Goal: Task Accomplishment & Management: Manage account settings

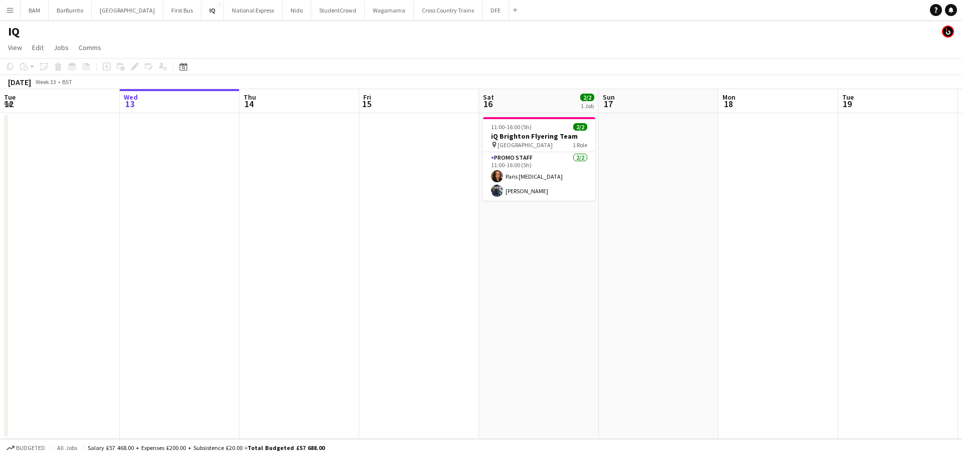
click at [14, 13] on app-icon "Menu" at bounding box center [10, 10] width 8 height 8
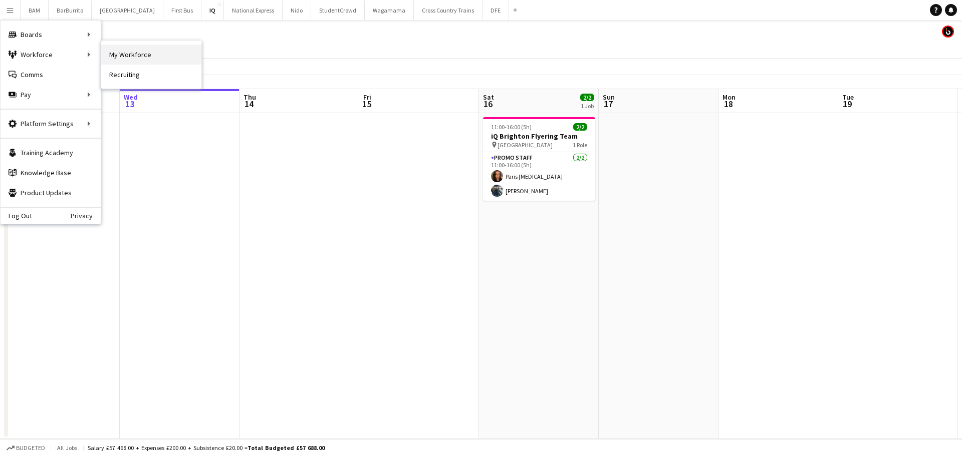
click at [147, 50] on link "My Workforce" at bounding box center [151, 55] width 100 height 20
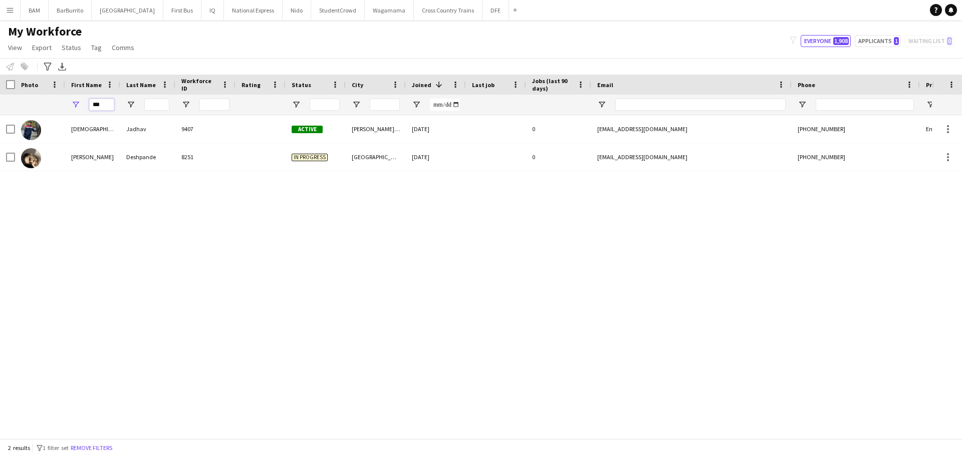
drag, startPoint x: 107, startPoint y: 105, endPoint x: 68, endPoint y: 104, distance: 39.1
click at [75, 105] on div "***" at bounding box center [92, 105] width 55 height 20
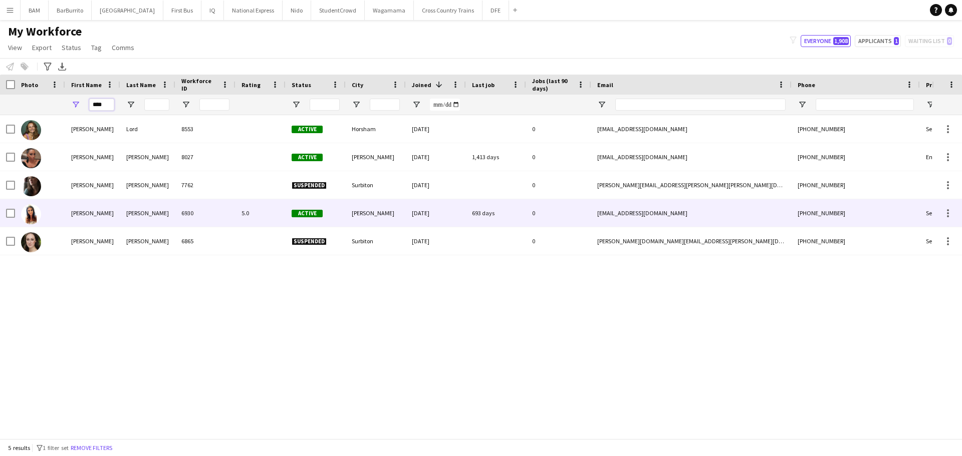
type input "****"
click at [207, 207] on div "6930" at bounding box center [205, 213] width 60 height 28
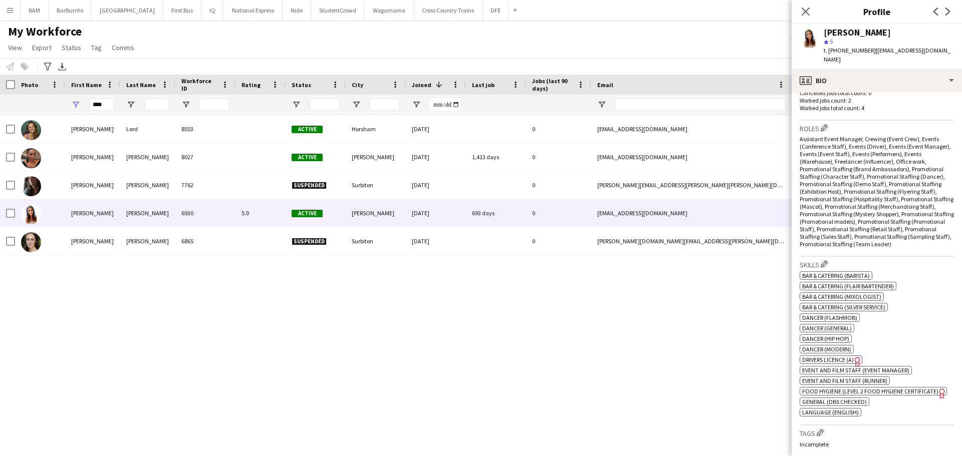
scroll to position [301, 0]
click at [889, 389] on span "Food Hygiene (Level 2 Food Hygiene Certificate)" at bounding box center [870, 391] width 136 height 8
click at [852, 58] on div "[PERSON_NAME] star 5 t. [PHONE_NUMBER] | [EMAIL_ADDRESS][DOMAIN_NAME]" at bounding box center [877, 46] width 170 height 45
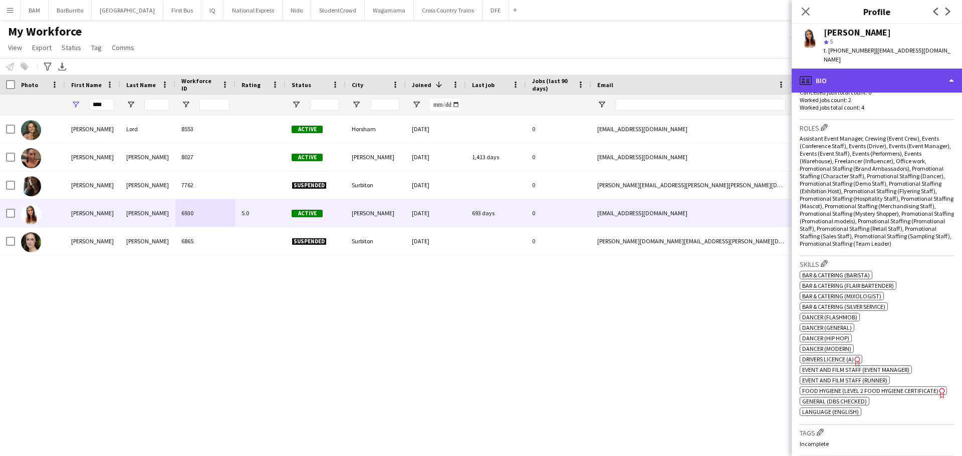
click at [865, 72] on div "profile Bio" at bounding box center [877, 81] width 170 height 24
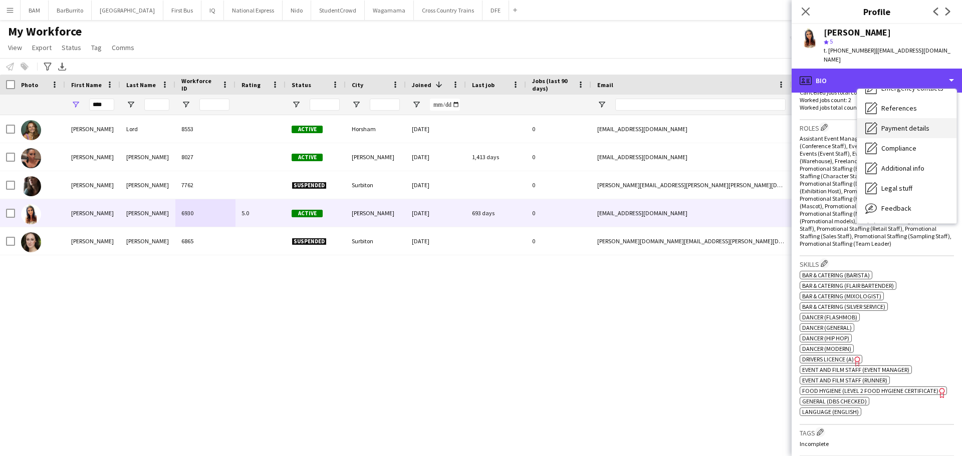
scroll to position [114, 0]
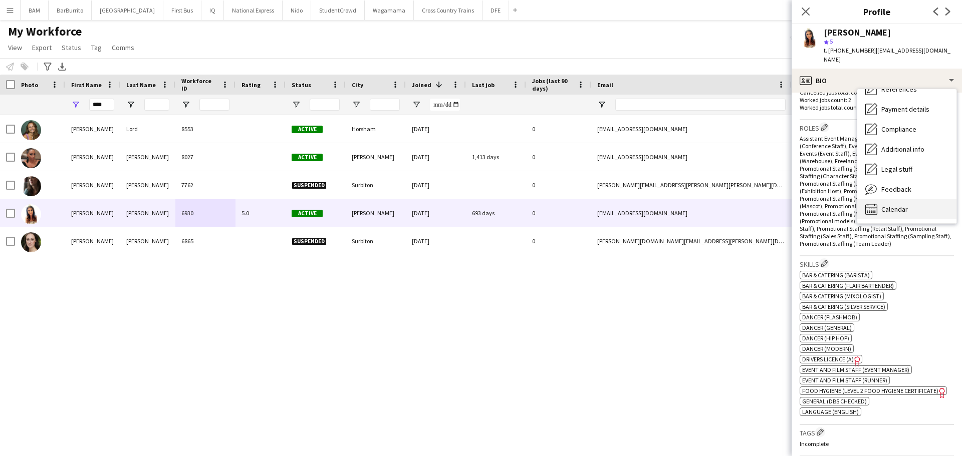
click at [911, 199] on div "Calendar Calendar" at bounding box center [906, 209] width 99 height 20
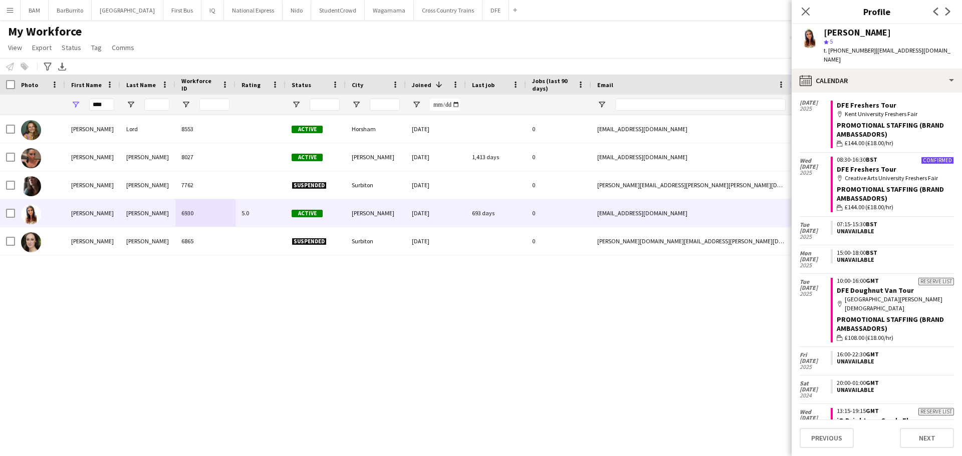
scroll to position [0, 0]
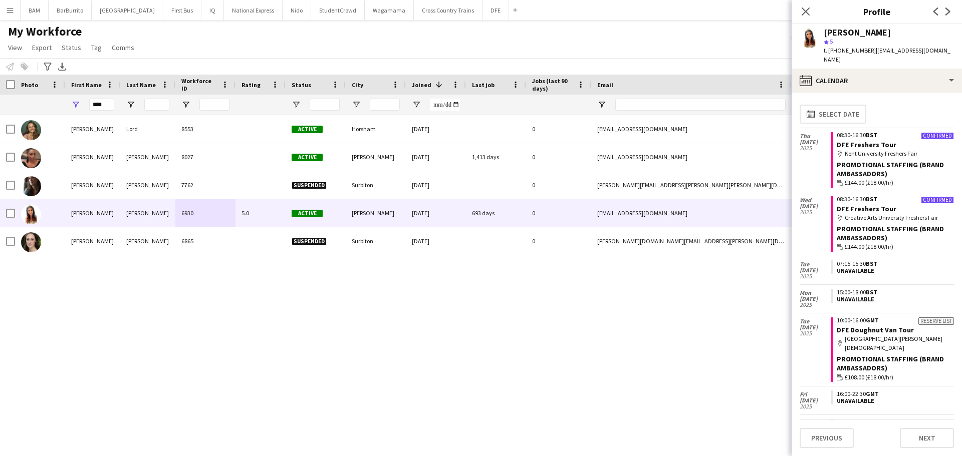
click at [856, 132] on app-crew-calendar-job-card "Confirmed 08:30-16:30 BST DFE Freshers Tour map-marker Kent University Freshers…" at bounding box center [892, 160] width 123 height 56
click at [859, 140] on link "DFE Freshers Tour" at bounding box center [867, 144] width 60 height 9
click at [868, 204] on link "DFE Freshers Tour" at bounding box center [867, 208] width 60 height 9
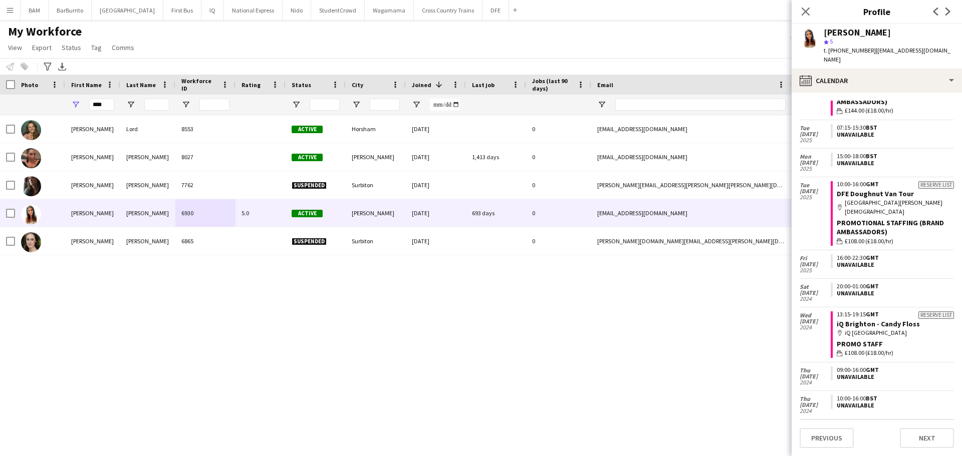
scroll to position [150, 0]
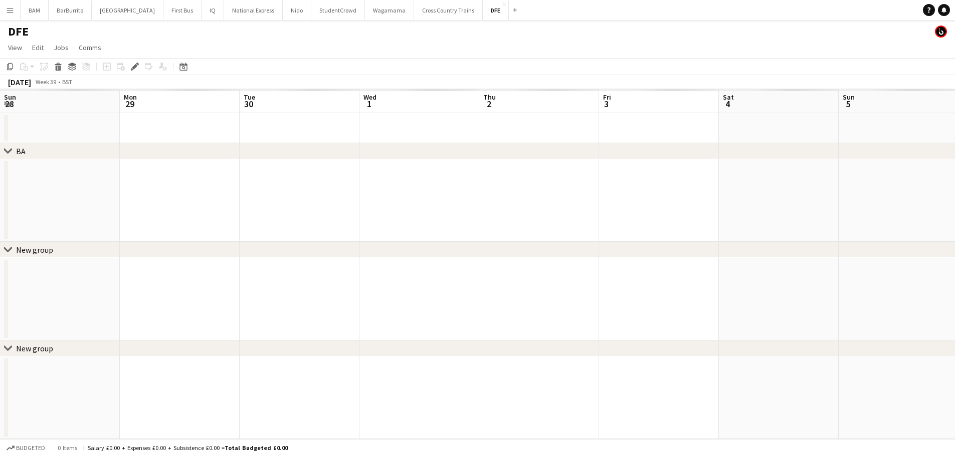
scroll to position [0, 345]
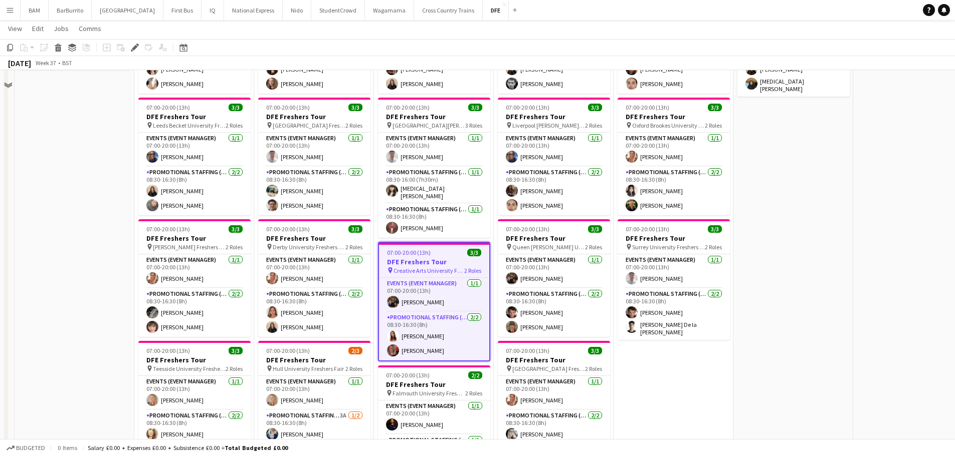
scroll to position [351, 0]
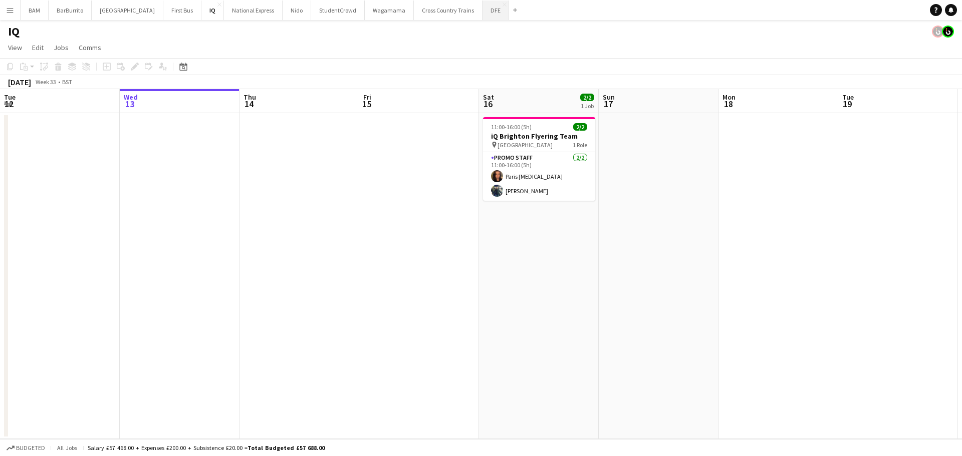
click at [483, 9] on button "DFE Close" at bounding box center [496, 11] width 27 height 20
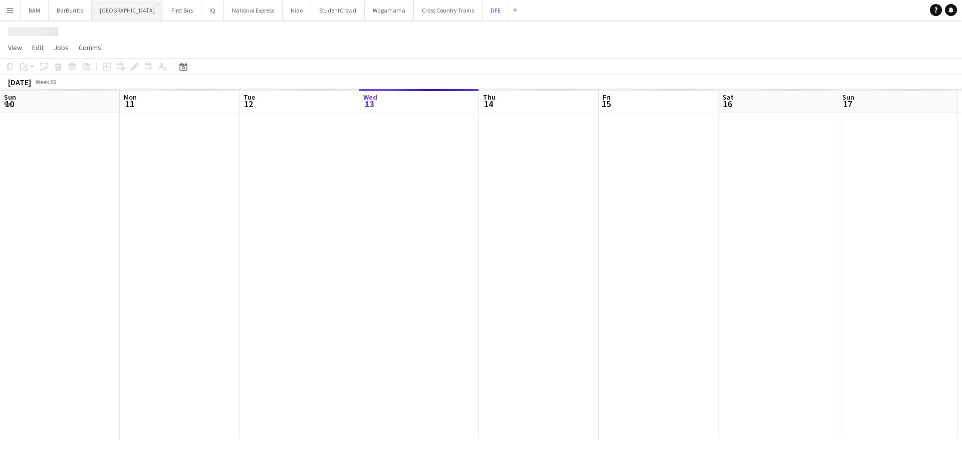
scroll to position [0, 240]
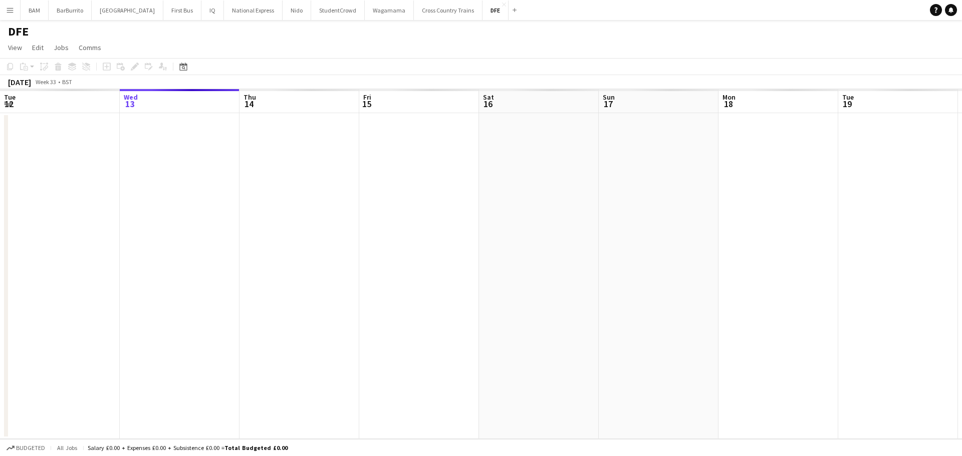
click at [17, 14] on button "Menu" at bounding box center [10, 10] width 20 height 20
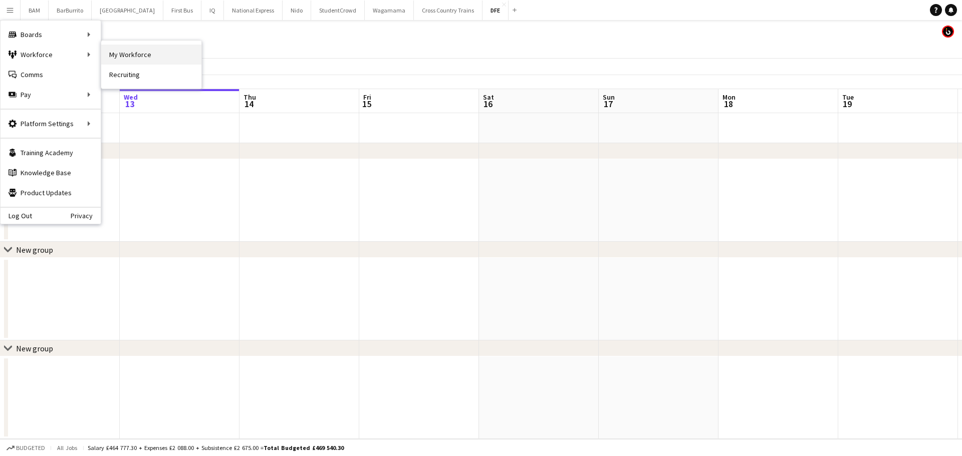
click at [123, 54] on link "My Workforce" at bounding box center [151, 55] width 100 height 20
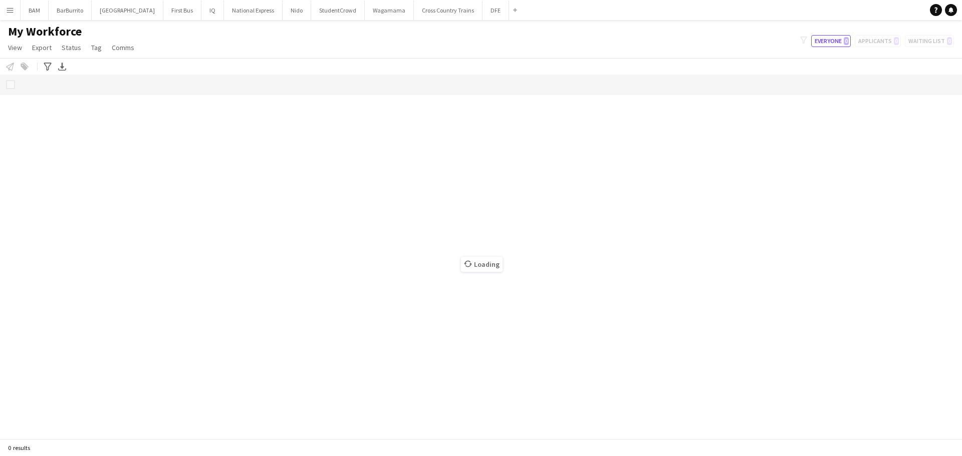
click at [872, 45] on div "filter-1 Everyone 0 Applicants 0 Waiting list 0" at bounding box center [877, 41] width 170 height 12
click at [830, 45] on button "Everyone 0" at bounding box center [831, 41] width 40 height 12
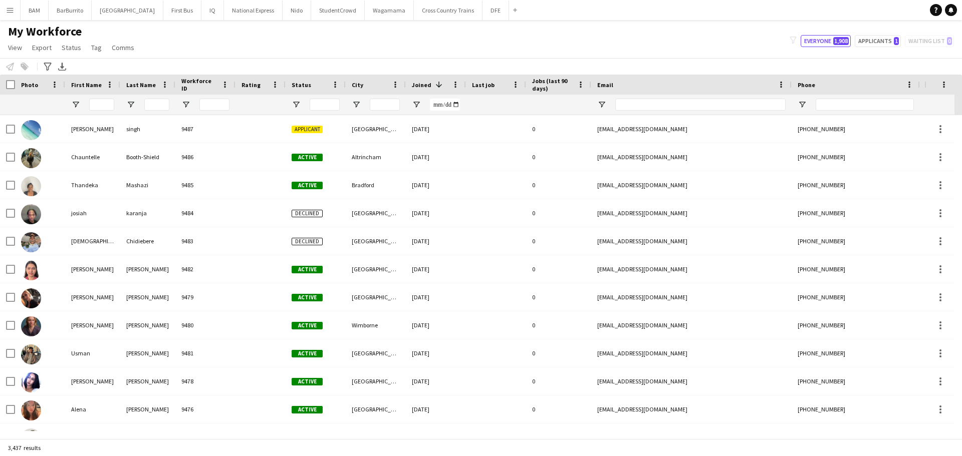
click at [111, 99] on div at bounding box center [101, 105] width 25 height 20
click at [108, 105] on input "First Name Filter Input" at bounding box center [101, 105] width 25 height 12
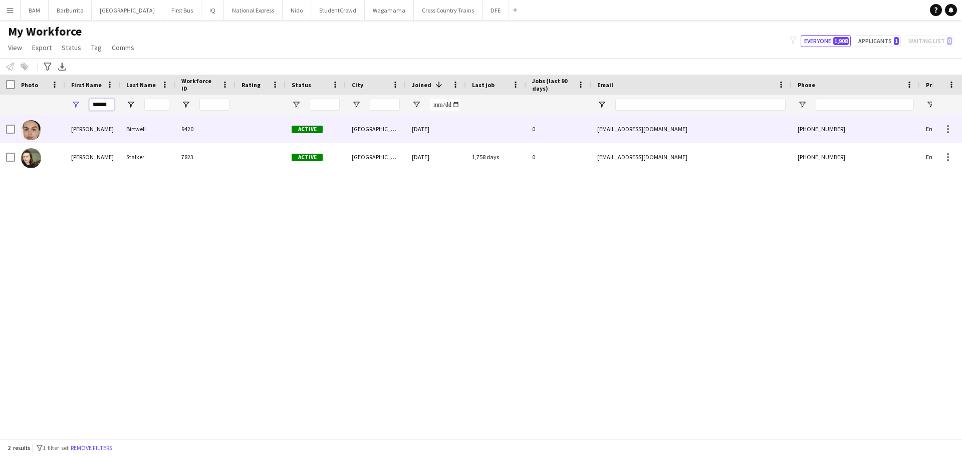
type input "*****"
click at [152, 139] on div "Birtwell" at bounding box center [147, 129] width 55 height 28
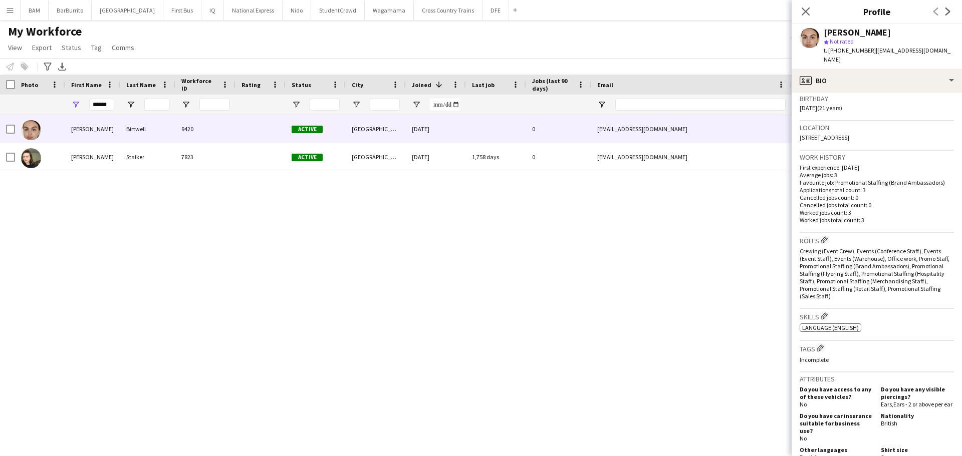
scroll to position [251, 0]
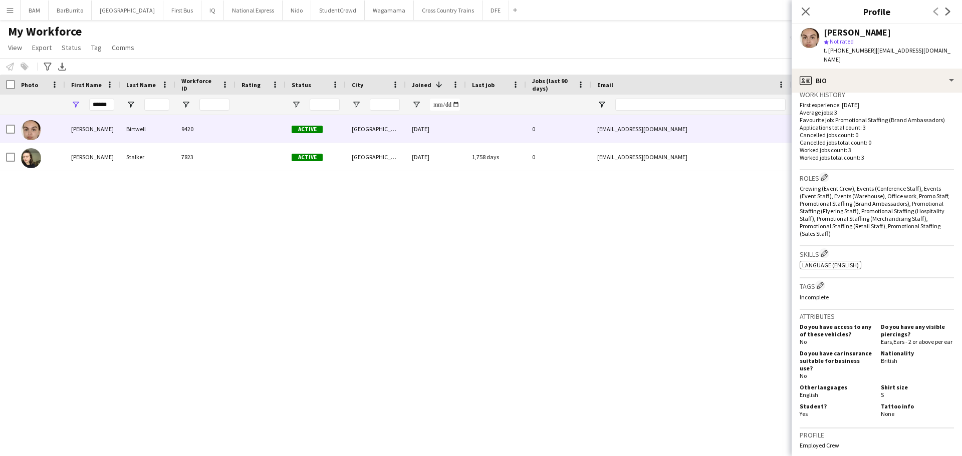
click at [812, 10] on div "Close pop-in" at bounding box center [806, 11] width 28 height 23
click at [806, 12] on icon at bounding box center [806, 12] width 10 height 10
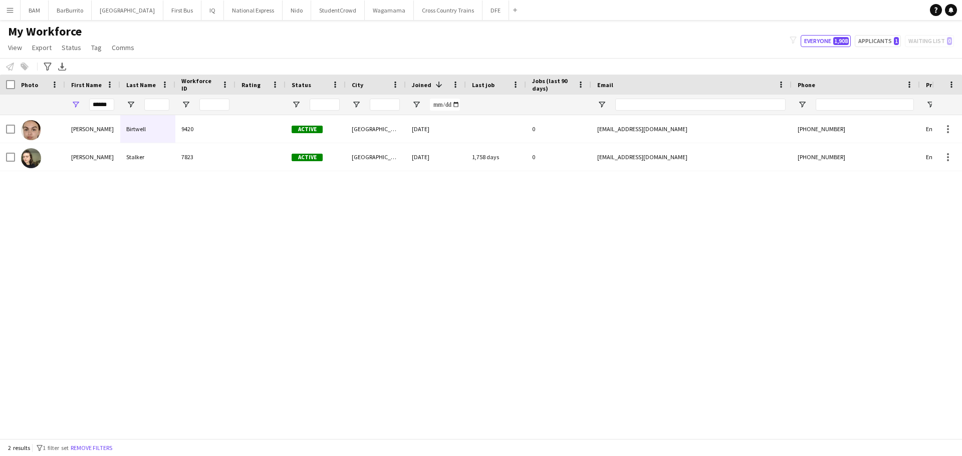
click at [709, 28] on div "My Workforce View Views Default view New view Update view Delete view Edit name…" at bounding box center [481, 41] width 962 height 34
click at [900, 34] on div "My Workforce View Views Default view New view Update view Delete view Edit name…" at bounding box center [481, 41] width 962 height 34
click at [891, 40] on button "Applicants 1" at bounding box center [878, 41] width 46 height 12
type input "**********"
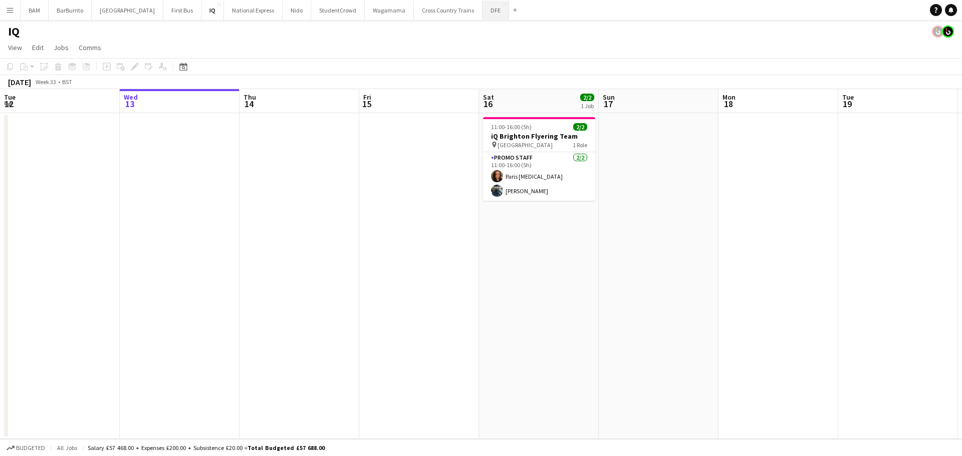
click at [483, 12] on button "DFE Close" at bounding box center [496, 11] width 27 height 20
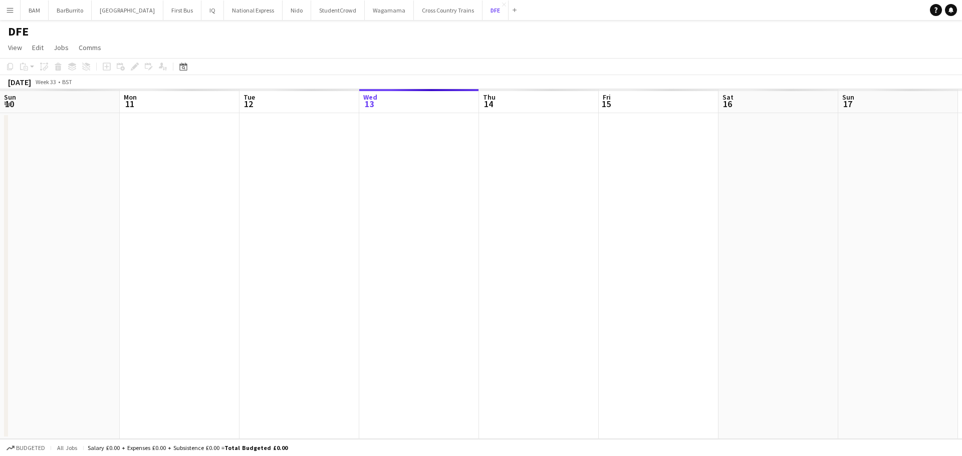
scroll to position [0, 240]
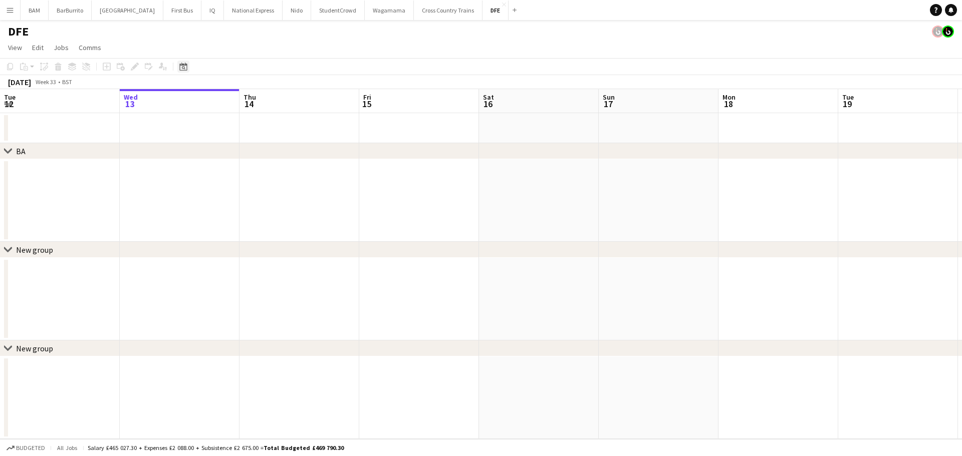
click at [184, 69] on icon at bounding box center [184, 68] width 4 height 4
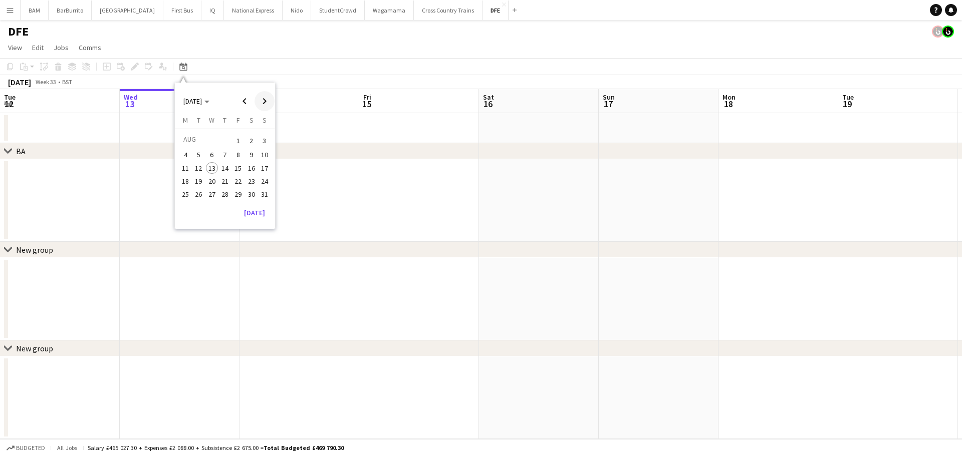
click at [267, 101] on span "Next month" at bounding box center [265, 101] width 20 height 20
click at [203, 179] on span "16" at bounding box center [199, 179] width 12 height 12
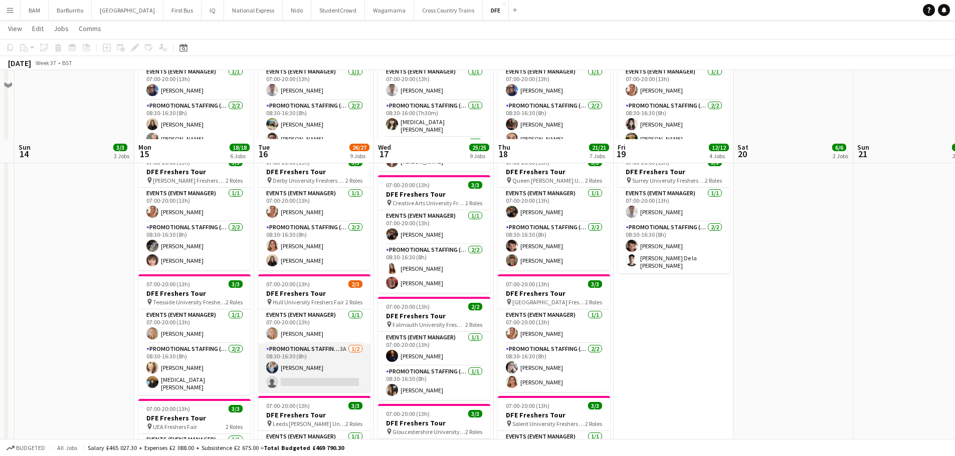
scroll to position [401, 0]
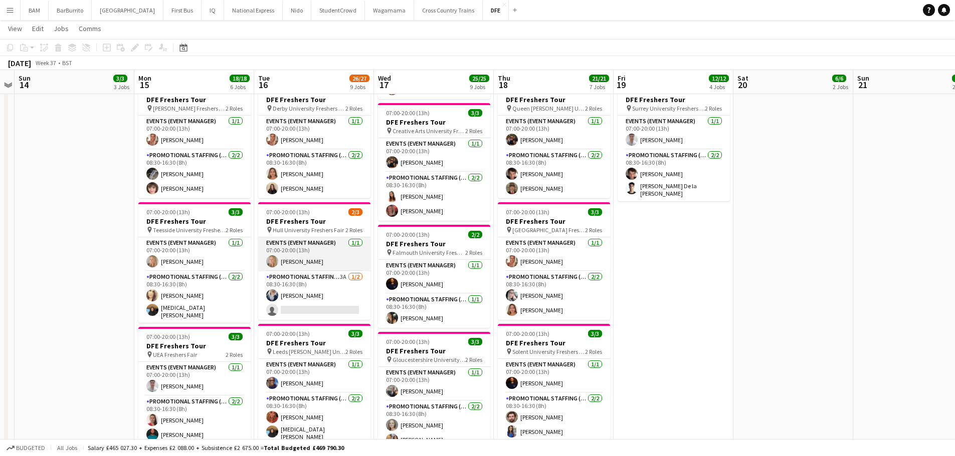
click at [325, 262] on app-card-role "Events (Event Manager) 1/1 07:00-20:00 (13h) Laura cutts" at bounding box center [314, 254] width 112 height 34
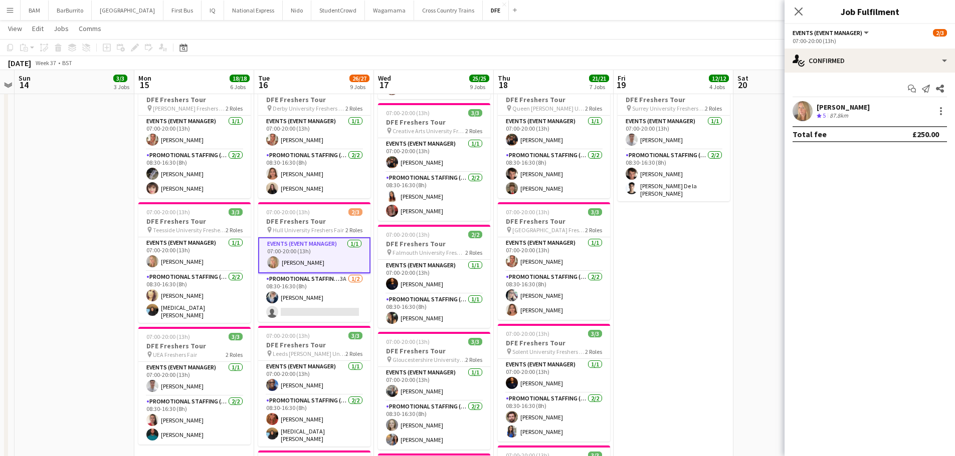
click at [854, 115] on div "Laura cutts Crew rating 5 87.8km" at bounding box center [869, 111] width 170 height 20
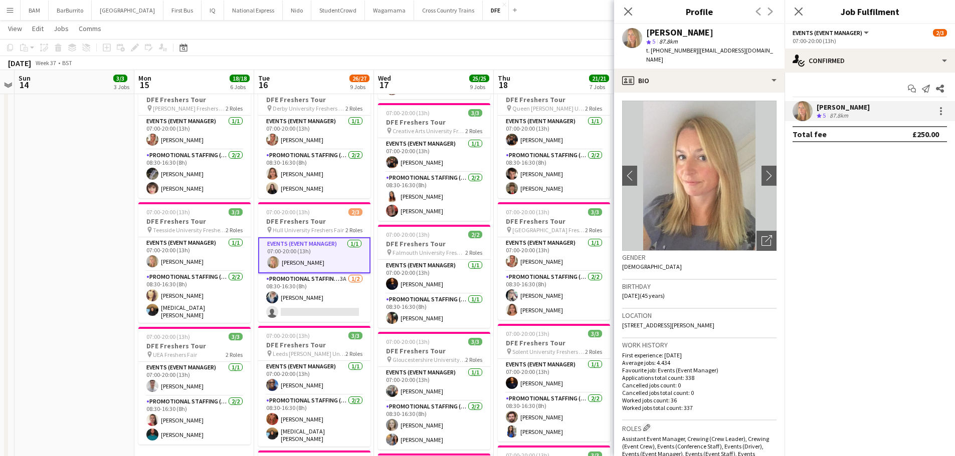
click at [347, 41] on app-toolbar "Copy Paste Paste Ctrl+V Paste with crew Ctrl+Shift+V Paste linked Job Delete Gr…" at bounding box center [477, 47] width 955 height 17
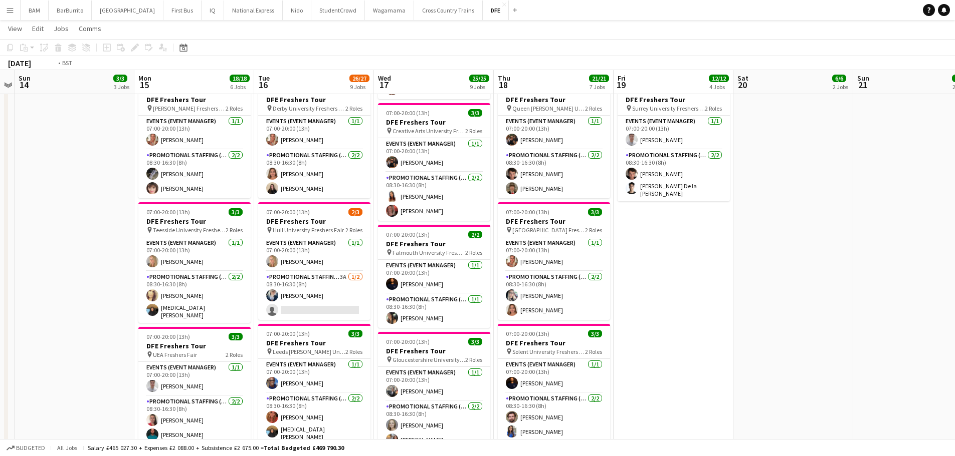
drag, startPoint x: 333, startPoint y: 135, endPoint x: 272, endPoint y: 165, distance: 68.3
click at [101, 128] on app-calendar-viewport "Thu 11 Fri 12 5/5 3 Jobs Sat 13 Sun 14 3/3 3 Jobs Mon 15 18/18 6 Jobs Tue 16 26…" at bounding box center [477, 305] width 955 height 1334
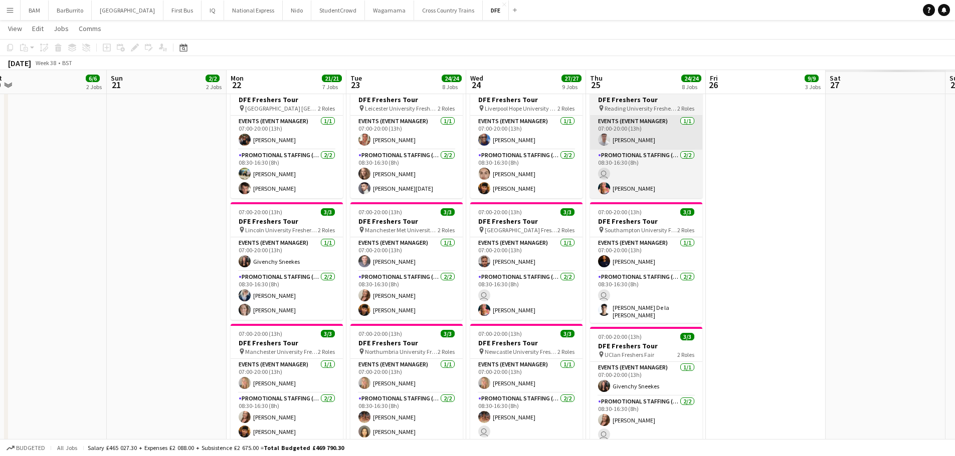
drag, startPoint x: 272, startPoint y: 165, endPoint x: 559, endPoint y: 144, distance: 288.4
click at [163, 158] on app-calendar-viewport "Tue 16 26/27 9 Jobs Wed 17 25/25 9 Jobs Thu 18 21/21 7 Jobs Fri 19 12/12 4 Jobs…" at bounding box center [477, 305] width 955 height 1334
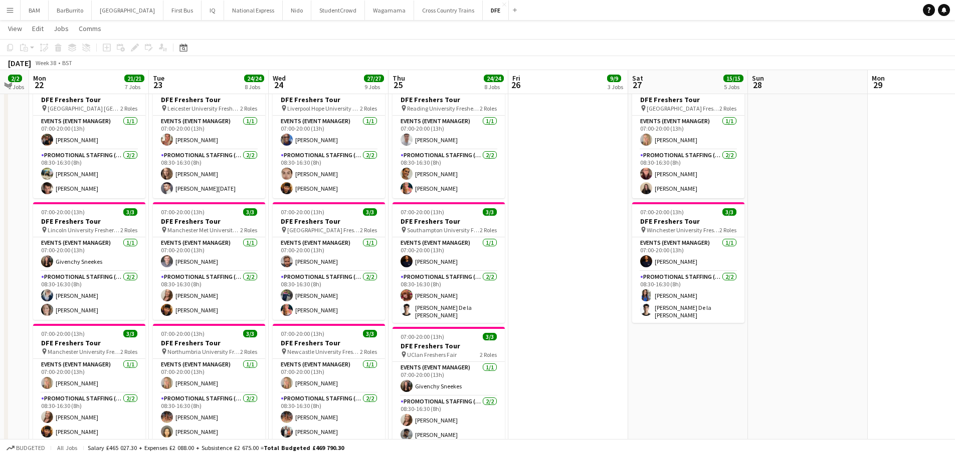
drag, startPoint x: 439, startPoint y: 168, endPoint x: 270, endPoint y: 156, distance: 169.7
click at [194, 169] on app-calendar-viewport "Fri 19 12/12 4 Jobs Sat 20 6/6 2 Jobs Sun 21 2/2 2 Jobs Mon 22 21/21 7 Jobs Tue…" at bounding box center [477, 305] width 955 height 1334
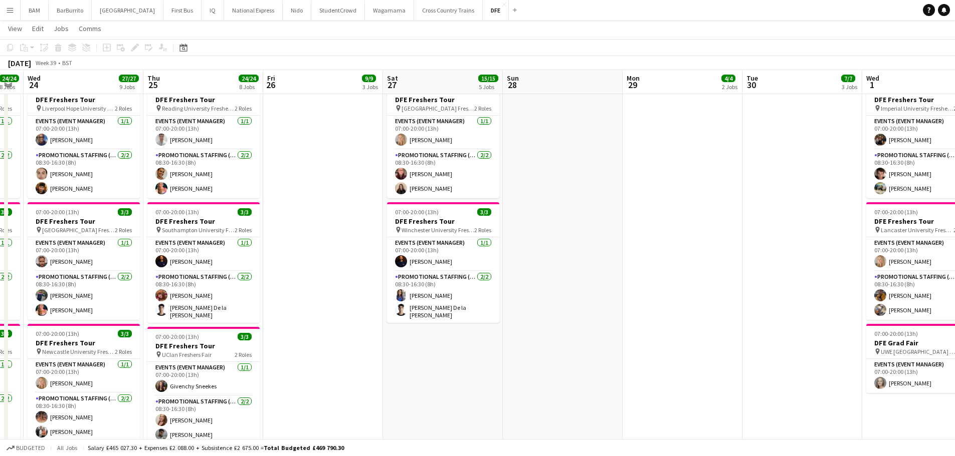
click at [5, 176] on div "chevron-right BA chevron-right New group chevron-right New group Sun 21 2/2 2 J…" at bounding box center [477, 305] width 955 height 1334
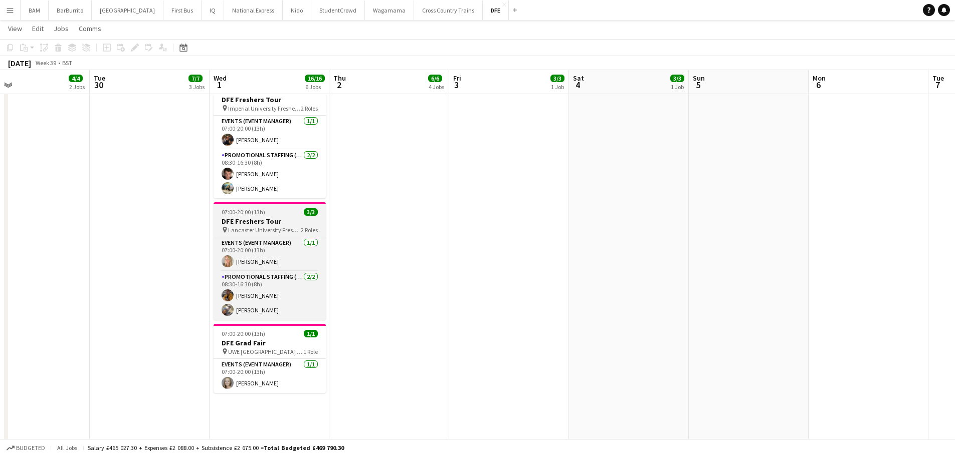
drag, startPoint x: 405, startPoint y: 205, endPoint x: 500, endPoint y: 234, distance: 98.4
click at [500, 235] on app-calendar-viewport "Sat 27 15/15 5 Jobs Sun 28 Mon 29 4/4 2 Jobs Tue 30 7/7 3 Jobs Wed 1 16/16 6 Jo…" at bounding box center [477, 305] width 955 height 1334
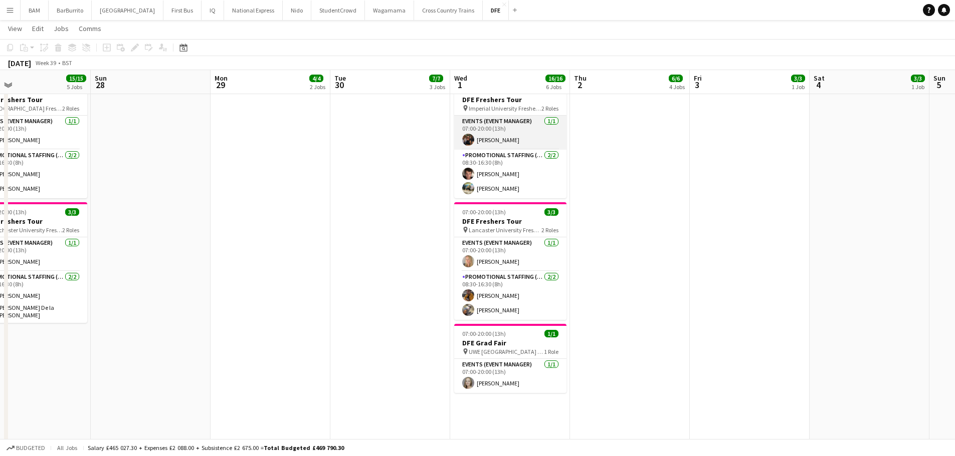
click at [513, 139] on app-card-role "Events (Event Manager) 1/1 07:00-20:00 (13h) Maria Oriordan" at bounding box center [510, 133] width 112 height 34
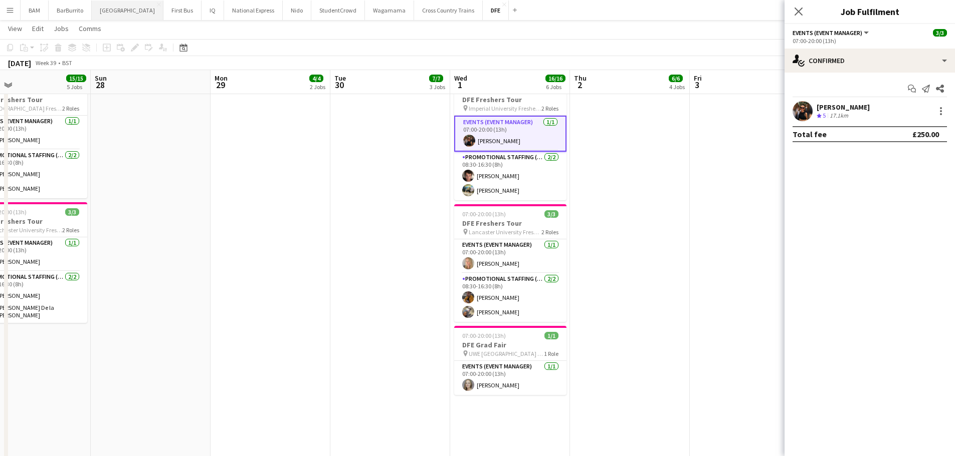
click at [101, 9] on button "Boux Avenue Close" at bounding box center [128, 11] width 72 height 20
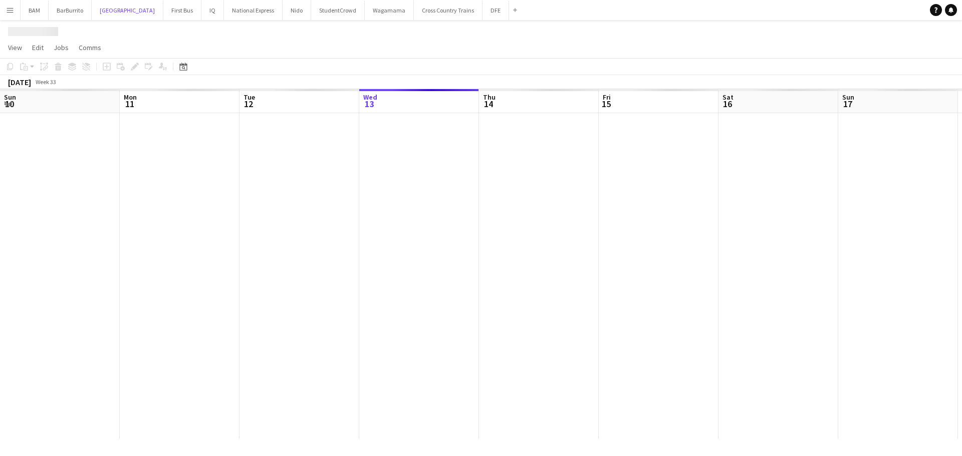
scroll to position [0, 240]
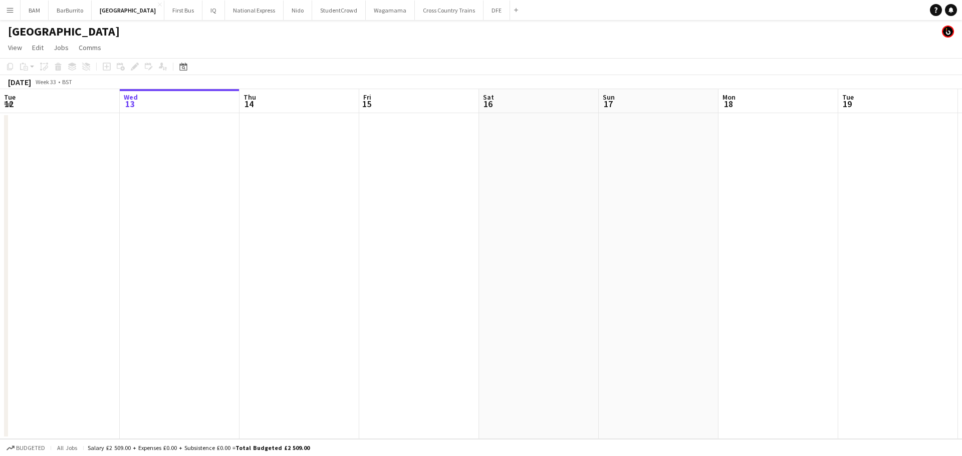
click at [177, 66] on div "Date picker AUG 2025 AUG 2025 Monday M Tuesday T Wednesday W Thursday T Friday …" at bounding box center [180, 67] width 23 height 12
click at [187, 67] on icon at bounding box center [183, 67] width 8 height 8
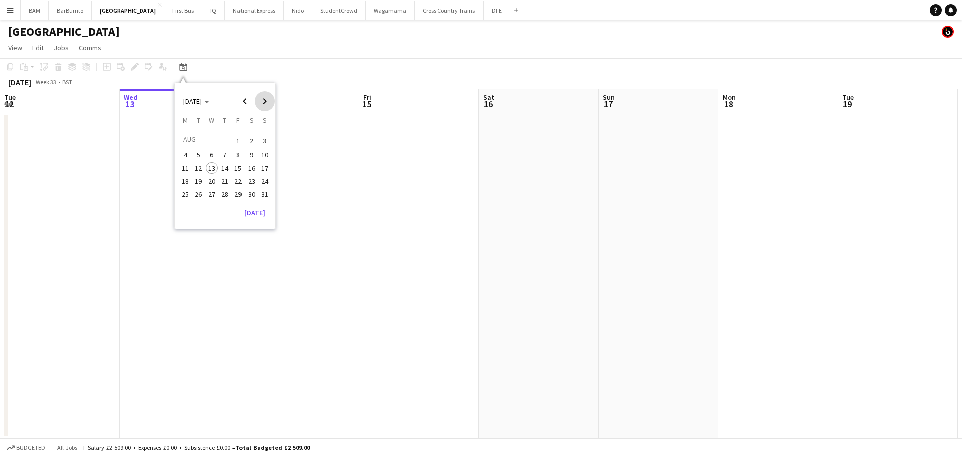
click at [265, 103] on span "Next month" at bounding box center [265, 101] width 20 height 20
click at [264, 101] on span "Next month" at bounding box center [265, 101] width 20 height 20
click at [246, 102] on span "Previous month" at bounding box center [244, 101] width 20 height 20
click at [198, 206] on span "30" at bounding box center [199, 205] width 12 height 12
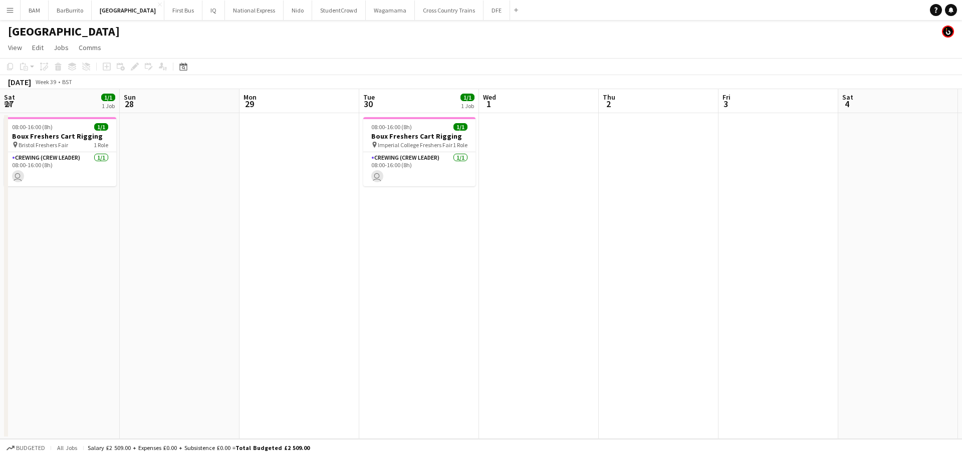
scroll to position [0, 345]
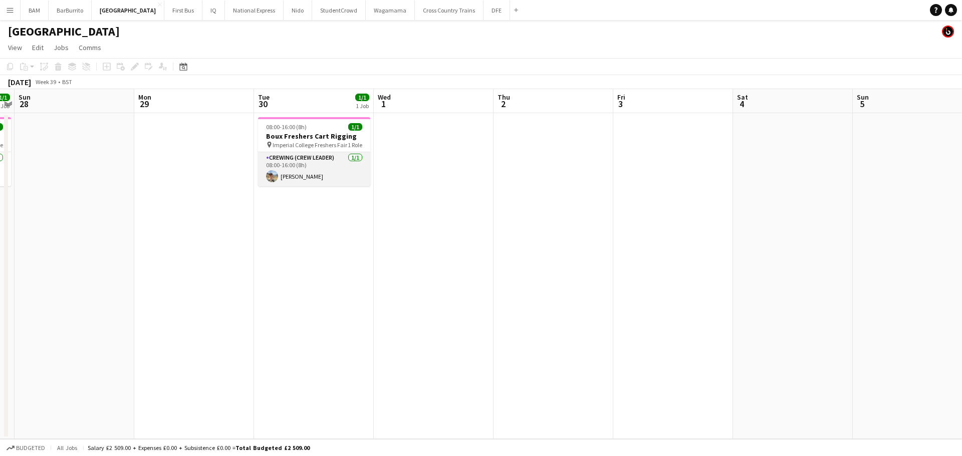
click at [322, 164] on app-card-role "Crewing (Crew Leader) 1/1 08:00-16:00 (8h) Joe Powell" at bounding box center [314, 169] width 112 height 34
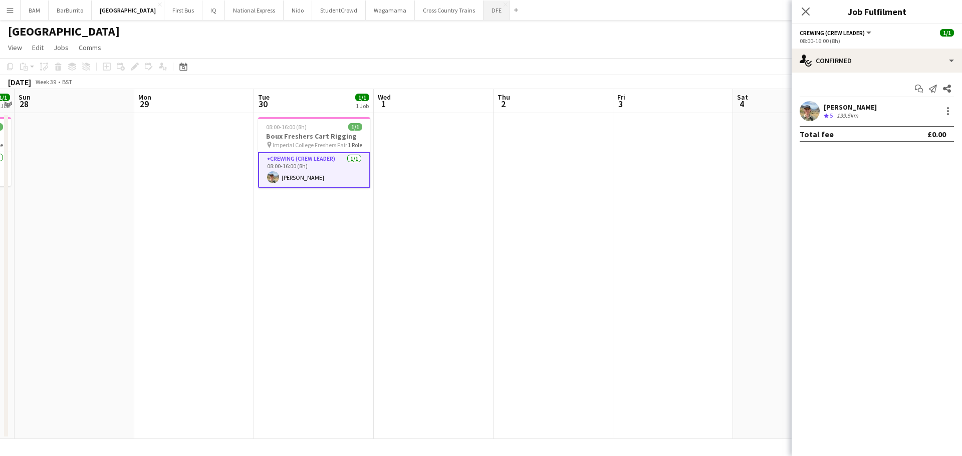
click at [484, 13] on button "DFE Close" at bounding box center [497, 11] width 27 height 20
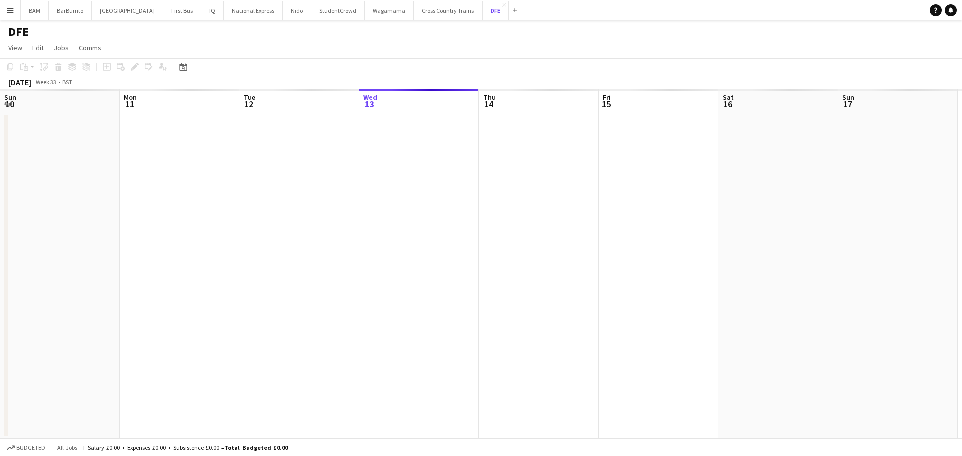
scroll to position [0, 240]
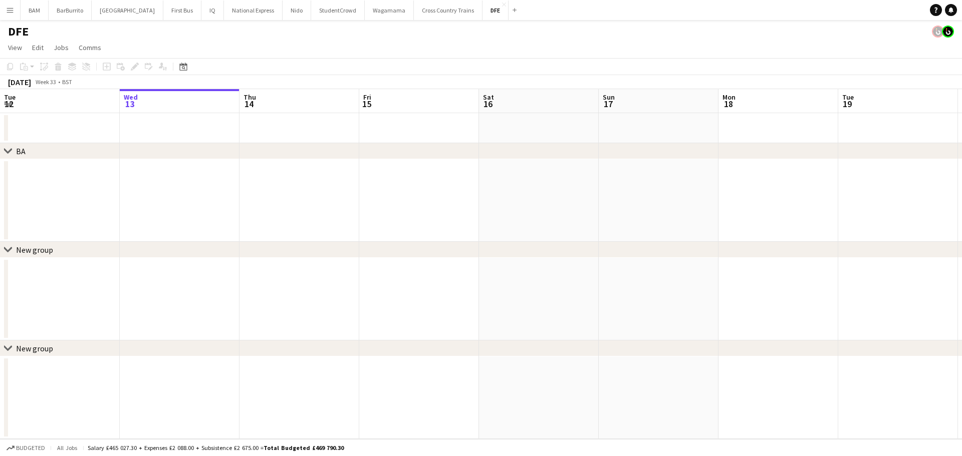
click at [190, 70] on div "Date picker AUG 2025 AUG 2025 Monday M Tuesday T Wednesday W Thursday T Friday …" at bounding box center [180, 67] width 23 height 12
click at [159, 66] on div "Add job Add linked Job Edit Edit linked Job Applicants" at bounding box center [130, 67] width 77 height 12
click at [176, 66] on div "Date picker AUG 2025 AUG 2025 Monday M Tuesday T Wednesday W Thursday T Friday …" at bounding box center [180, 67] width 23 height 12
click at [180, 67] on icon at bounding box center [183, 67] width 8 height 8
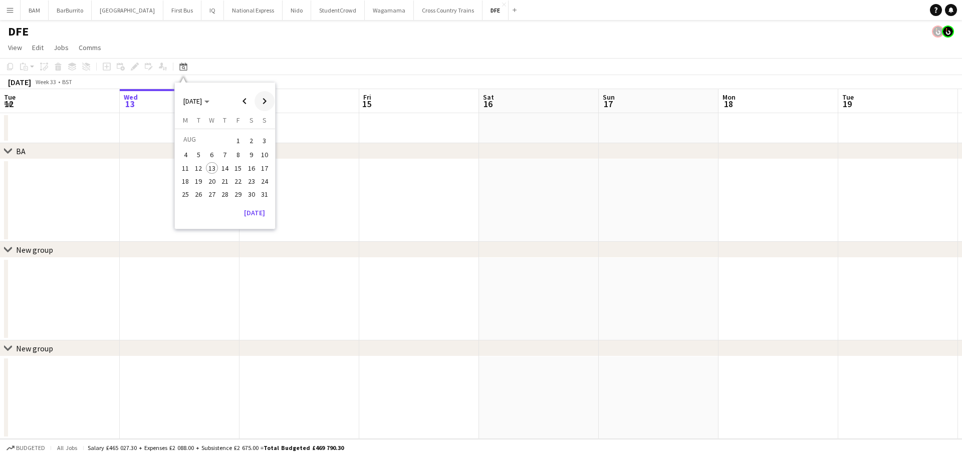
click at [257, 98] on span "Next month" at bounding box center [265, 101] width 20 height 20
click at [186, 194] on span "22" at bounding box center [185, 192] width 12 height 12
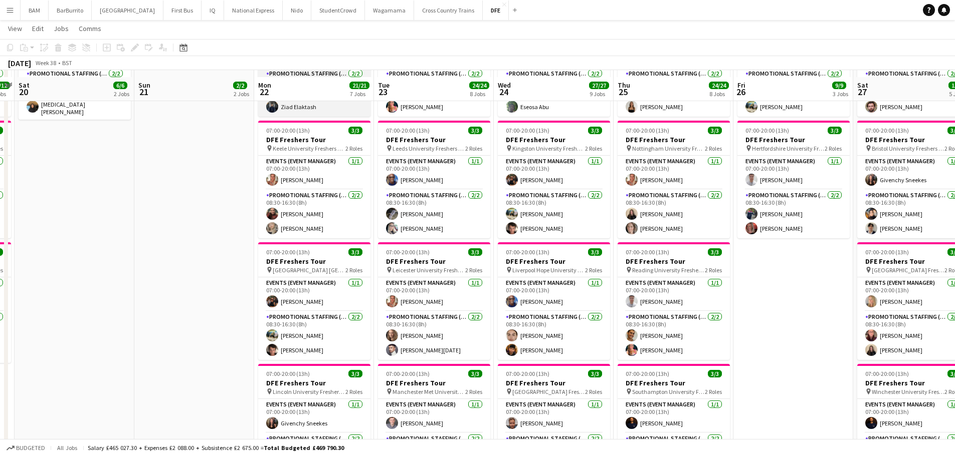
scroll to position [251, 0]
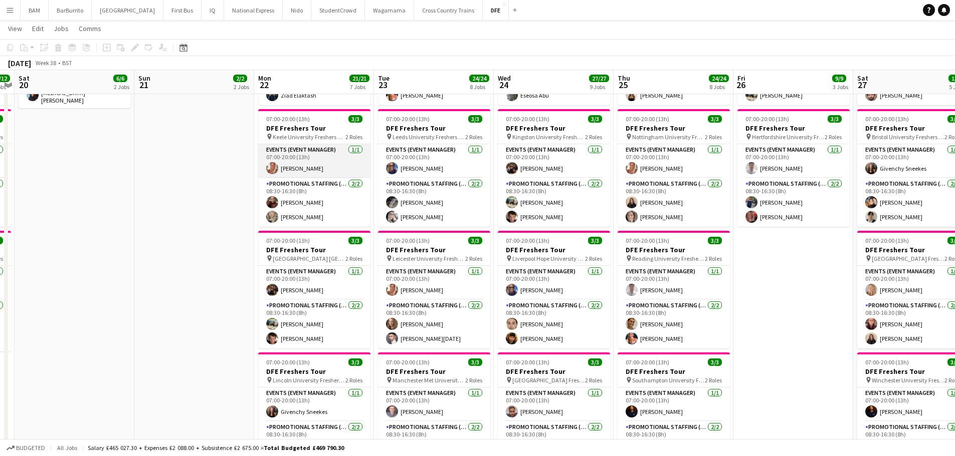
click at [325, 164] on app-card-role "Events (Event Manager) 1/1 07:00-20:00 (13h) Stephanie Wozniak-Basnett" at bounding box center [314, 161] width 112 height 34
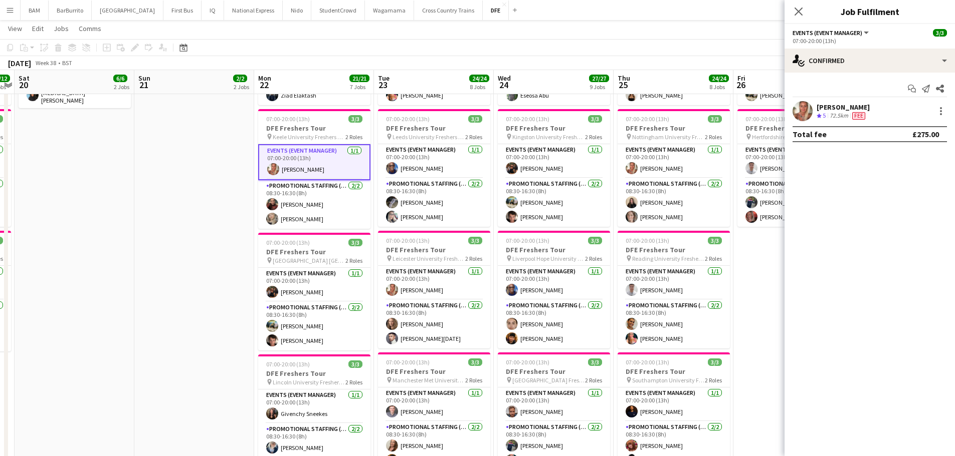
click at [357, 51] on app-toolbar "Copy Paste Paste Ctrl+V Paste with crew Ctrl+Shift+V Paste linked Job Delete Gr…" at bounding box center [477, 47] width 955 height 17
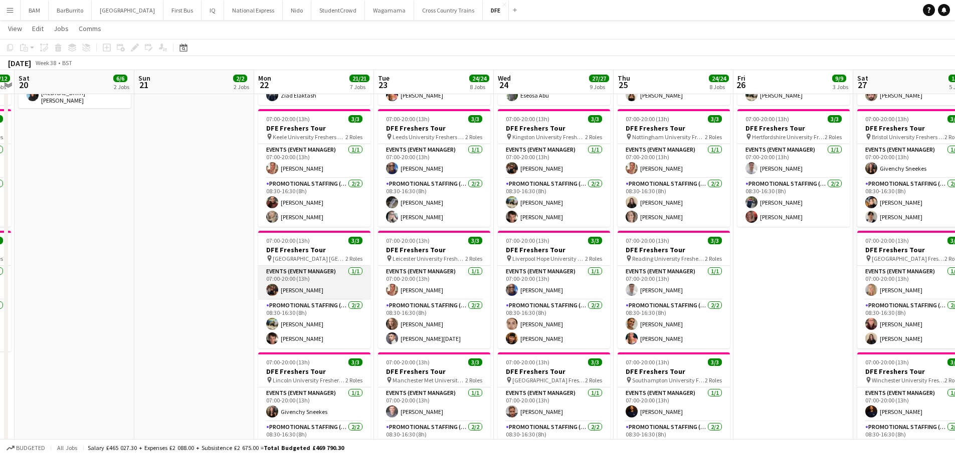
click at [330, 286] on app-card-role "Events (Event Manager) 1/1 07:00-20:00 (13h) Maria Oriordan" at bounding box center [314, 283] width 112 height 34
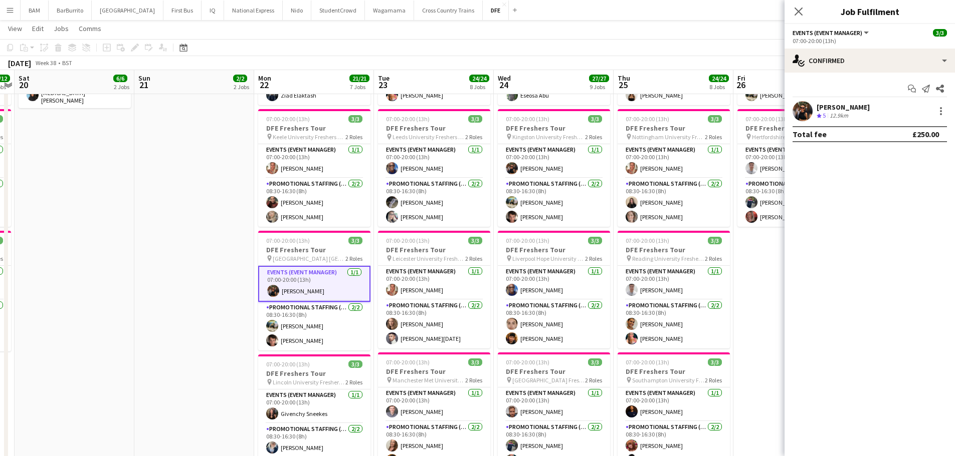
scroll to position [0, 401]
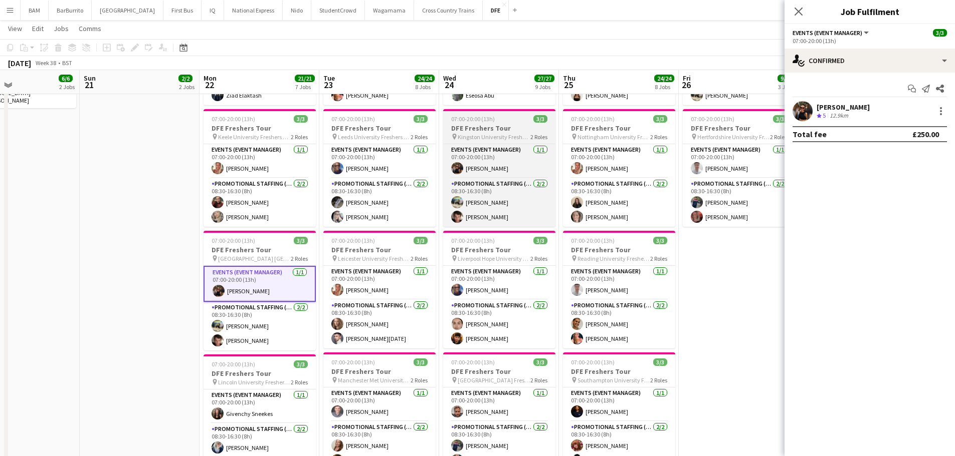
drag, startPoint x: 497, startPoint y: 119, endPoint x: 502, endPoint y: 134, distance: 15.4
click at [496, 119] on app-calendar-viewport "Wed 17 25/25 9 Jobs Thu 18 21/21 7 Jobs Fri 19 12/12 4 Jobs Sat 20 6/6 2 Jobs S…" at bounding box center [477, 456] width 955 height 1334
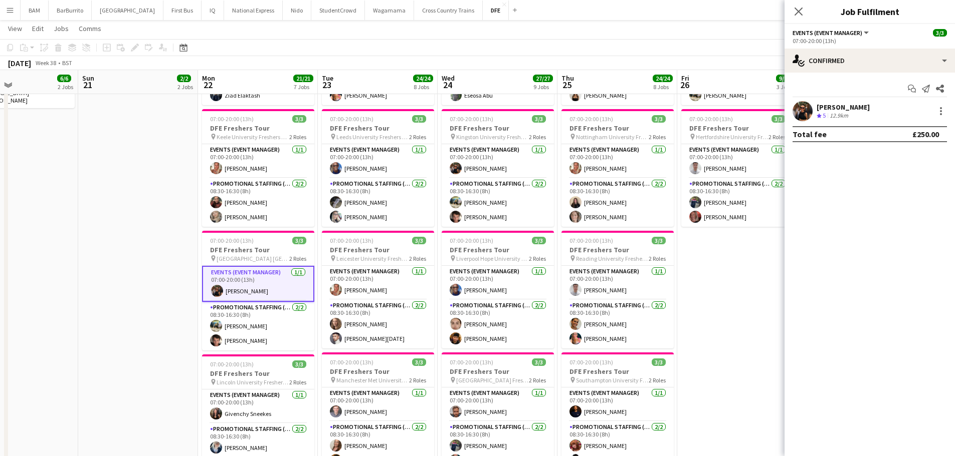
click at [484, 40] on app-toolbar "Copy Paste Paste Ctrl+V Paste with crew Ctrl+Shift+V Paste linked Job Delete Gr…" at bounding box center [477, 47] width 955 height 17
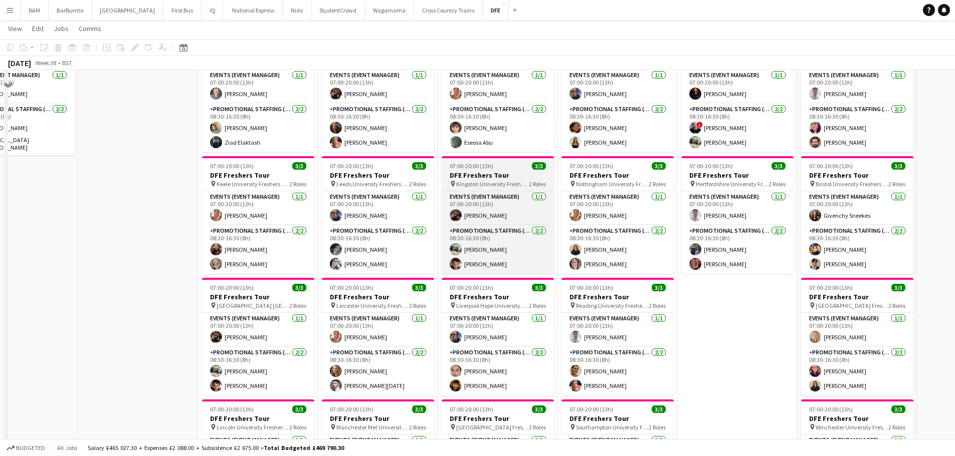
scroll to position [150, 0]
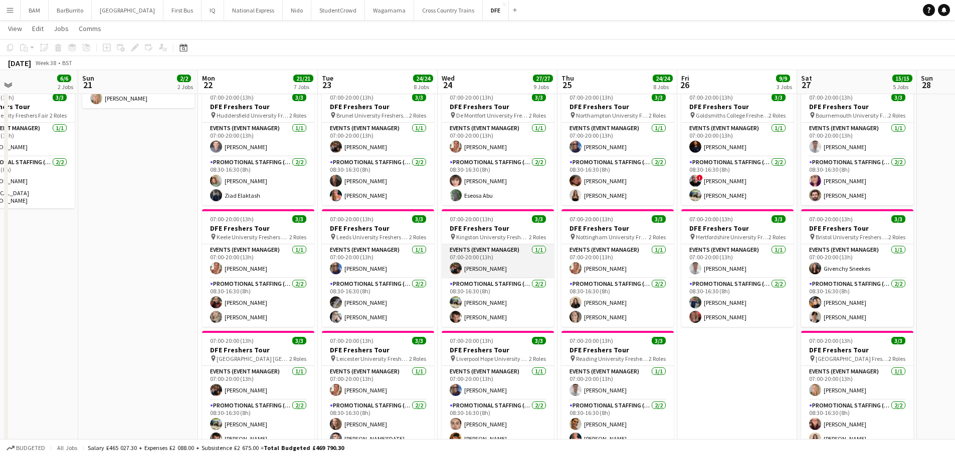
click at [506, 253] on app-card-role "Events (Event Manager) 1/1 07:00-20:00 (13h) Maria Oriordan" at bounding box center [497, 262] width 112 height 34
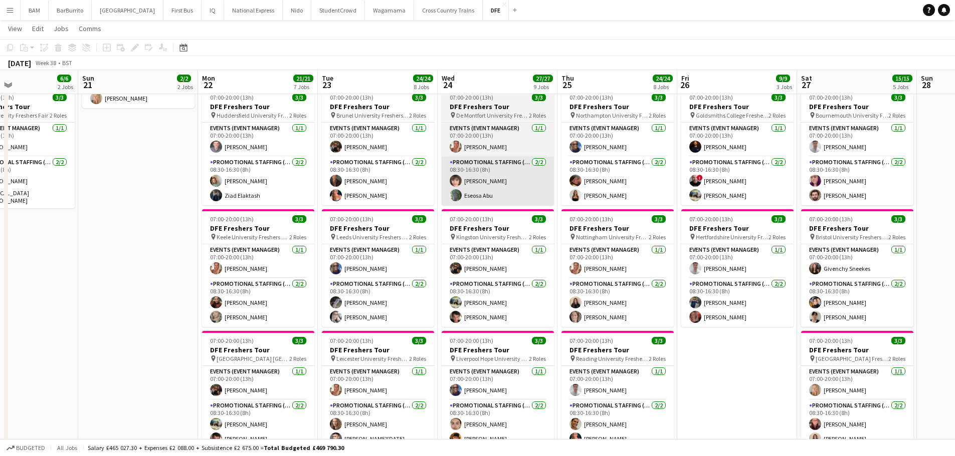
scroll to position [0, 400]
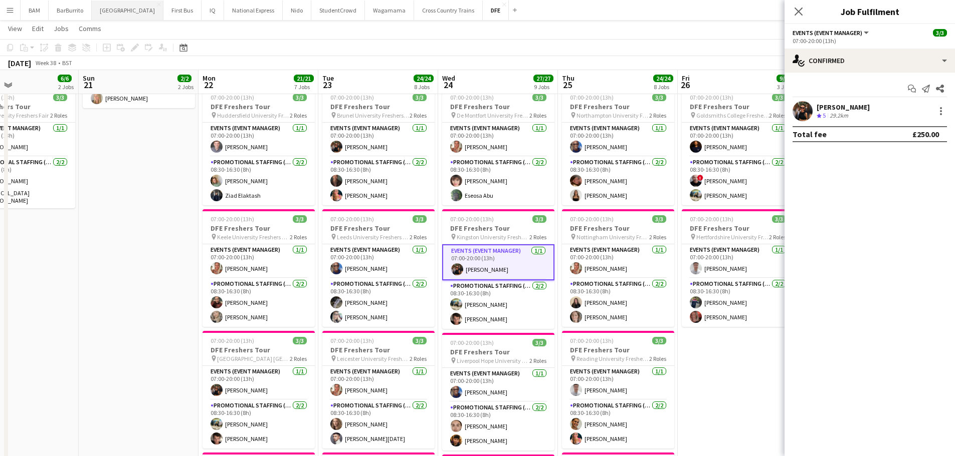
click at [127, 14] on button "Boux Avenue Close" at bounding box center [128, 11] width 72 height 20
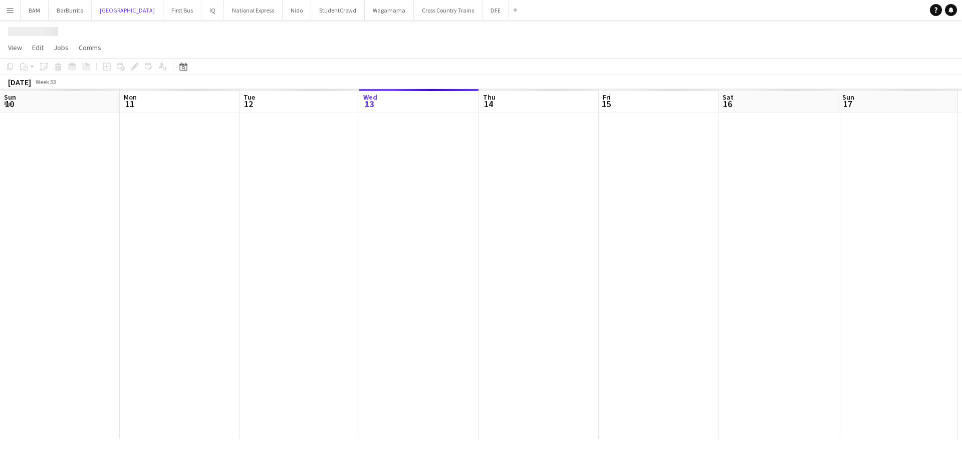
scroll to position [0, 240]
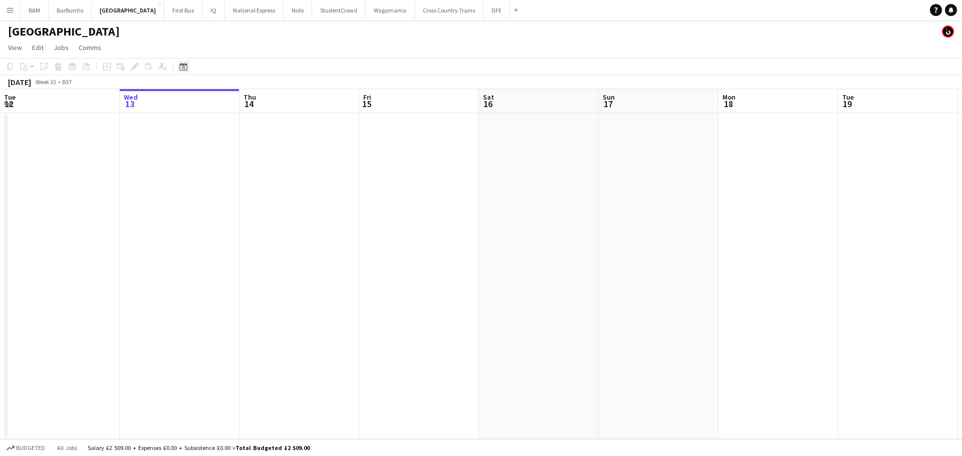
click at [185, 67] on icon "Date picker" at bounding box center [183, 67] width 8 height 8
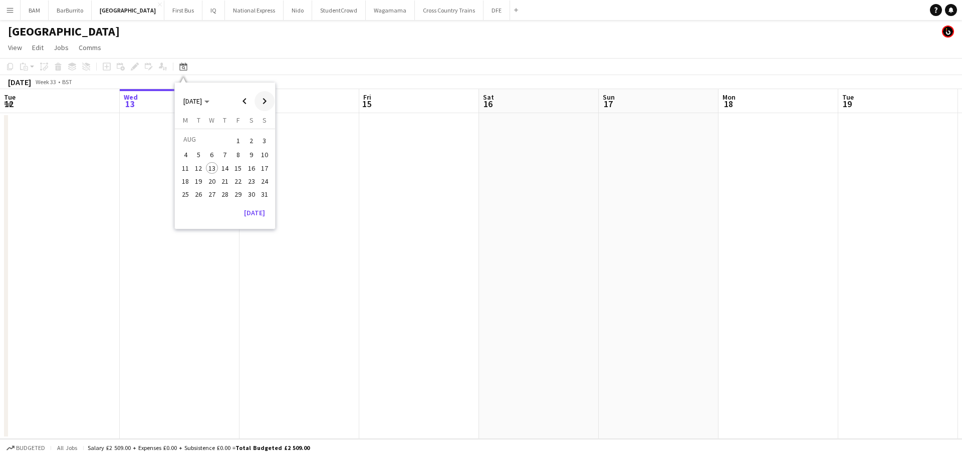
click at [271, 103] on span "Next month" at bounding box center [265, 101] width 20 height 20
click at [208, 195] on span "24" at bounding box center [212, 192] width 12 height 12
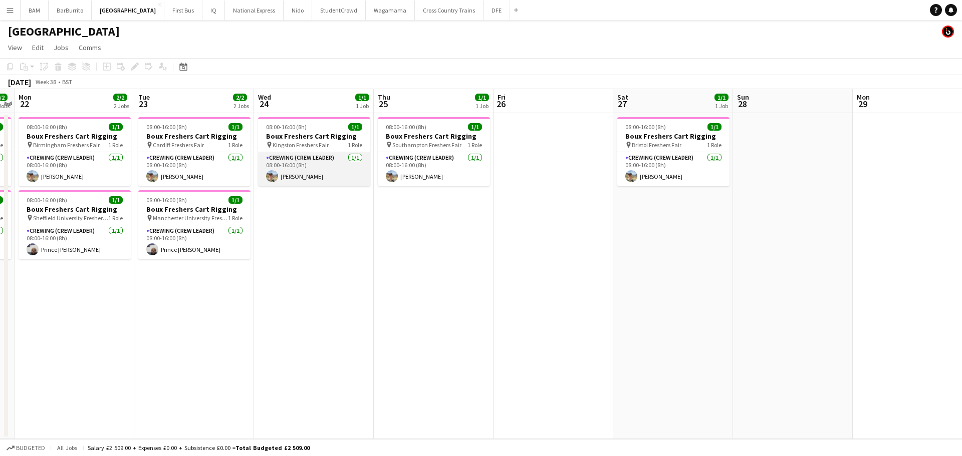
click at [298, 169] on app-card-role "Crewing (Crew Leader) 1/1 08:00-16:00 (8h) Joe Powell" at bounding box center [314, 169] width 112 height 34
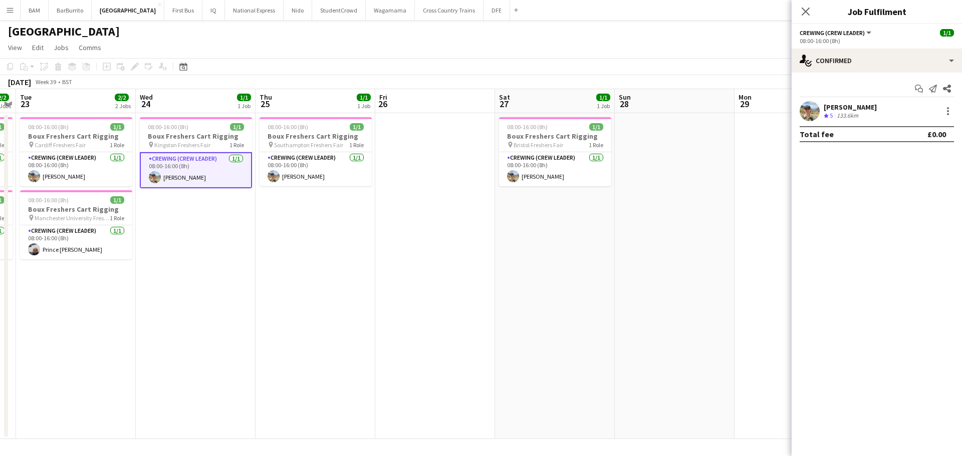
scroll to position [0, 311]
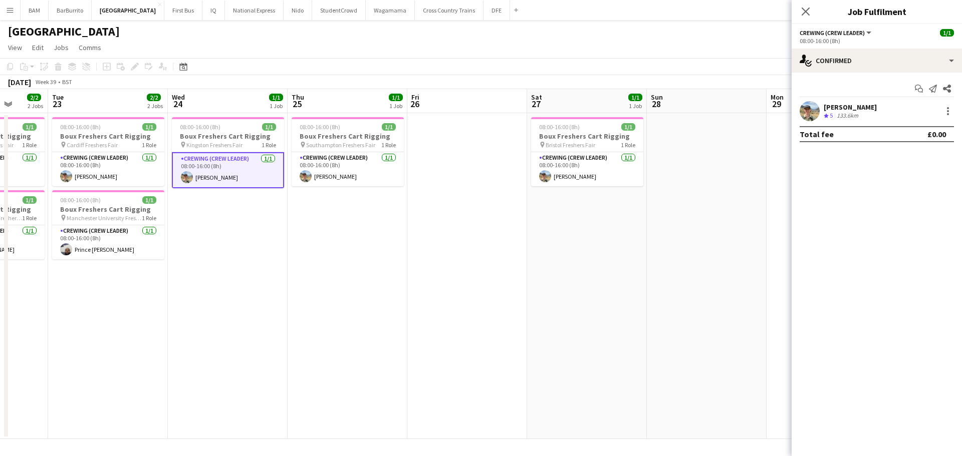
drag, startPoint x: 375, startPoint y: 151, endPoint x: 359, endPoint y: 152, distance: 16.5
click at [359, 152] on app-calendar-viewport "Sat 20 Sun 21 2/2 2 Jobs Mon 22 2/2 2 Jobs Tue 23 2/2 2 Jobs Wed 24 1/1 1 Job T…" at bounding box center [481, 264] width 962 height 350
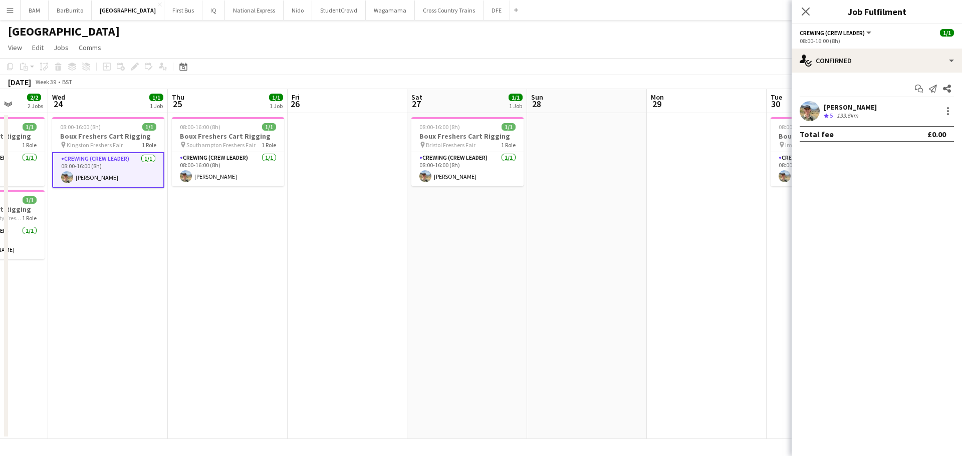
click at [492, 70] on app-toolbar "Copy Paste Paste Ctrl+V Paste with crew Ctrl+Shift+V Paste linked Job Delete Gr…" at bounding box center [481, 66] width 962 height 17
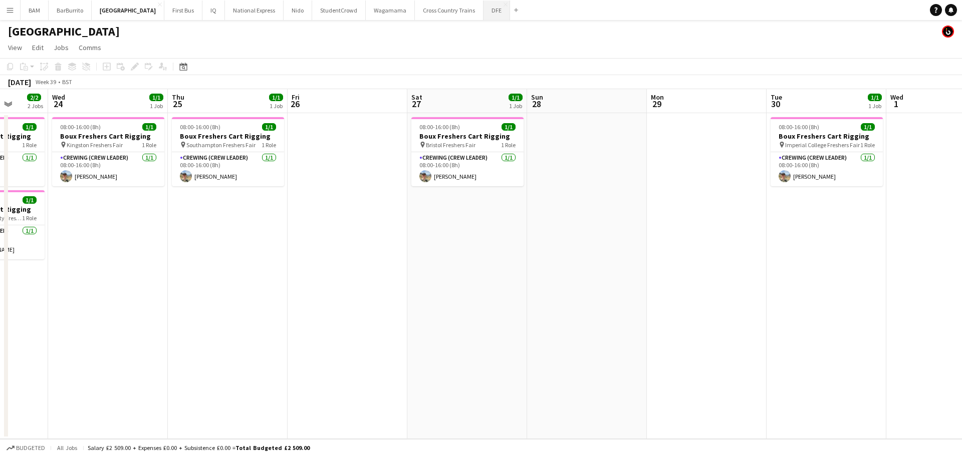
click at [484, 12] on button "DFE Close" at bounding box center [497, 11] width 27 height 20
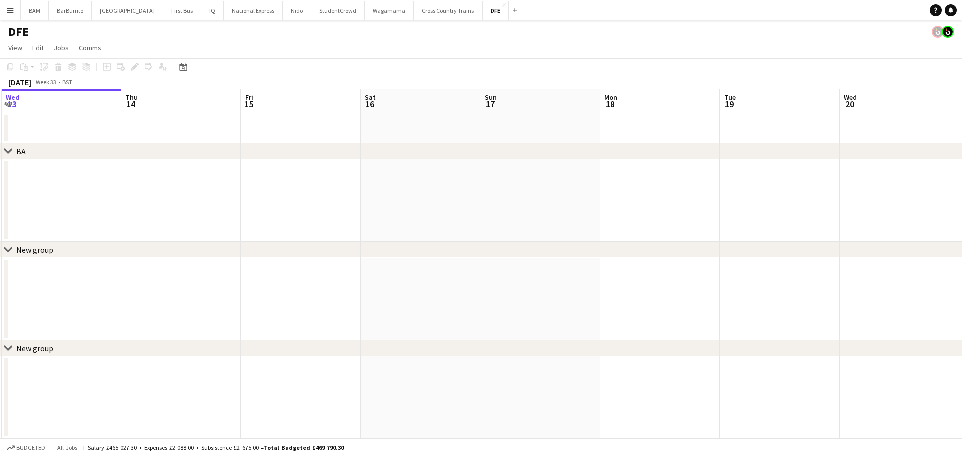
drag, startPoint x: 543, startPoint y: 112, endPoint x: 364, endPoint y: 113, distance: 178.9
click at [364, 113] on app-calendar-viewport "Sun 10 Mon 11 Tue 12 Wed 13 Thu 14 Fri 15 Sat 16 Sun 17 Mon 18 Tue 19 Wed 20 Th…" at bounding box center [481, 264] width 962 height 350
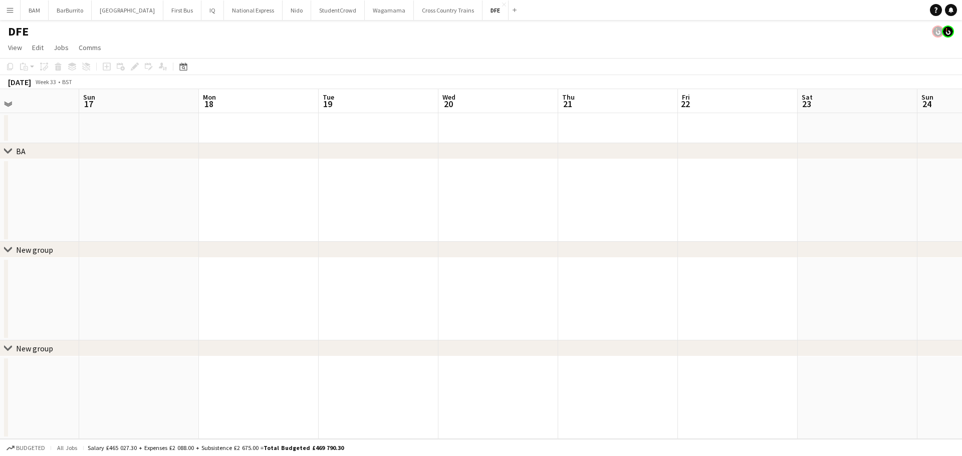
drag, startPoint x: 503, startPoint y: 132, endPoint x: 167, endPoint y: 101, distance: 337.1
click at [212, 119] on app-calendar-viewport "Wed 13 Thu 14 Fri 15 Sat 16 Sun 17 Mon 18 Tue 19 Wed 20 Thu 21 Fri 22 Sat 23 Su…" at bounding box center [481, 264] width 962 height 350
click at [186, 65] on icon at bounding box center [183, 67] width 8 height 8
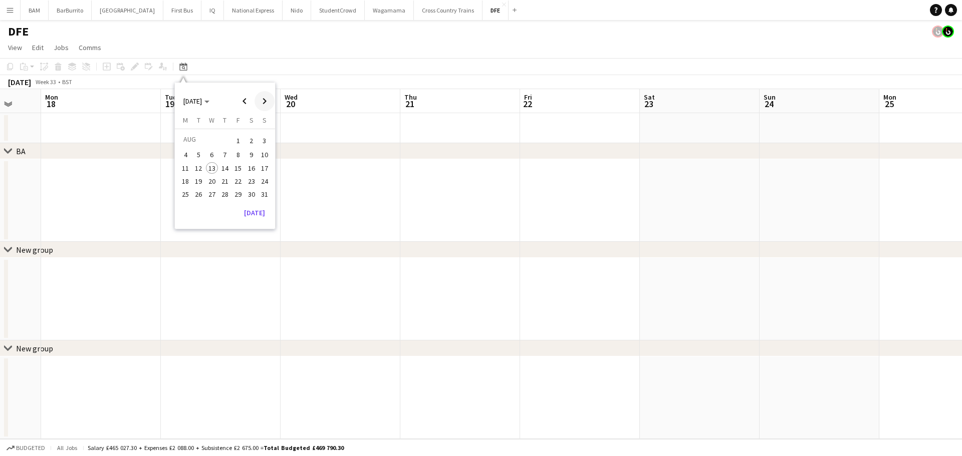
click at [268, 98] on span "Next month" at bounding box center [265, 101] width 20 height 20
click at [184, 150] on span "1" at bounding box center [185, 153] width 12 height 12
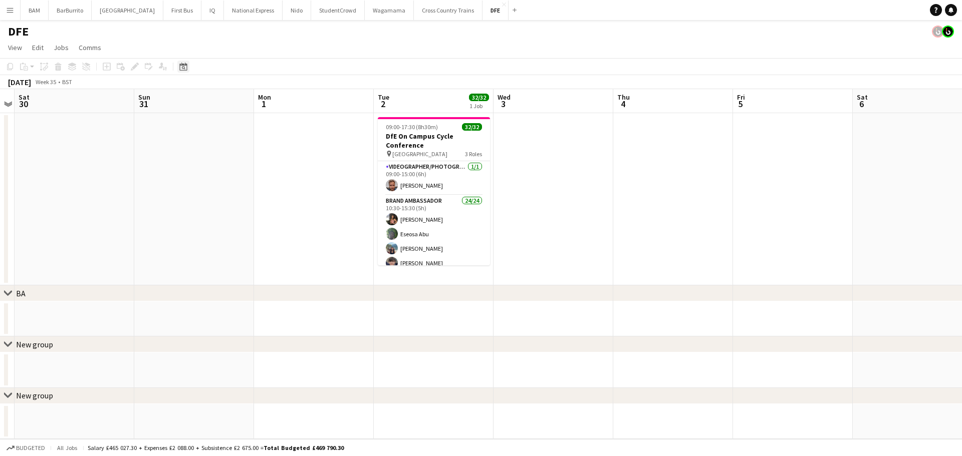
click at [182, 65] on icon at bounding box center [183, 67] width 8 height 8
click at [267, 105] on span "Next month" at bounding box center [265, 101] width 20 height 20
click at [213, 152] on span "1" at bounding box center [212, 153] width 12 height 12
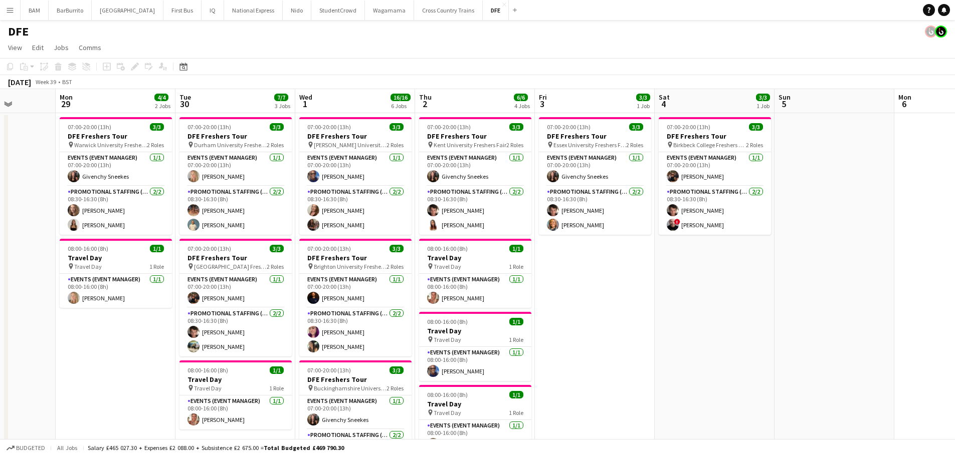
scroll to position [0, 285]
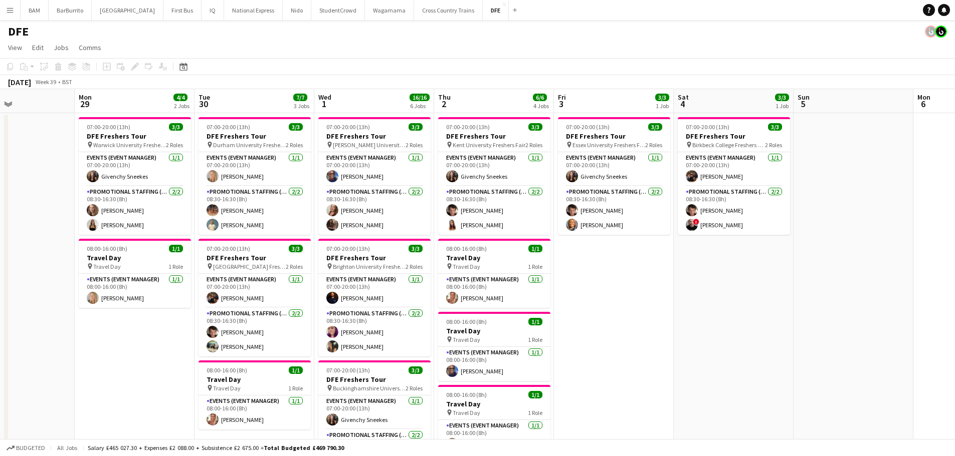
drag, startPoint x: 328, startPoint y: 133, endPoint x: 388, endPoint y: 137, distance: 59.7
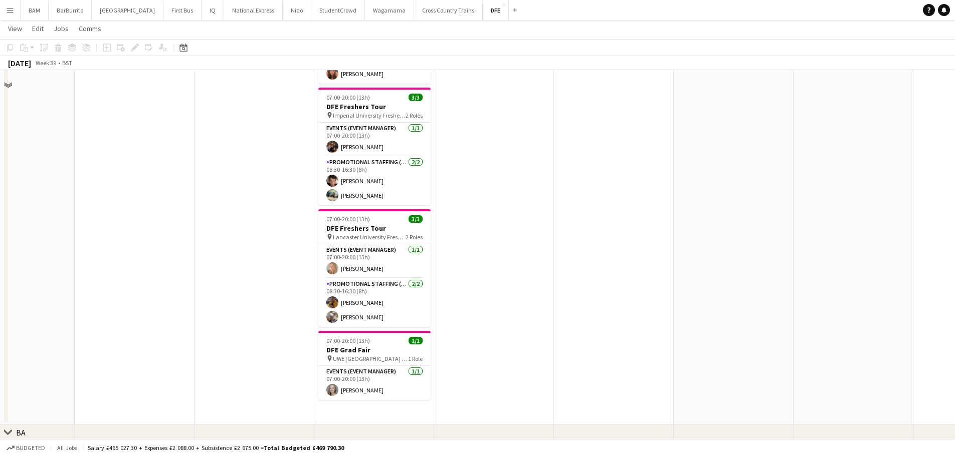
scroll to position [451, 0]
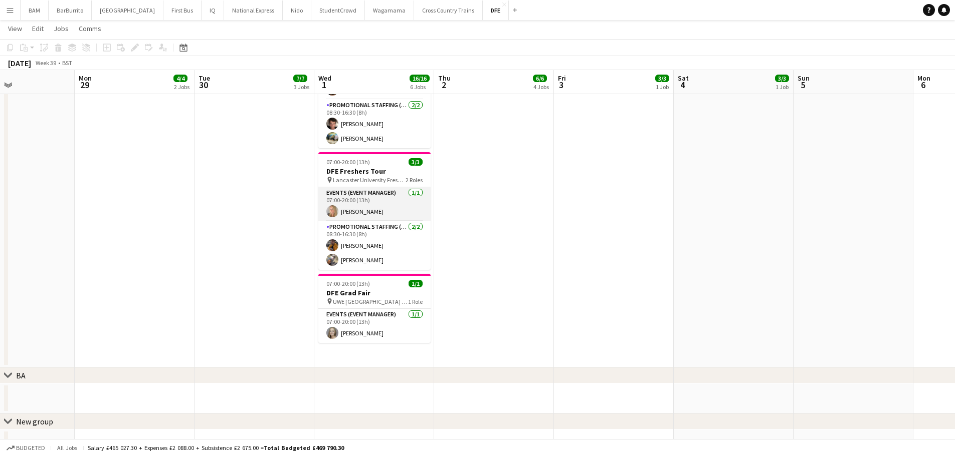
click at [382, 207] on app-card-role "Events (Event Manager) 1/1 07:00-20:00 (13h) Laura cutts" at bounding box center [374, 204] width 112 height 34
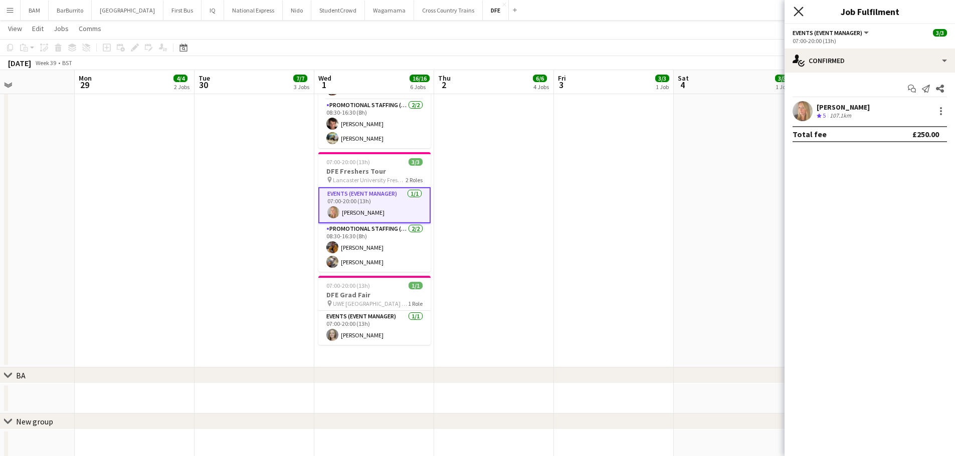
click at [798, 9] on icon "Close pop-in" at bounding box center [798, 12] width 10 height 10
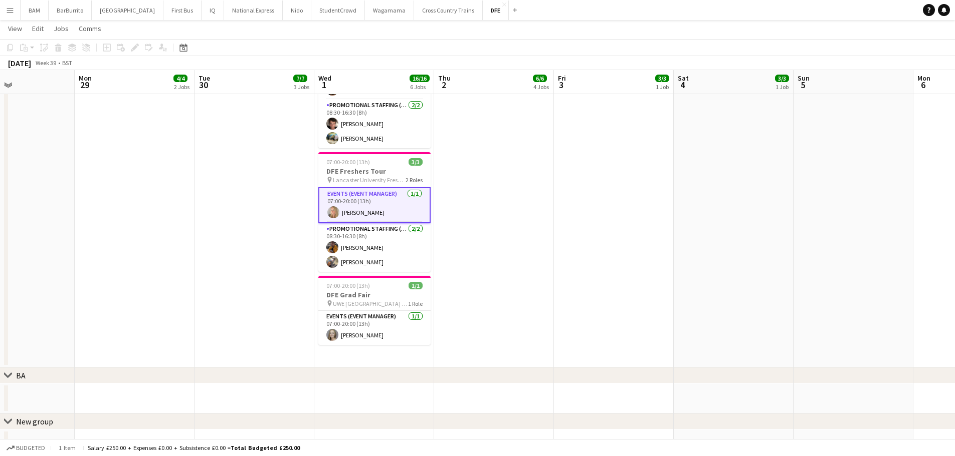
click at [630, 32] on app-page-menu "View Day view expanded Day view collapsed Month view Date picker Jump to today …" at bounding box center [477, 29] width 955 height 19
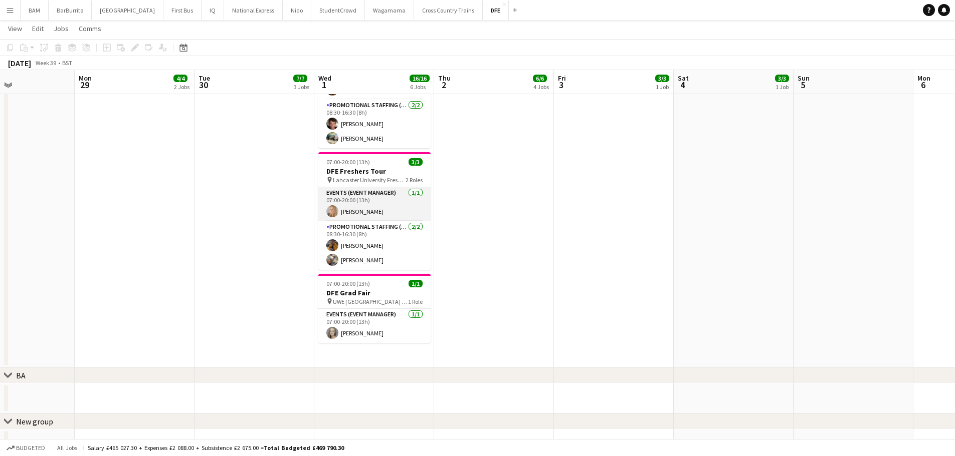
click at [394, 205] on app-card-role "Events (Event Manager) 1/1 07:00-20:00 (13h) Laura cutts" at bounding box center [374, 204] width 112 height 34
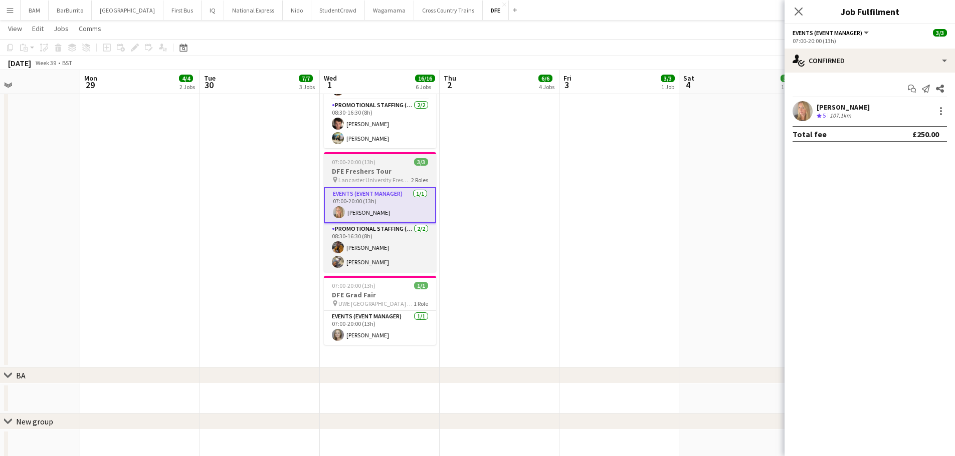
drag, startPoint x: 374, startPoint y: 104, endPoint x: 350, endPoint y: 170, distance: 70.8
click at [385, 169] on app-calendar-viewport "Fri 26 9/9 3 Jobs Sat 27 15/15 5 Jobs Sun 28 Mon 29 4/4 2 Jobs Tue 30 7/7 3 Job…" at bounding box center [477, 47] width 955 height 918
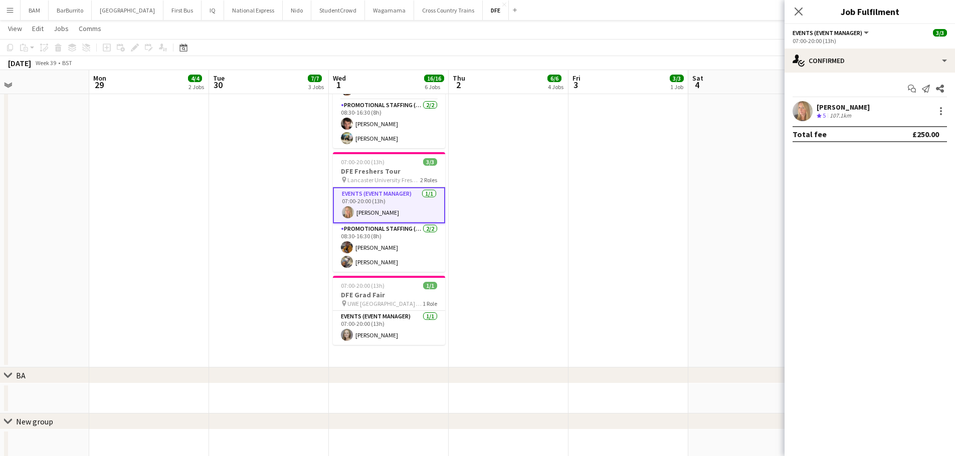
drag, startPoint x: 497, startPoint y: 172, endPoint x: 612, endPoint y: 166, distance: 115.4
click at [613, 166] on app-calendar-viewport "Fri 26 9/9 3 Jobs Sat 27 15/15 5 Jobs Sun 28 Mon 29 4/4 2 Jobs Tue 30 7/7 3 Job…" at bounding box center [477, 47] width 955 height 918
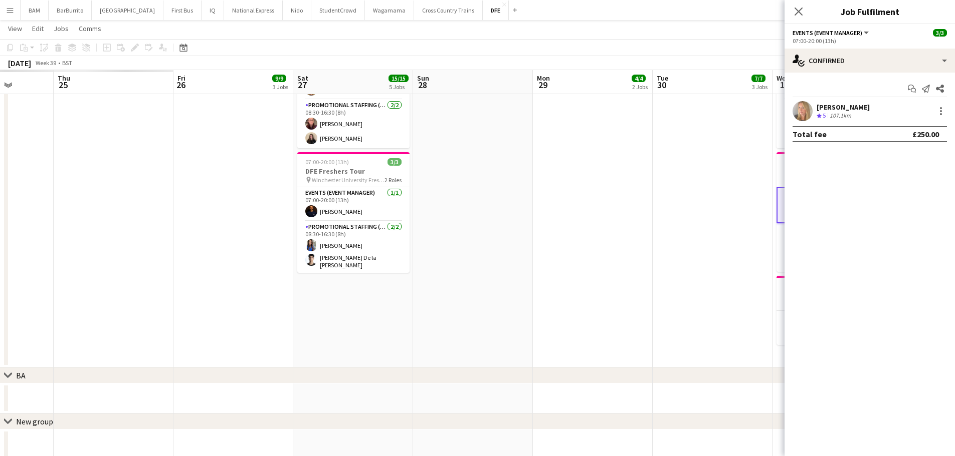
click at [661, 167] on app-calendar-viewport "Mon 22 Tue 23 Wed 24 Thu 25 Fri 26 9/9 3 Jobs Sat 27 15/15 5 Jobs Sun 28 Mon 29…" at bounding box center [477, 47] width 955 height 918
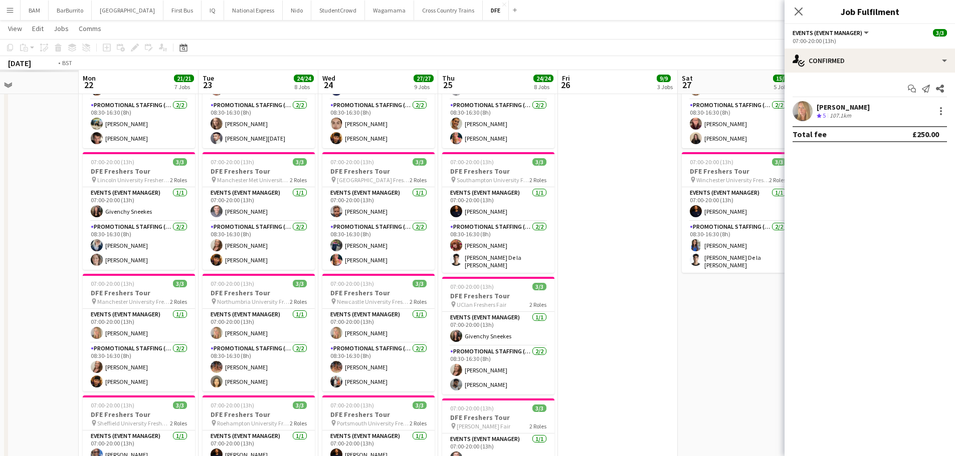
scroll to position [0, 281]
click at [802, 11] on icon "Close pop-in" at bounding box center [798, 12] width 10 height 10
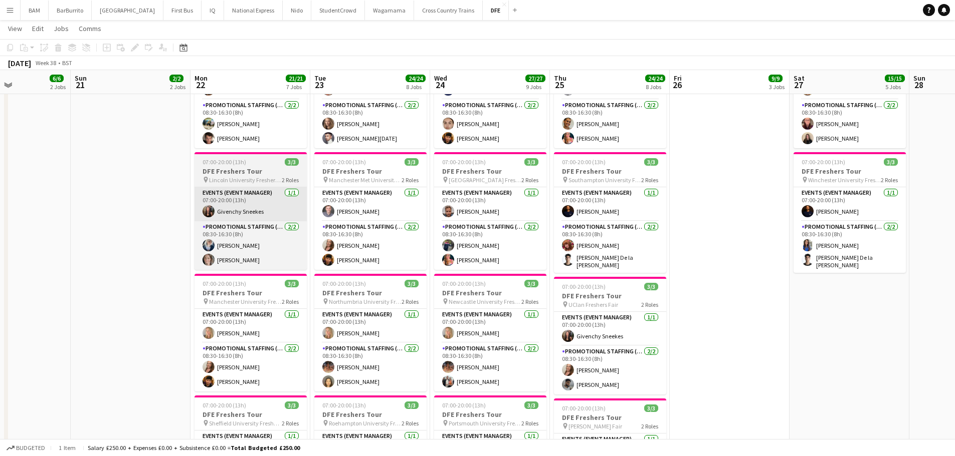
drag, startPoint x: 405, startPoint y: 163, endPoint x: 605, endPoint y: 207, distance: 204.6
click at [872, 200] on app-calendar-viewport "Thu 18 Fri 19 12/12 4 Jobs Sat 20 6/6 2 Jobs Sun 21 2/2 2 Jobs Mon 22 21/21 7 J…" at bounding box center [477, 255] width 955 height 1334
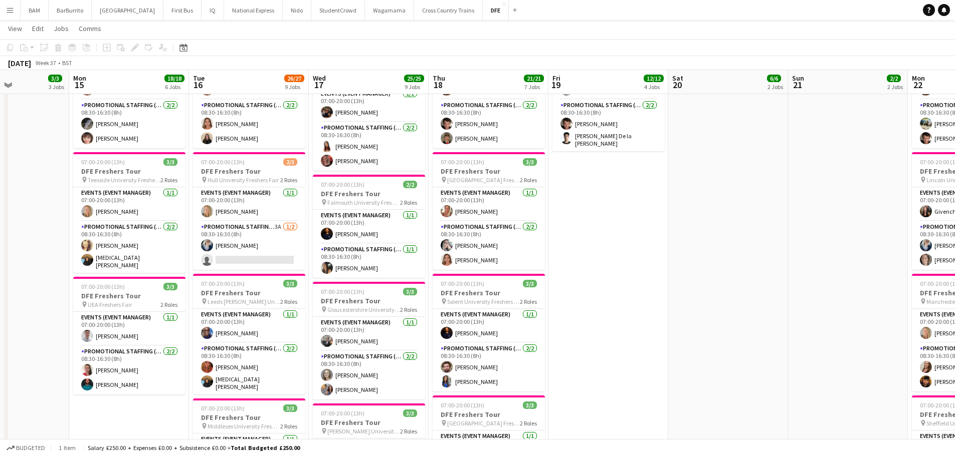
drag, startPoint x: 363, startPoint y: 189, endPoint x: 693, endPoint y: 193, distance: 329.7
click at [693, 193] on app-calendar-viewport "Fri 12 5/5 3 Jobs Sat 13 Sun 14 3/3 3 Jobs Mon 15 18/18 6 Jobs Tue 16 26/27 9 J…" at bounding box center [477, 255] width 955 height 1334
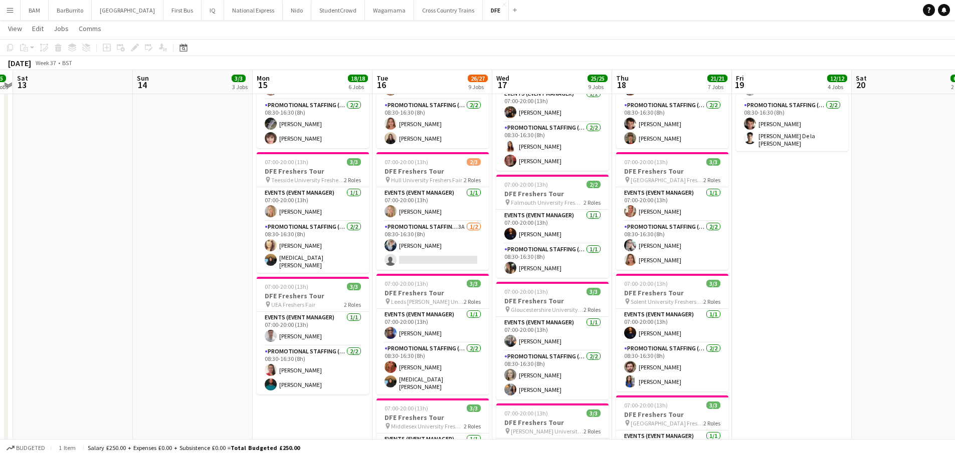
scroll to position [0, 205]
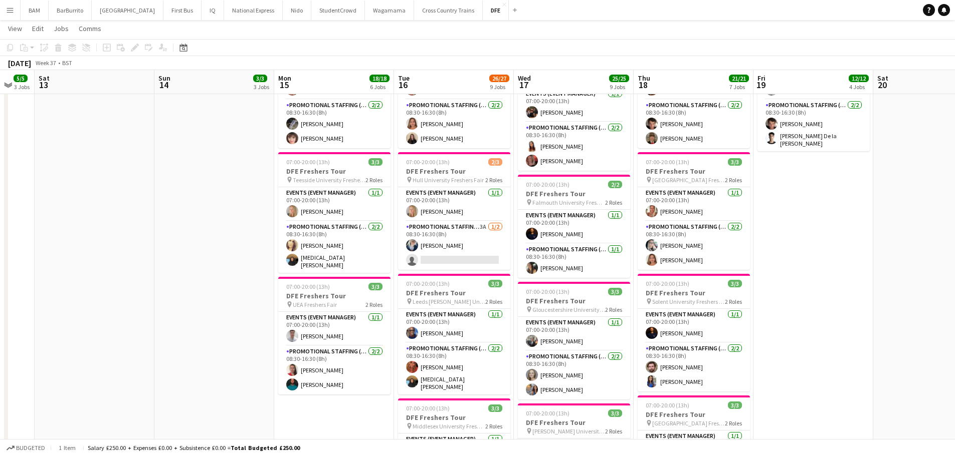
drag, startPoint x: 684, startPoint y: 214, endPoint x: 768, endPoint y: 218, distance: 83.3
click at [768, 218] on app-calendar-viewport "Thu 11 Fri 12 5/5 3 Jobs Sat 13 Sun 14 3/3 3 Jobs Mon 15 18/18 6 Jobs Tue 16 26…" at bounding box center [477, 255] width 955 height 1334
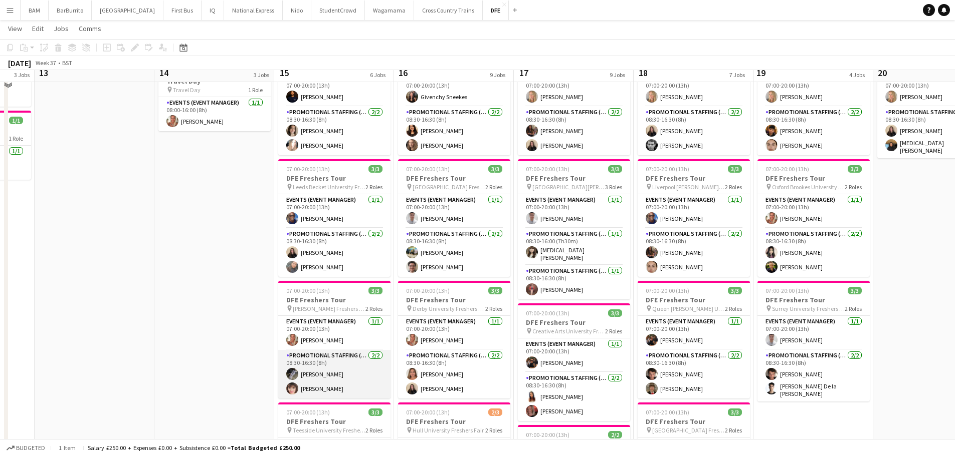
scroll to position [150, 0]
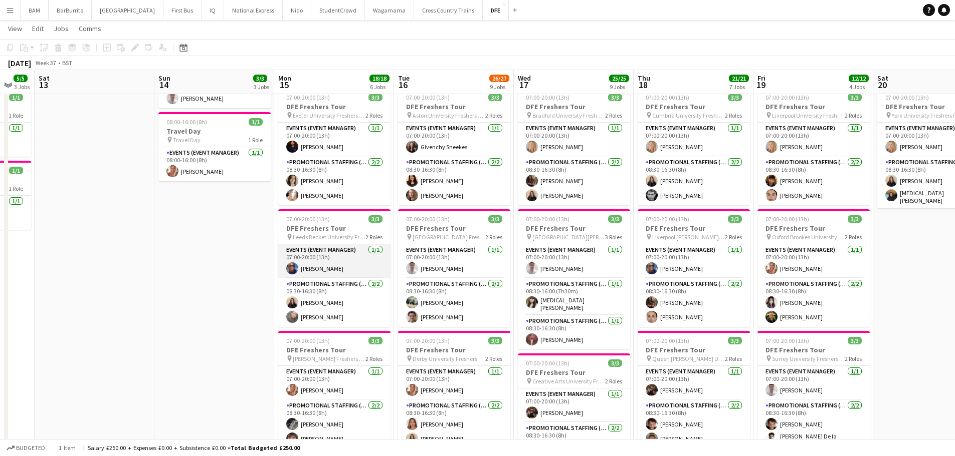
click at [354, 264] on app-card-role "Events (Event Manager) 1/1 07:00-20:00 (13h) Eyan Mckoy" at bounding box center [334, 262] width 112 height 34
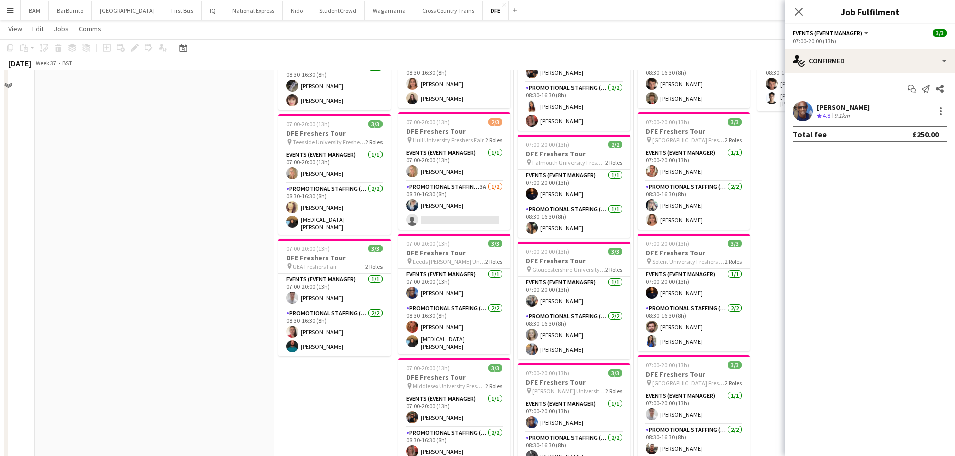
scroll to position [501, 0]
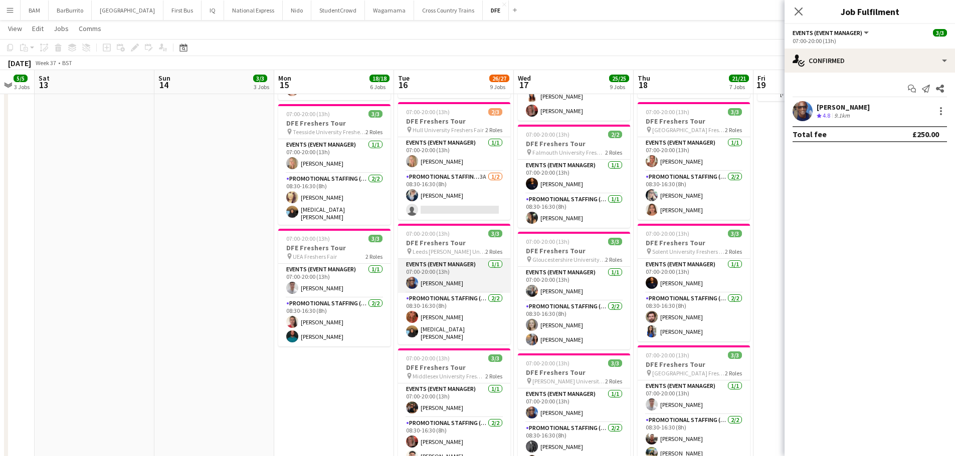
click at [484, 277] on app-card-role "Events (Event Manager) 1/1 07:00-20:00 (13h) Eyan Mckoy" at bounding box center [454, 276] width 112 height 34
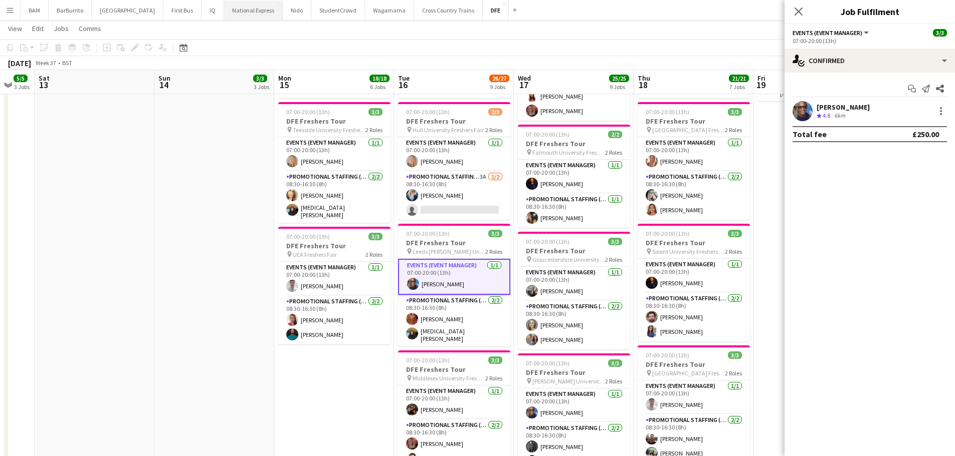
click at [232, 7] on button "National Express Close" at bounding box center [253, 11] width 59 height 20
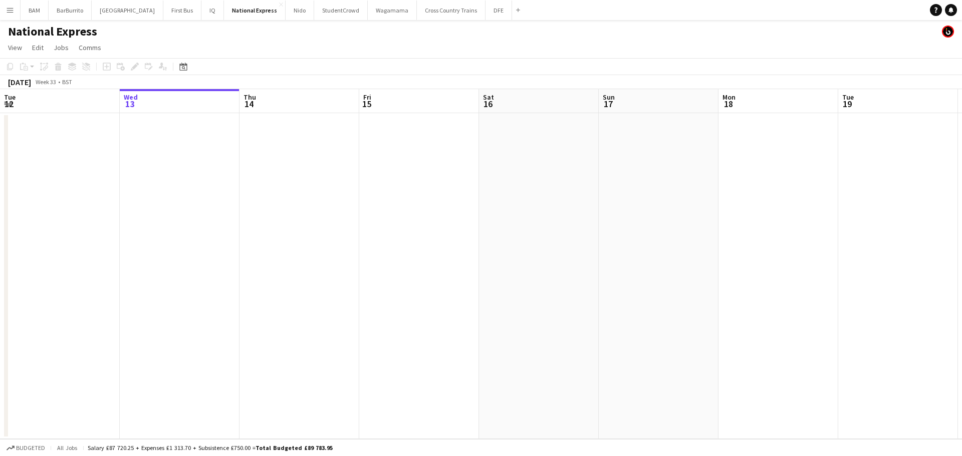
drag, startPoint x: 450, startPoint y: 142, endPoint x: 184, endPoint y: 107, distance: 268.4
click at [231, 136] on app-calendar-viewport "Sun 10 Mon 11 Tue 12 Wed 13 Thu 14 Fri 15 Sat 16 Sun 17 Mon 18 Tue 19 Wed 20 Th…" at bounding box center [481, 264] width 962 height 350
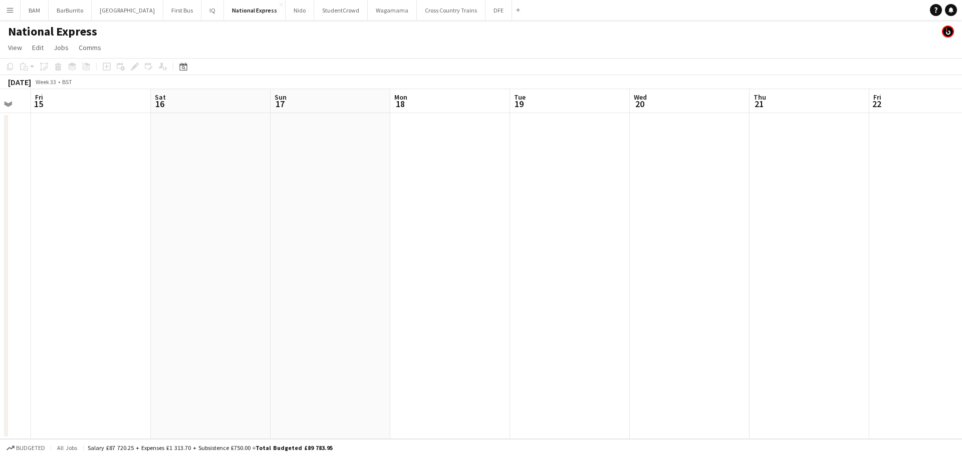
click at [173, 64] on div "Date picker AUG 2025 AUG 2025 Monday M Tuesday T Wednesday W Thursday T Friday …" at bounding box center [180, 67] width 23 height 12
drag, startPoint x: 181, startPoint y: 66, endPoint x: 204, endPoint y: 77, distance: 25.5
click at [181, 67] on icon "Date picker" at bounding box center [183, 67] width 8 height 8
click at [263, 100] on span "Next month" at bounding box center [265, 101] width 20 height 20
click at [203, 180] on span "16" at bounding box center [199, 179] width 12 height 12
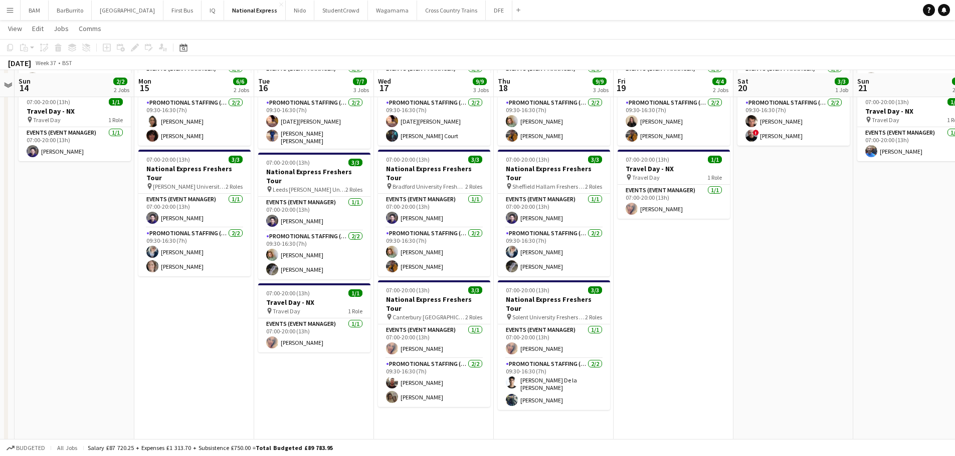
scroll to position [100, 0]
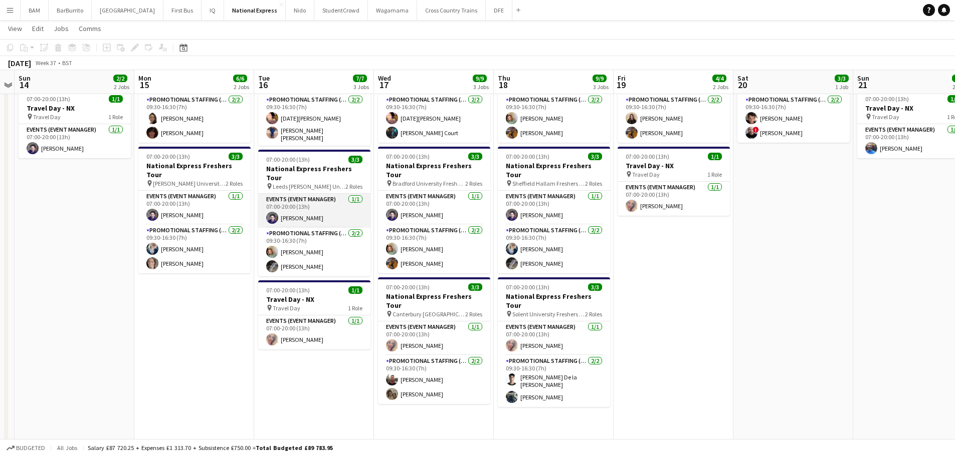
click at [341, 196] on app-card-role "Events (Event Manager) 1/1 07:00-20:00 (13h) andrea canegrati" at bounding box center [314, 211] width 112 height 34
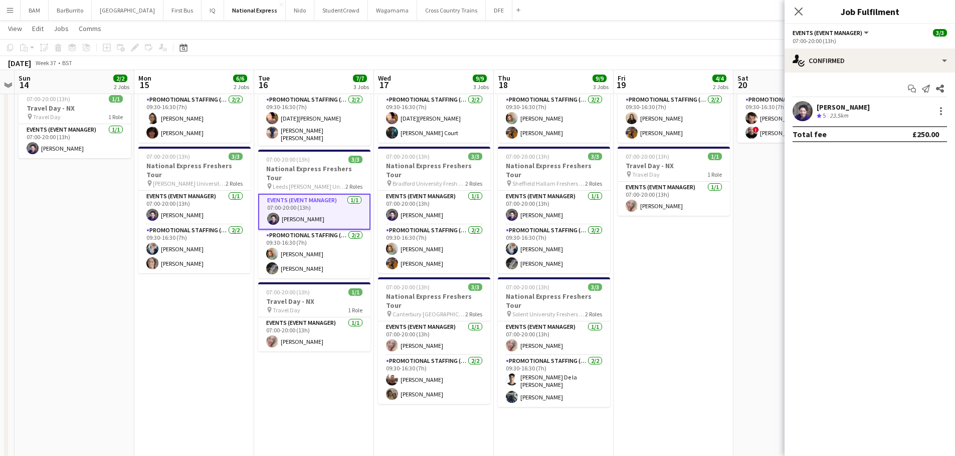
click at [461, 70] on app-board-header-date "Wed 17 9/9 3 Jobs" at bounding box center [434, 82] width 120 height 24
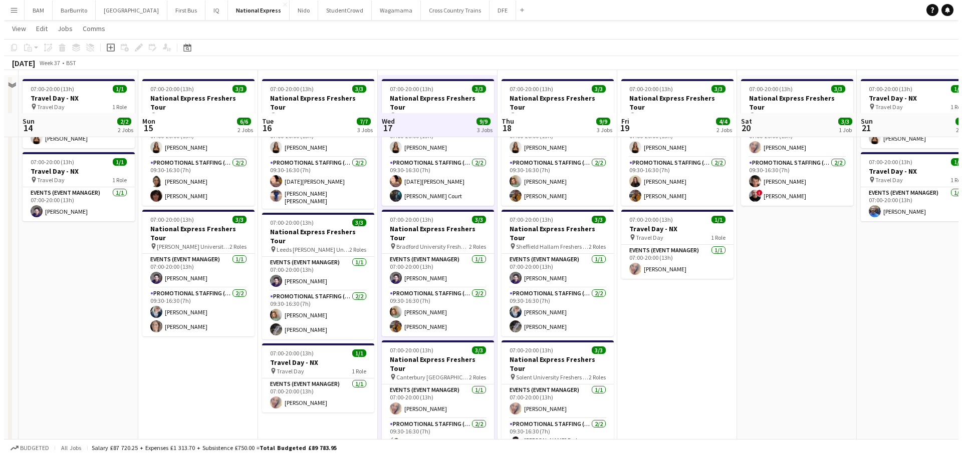
scroll to position [0, 0]
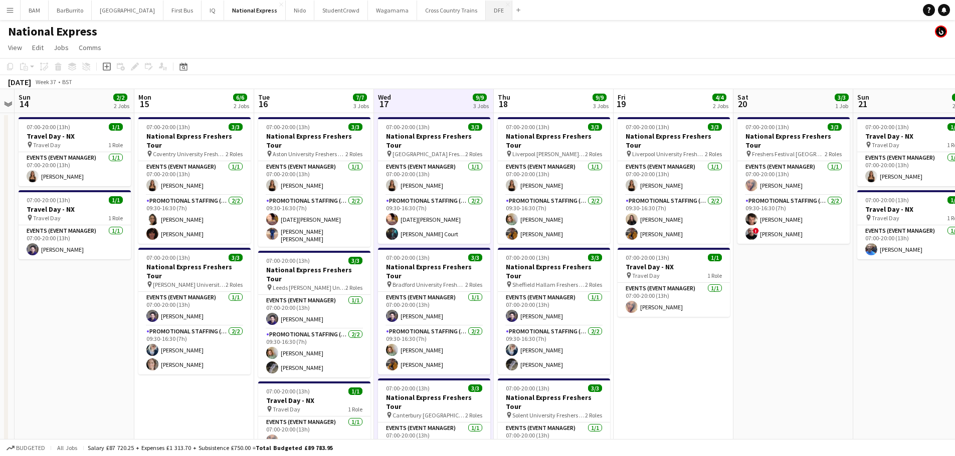
click at [486, 13] on button "DFE Close" at bounding box center [499, 11] width 27 height 20
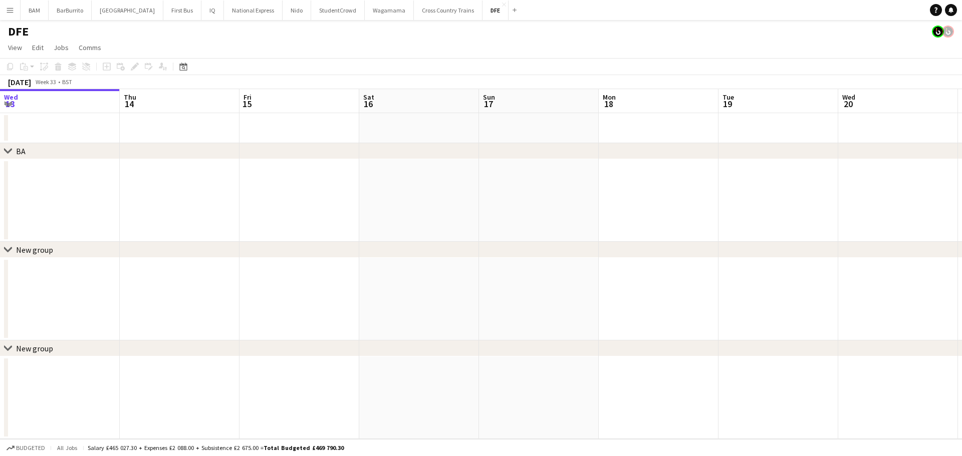
drag, startPoint x: 519, startPoint y: 129, endPoint x: 239, endPoint y: 103, distance: 281.3
click at [256, 115] on app-calendar-viewport "Mon 11 Tue 12 Wed 13 Thu 14 Fri 15 Sat 16 Sun 17 Mon 18 Tue 19 Wed 20 Thu 21 Fr…" at bounding box center [481, 264] width 962 height 350
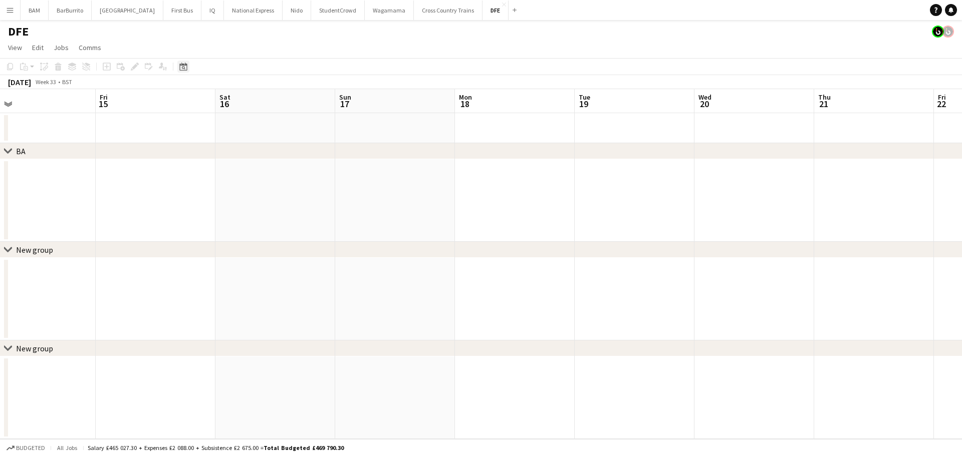
click at [187, 65] on div "Date picker" at bounding box center [183, 67] width 12 height 12
click at [264, 99] on span "Next month" at bounding box center [265, 101] width 20 height 20
click at [194, 187] on span "23" at bounding box center [199, 192] width 12 height 12
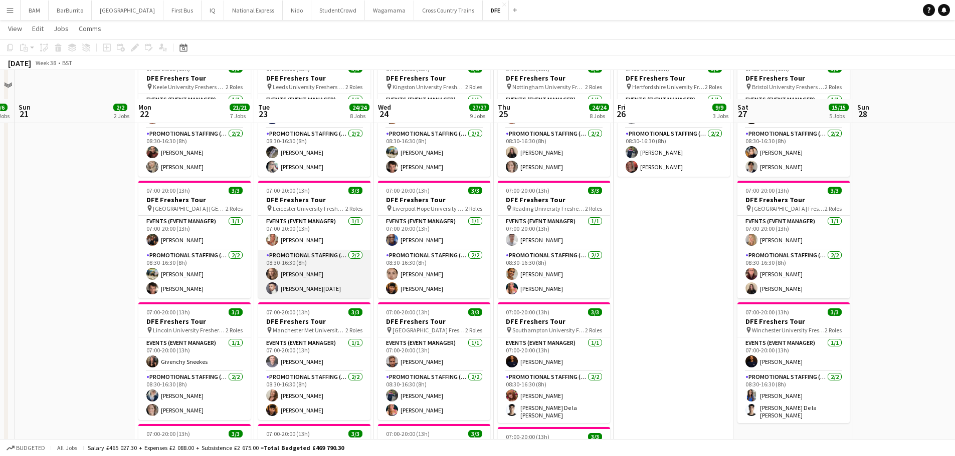
scroll to position [351, 0]
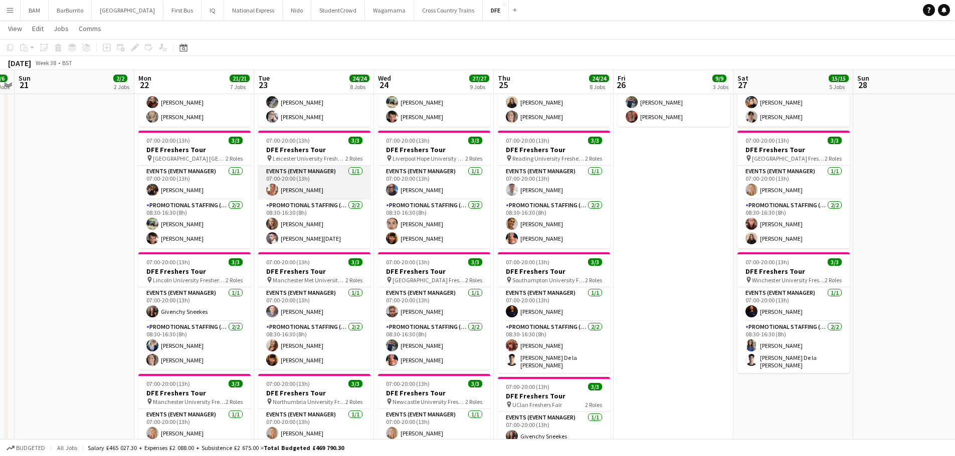
click at [319, 192] on app-card-role "Events (Event Manager) 1/1 07:00-20:00 (13h) Stephanie Wozniak-Basnett" at bounding box center [314, 183] width 112 height 34
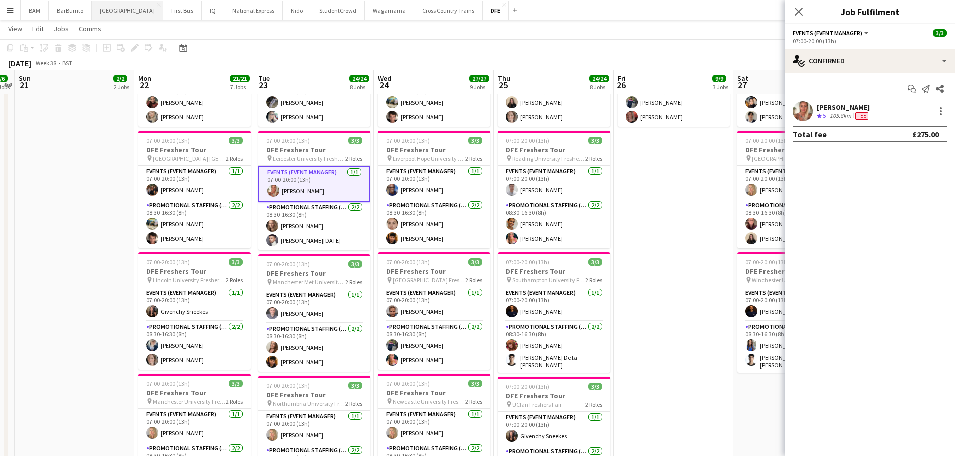
click at [121, 9] on button "Boux Avenue Close" at bounding box center [128, 11] width 72 height 20
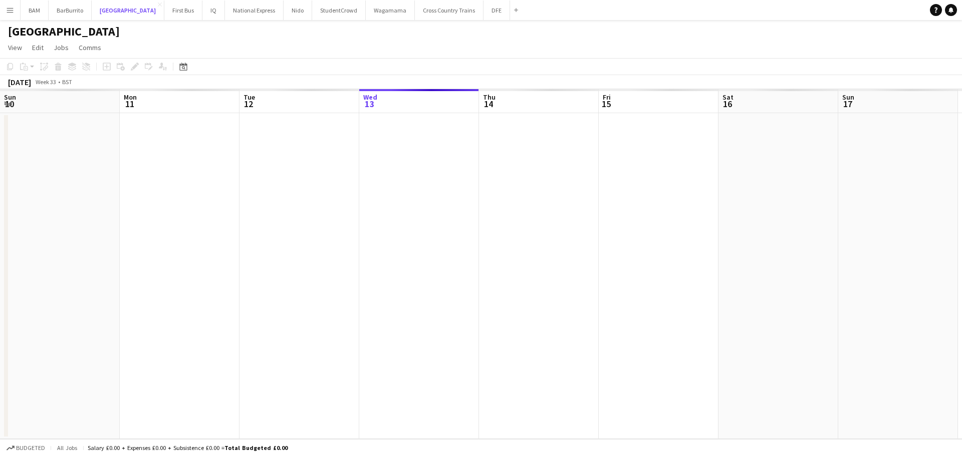
scroll to position [0, 240]
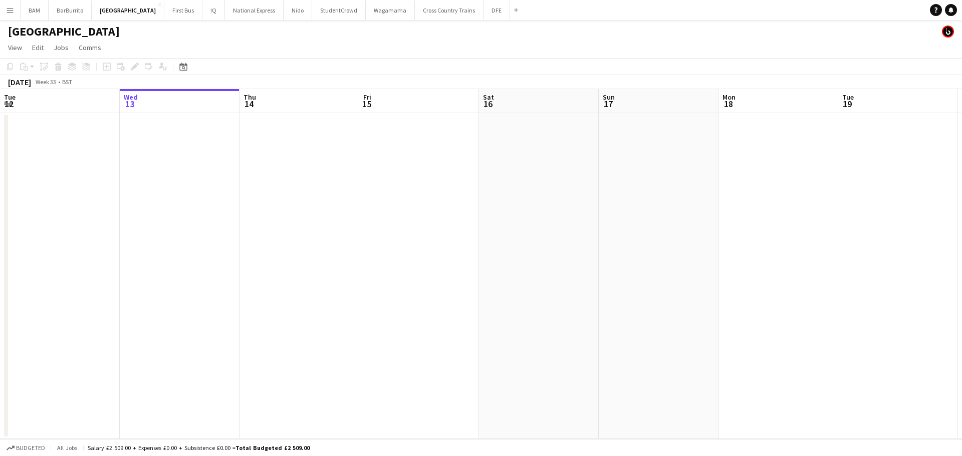
click at [190, 70] on div "Date picker AUG 2025 AUG 2025 Monday M Tuesday T Wednesday W Thursday T Friday …" at bounding box center [180, 67] width 23 height 12
drag, startPoint x: 185, startPoint y: 67, endPoint x: 225, endPoint y: 93, distance: 47.8
click at [185, 67] on icon "Date picker" at bounding box center [183, 67] width 8 height 8
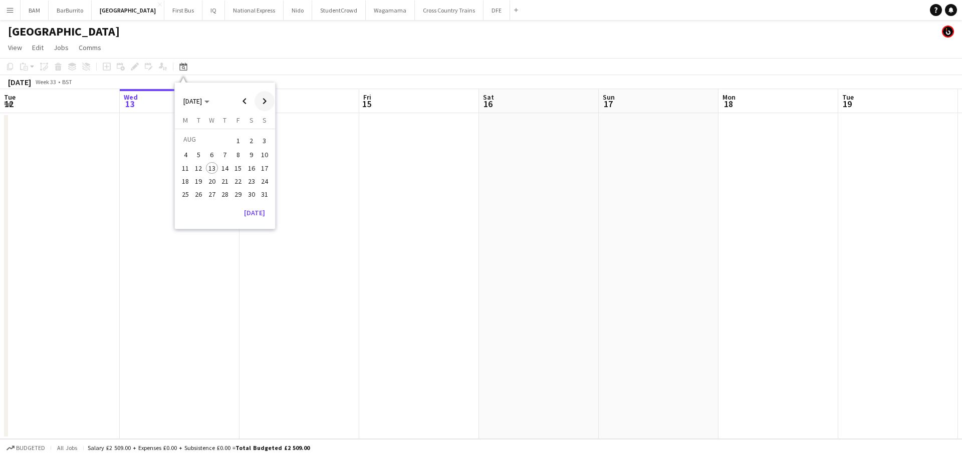
click at [268, 100] on span "Next month" at bounding box center [265, 101] width 20 height 20
click at [197, 196] on span "23" at bounding box center [199, 192] width 12 height 12
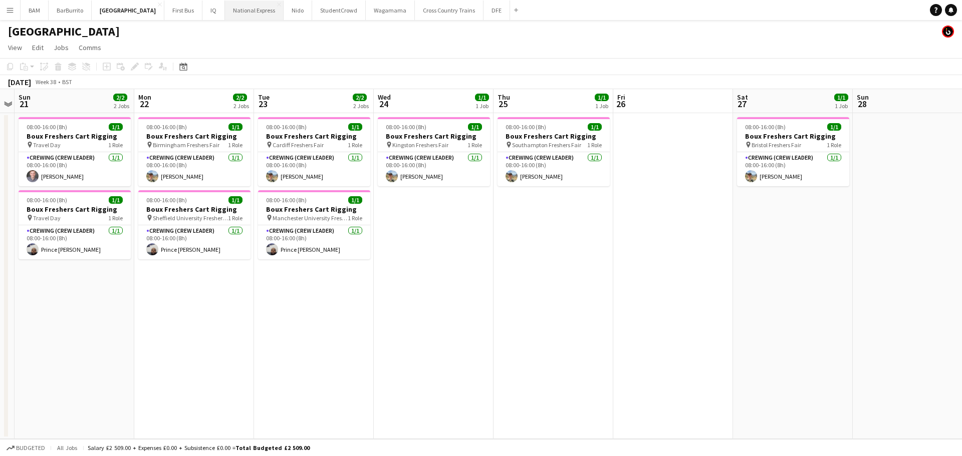
click at [251, 11] on button "National Express Close" at bounding box center [254, 11] width 59 height 20
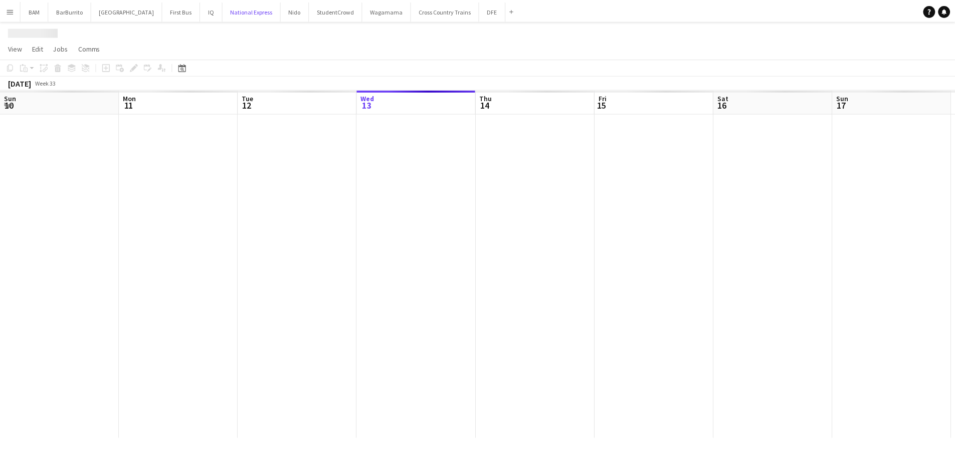
scroll to position [0, 240]
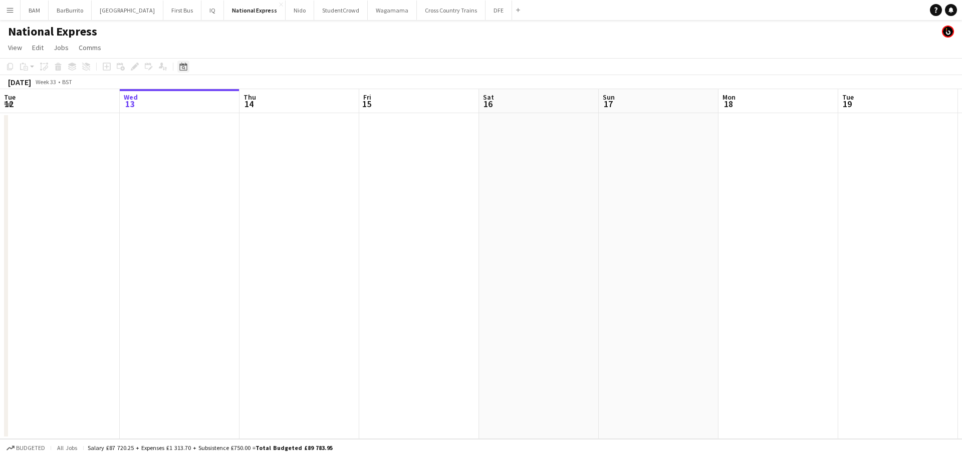
click at [183, 65] on icon at bounding box center [183, 67] width 8 height 8
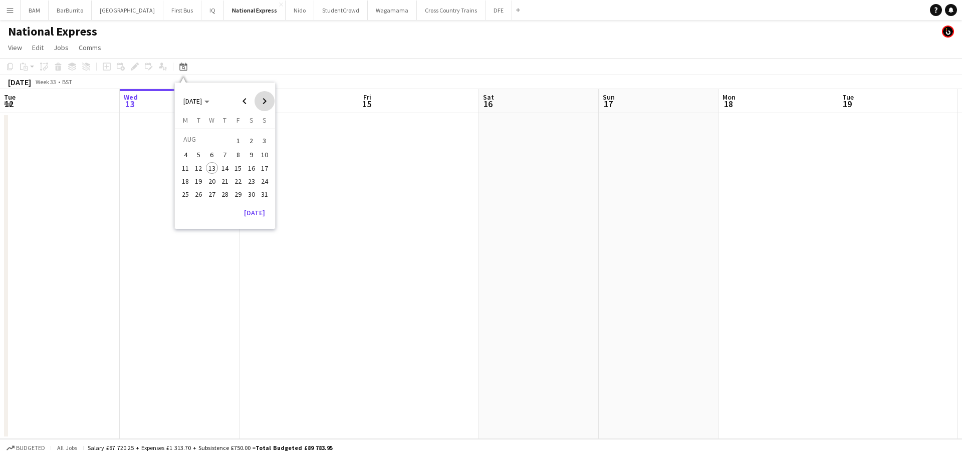
click at [264, 103] on span "Next month" at bounding box center [265, 101] width 20 height 20
click at [199, 194] on span "23" at bounding box center [199, 192] width 12 height 12
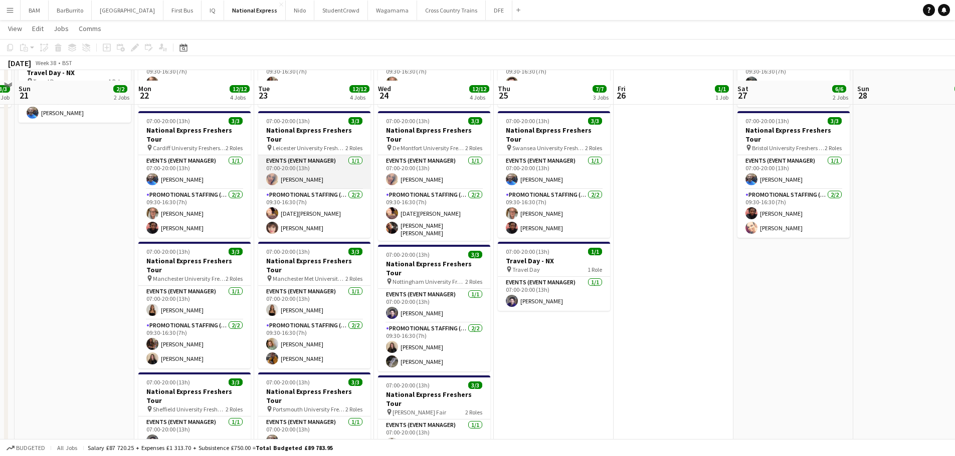
scroll to position [150, 0]
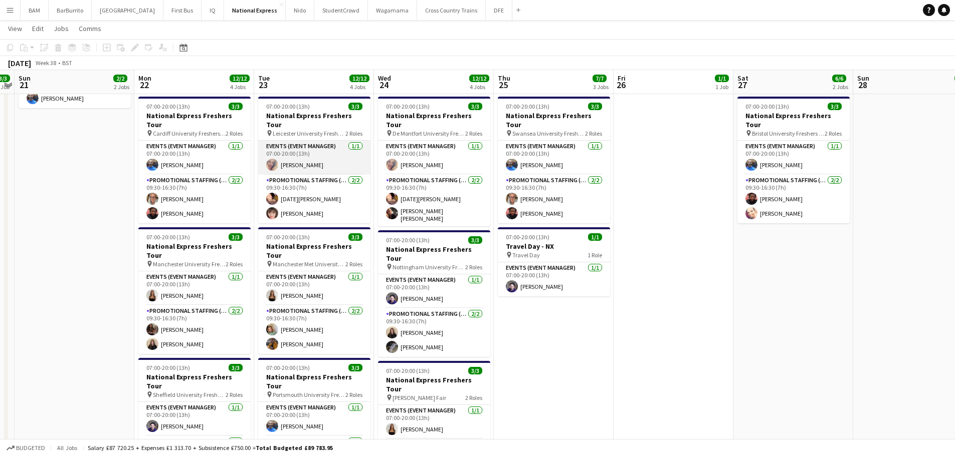
click at [330, 151] on app-card-role "Events (Event Manager) 1/1 07:00-20:00 (13h) Eliza Gabb" at bounding box center [314, 158] width 112 height 34
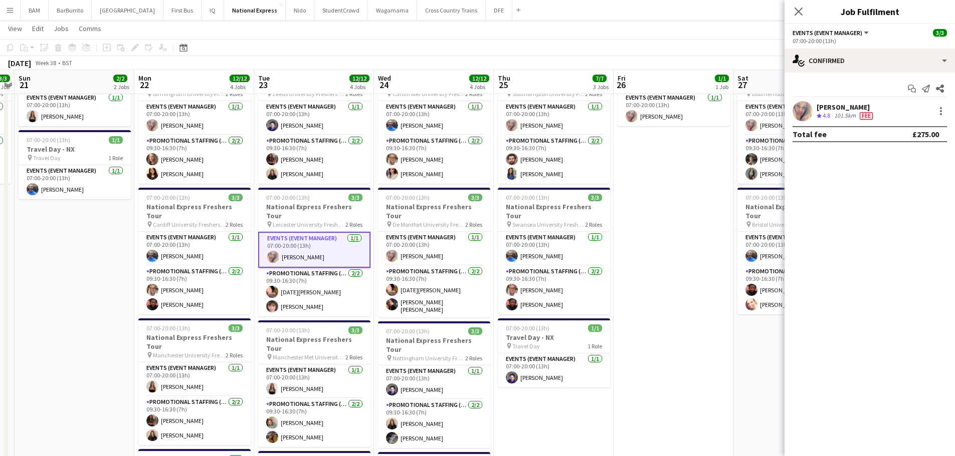
scroll to position [50, 0]
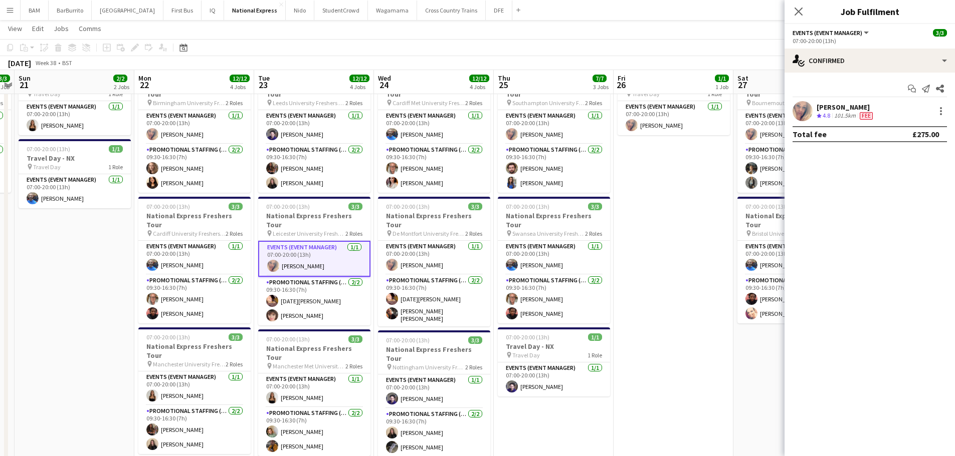
click at [352, 61] on div "September 2025 Week 38 • BST" at bounding box center [477, 63] width 955 height 14
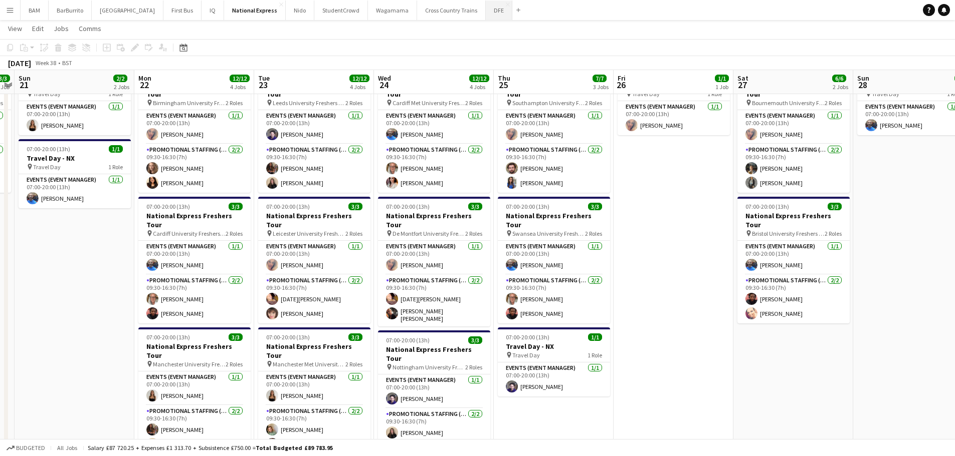
click at [486, 7] on button "DFE Close" at bounding box center [499, 11] width 27 height 20
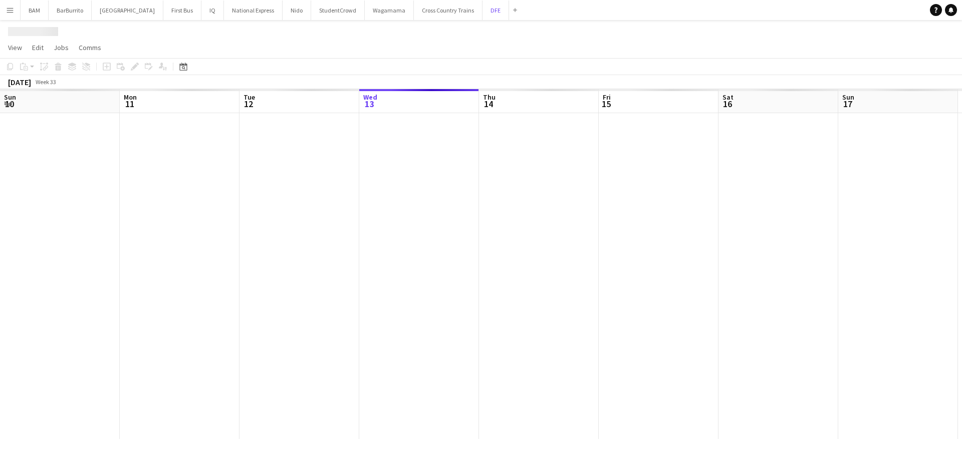
scroll to position [0, 240]
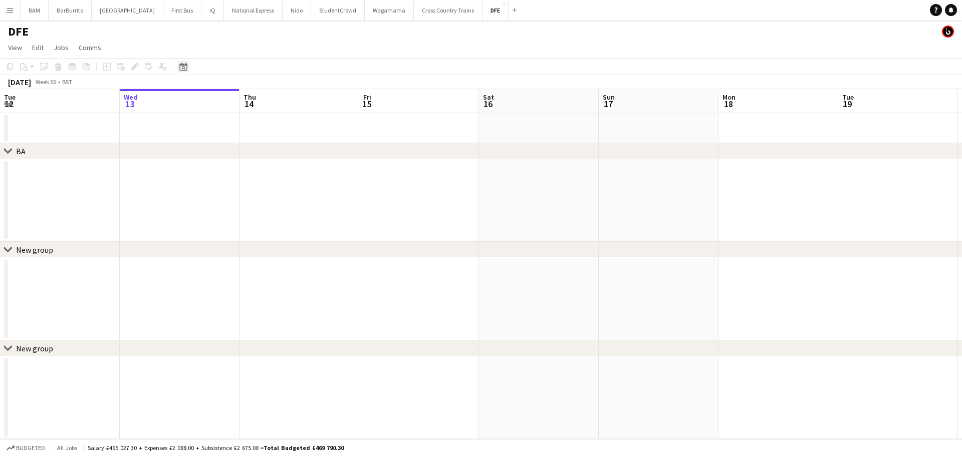
click at [177, 63] on div "Date picker" at bounding box center [183, 67] width 12 height 12
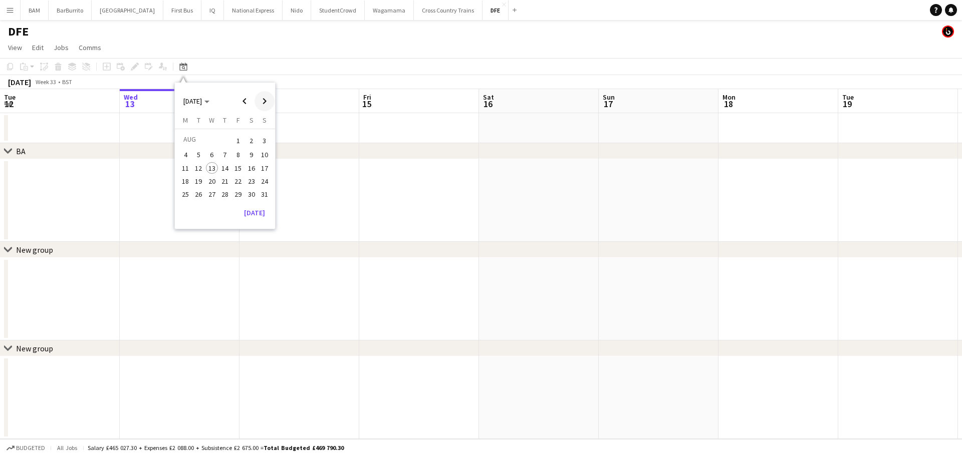
click at [259, 104] on span "Next month" at bounding box center [265, 101] width 20 height 20
click at [185, 191] on span "22" at bounding box center [185, 192] width 12 height 12
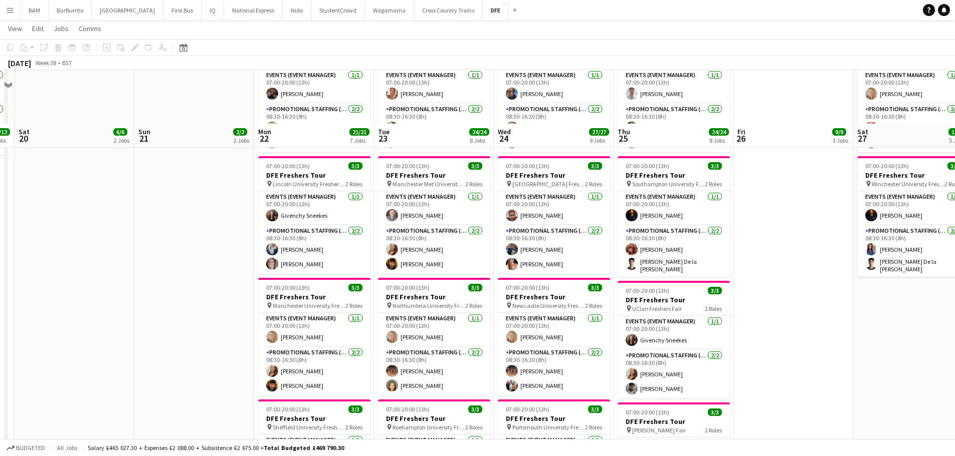
scroll to position [501, 0]
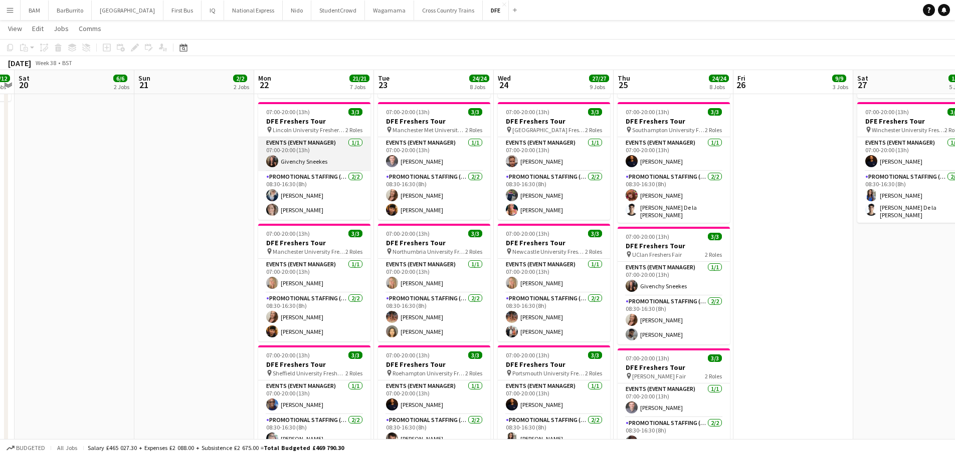
click at [322, 160] on app-card-role "Events (Event Manager) 1/1 07:00-20:00 (13h) Givenchy Sneekes" at bounding box center [314, 154] width 112 height 34
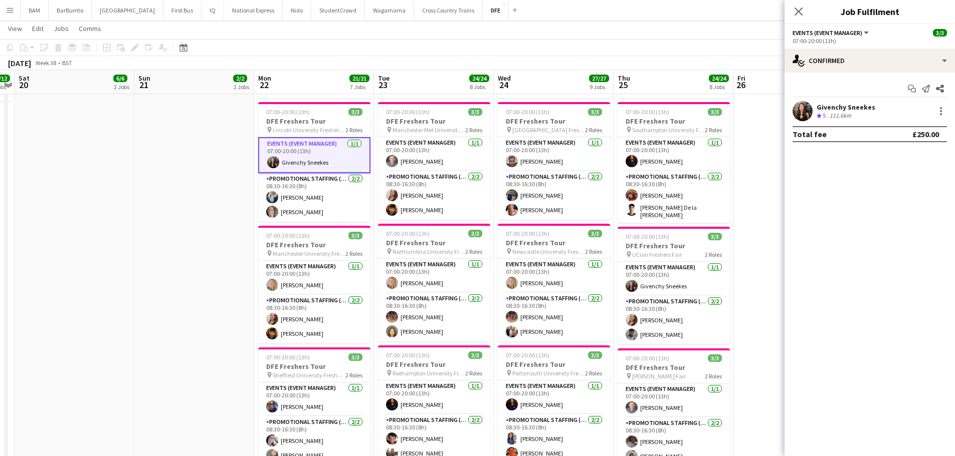
click at [363, 67] on div "September 2025 Week 38 • BST" at bounding box center [477, 63] width 955 height 14
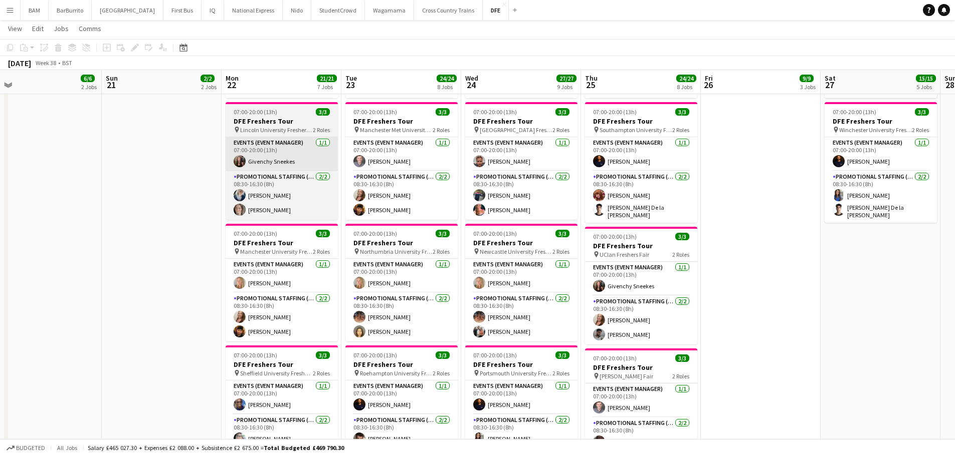
drag, startPoint x: 485, startPoint y: 107, endPoint x: 545, endPoint y: 163, distance: 82.6
click at [847, 117] on app-calendar-viewport "Thu 18 21/21 7 Jobs Fri 19 12/12 4 Jobs Sat 20 6/6 2 Jobs Sun 21 2/2 2 Jobs Mon…" at bounding box center [477, 205] width 955 height 1334
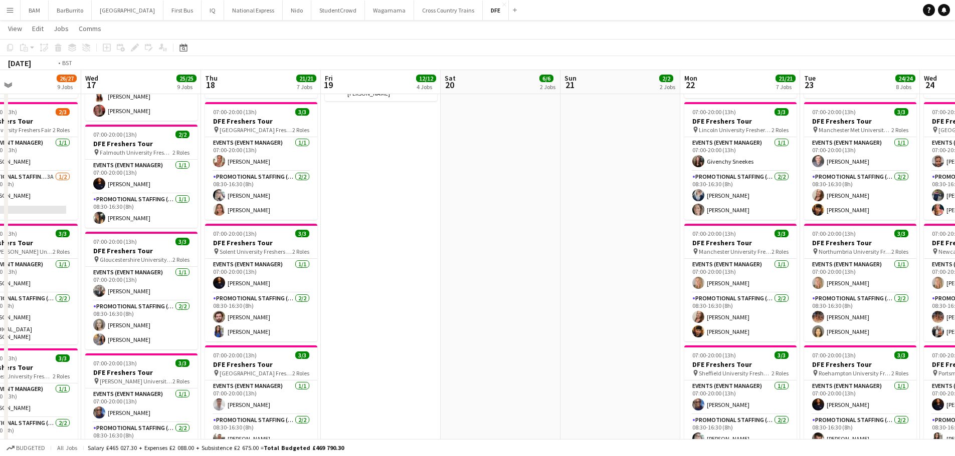
scroll to position [0, 312]
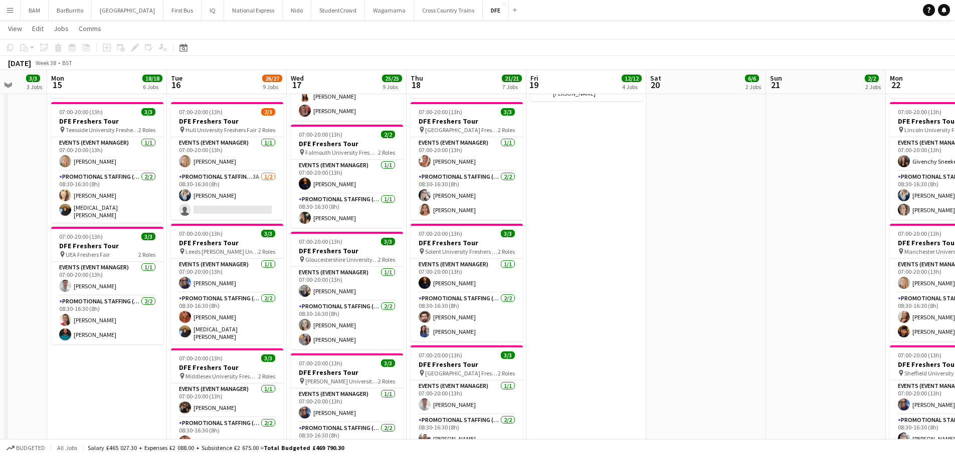
drag, startPoint x: 356, startPoint y: 169, endPoint x: 593, endPoint y: 162, distance: 237.1
click at [593, 162] on app-calendar-viewport "Fri 12 5/5 3 Jobs Sat 13 Sun 14 3/3 3 Jobs Mon 15 18/18 6 Jobs Tue 16 26/27 9 J…" at bounding box center [477, 205] width 955 height 1334
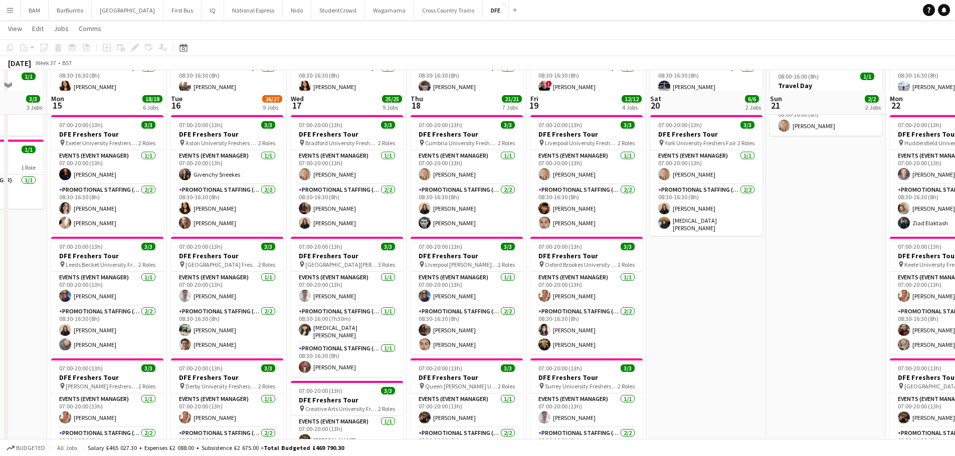
scroll to position [100, 0]
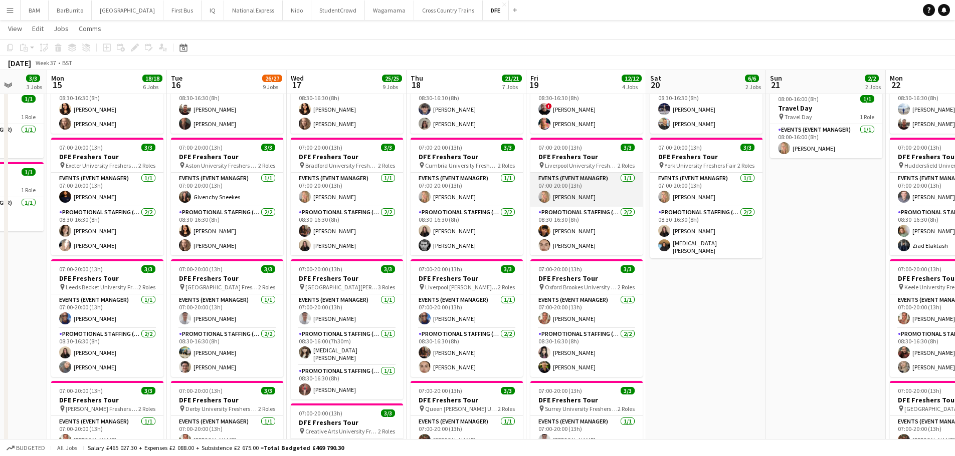
click at [593, 192] on app-card-role "Events (Event Manager) 1/1 07:00-20:00 (13h) Laura cutts" at bounding box center [586, 190] width 112 height 34
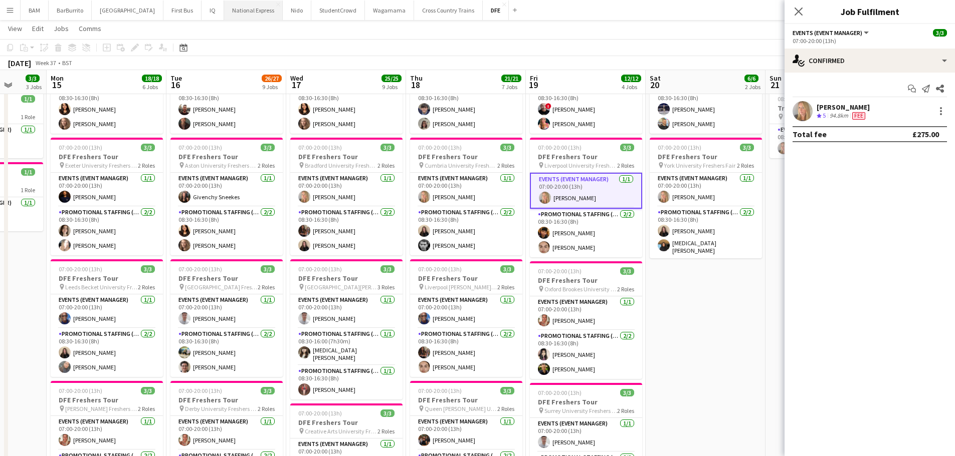
click at [224, 14] on button "National Express Close" at bounding box center [253, 11] width 59 height 20
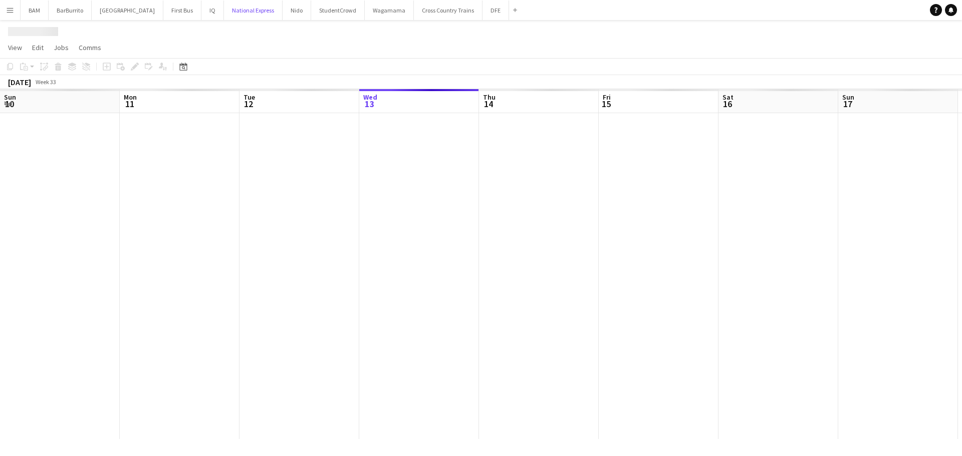
scroll to position [0, 240]
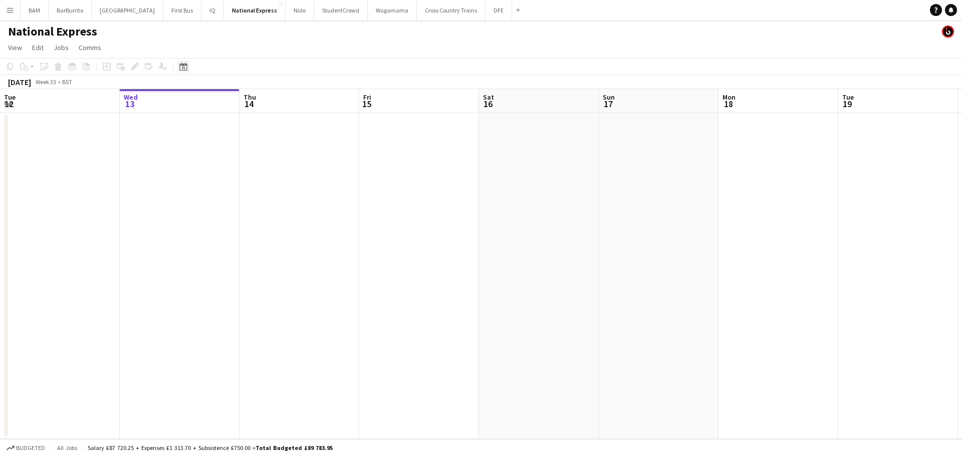
click at [184, 68] on icon "Date picker" at bounding box center [183, 67] width 8 height 8
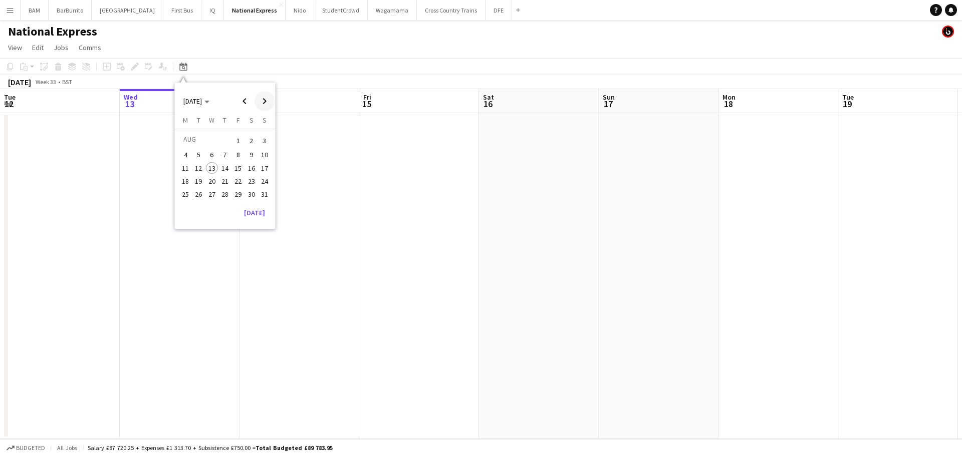
click at [270, 101] on span "Next month" at bounding box center [265, 101] width 20 height 20
click at [241, 182] on span "19" at bounding box center [238, 179] width 12 height 12
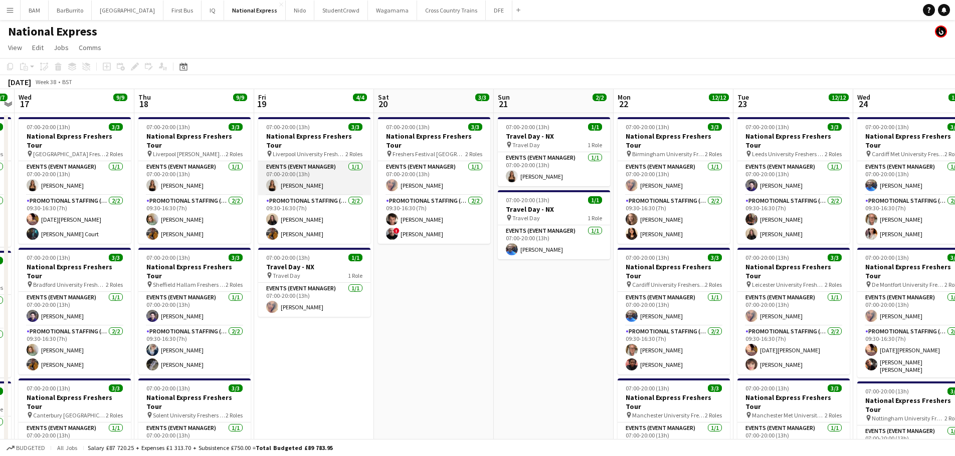
click at [323, 174] on app-card-role "Events (Event Manager) 1/1 07:00-20:00 (13h) CHLOE BUTLER" at bounding box center [314, 178] width 112 height 34
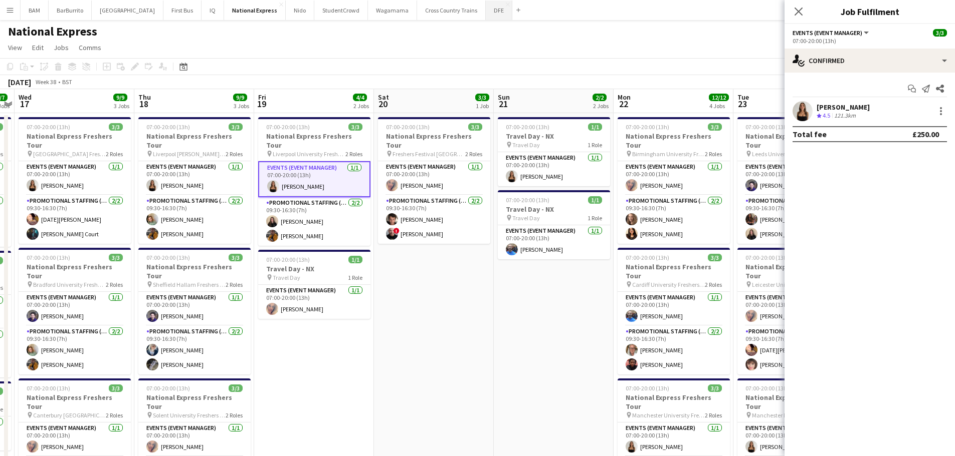
click at [486, 9] on button "DFE Close" at bounding box center [499, 11] width 27 height 20
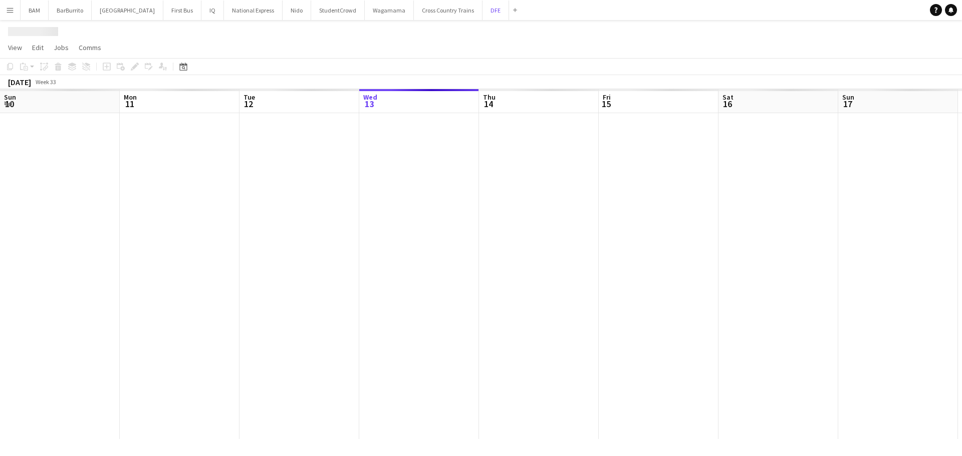
scroll to position [0, 240]
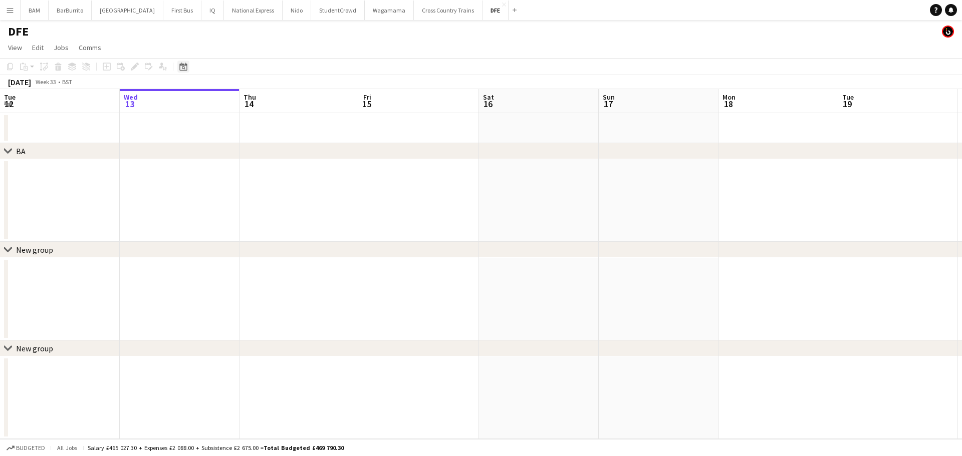
click at [182, 67] on icon "Date picker" at bounding box center [183, 67] width 8 height 8
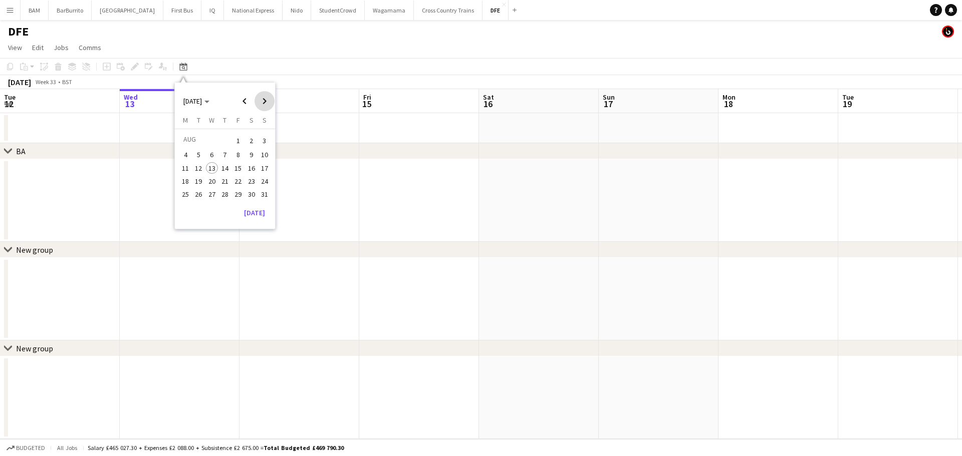
click at [261, 100] on span "Next month" at bounding box center [265, 101] width 20 height 20
click at [197, 193] on span "23" at bounding box center [199, 192] width 12 height 12
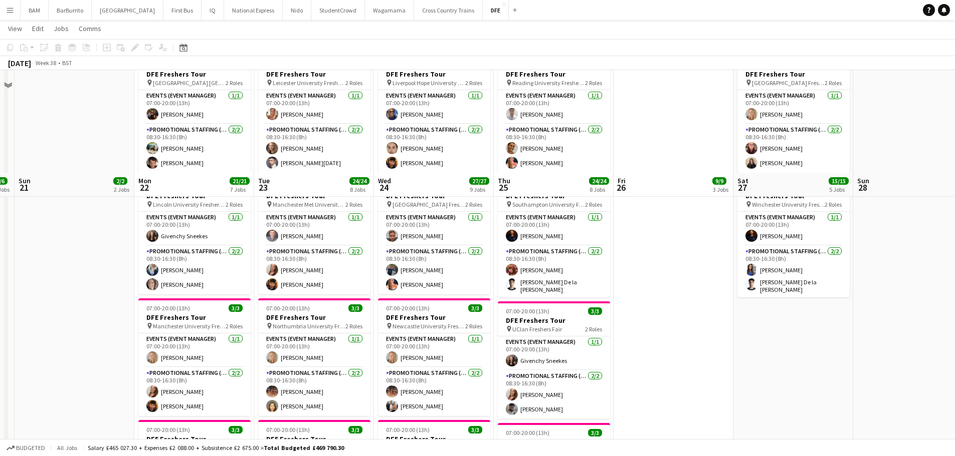
scroll to position [351, 0]
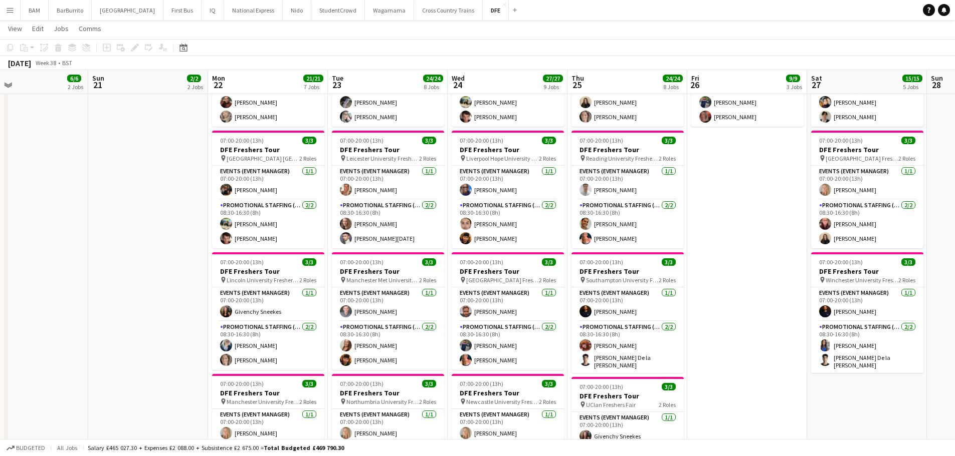
drag, startPoint x: 245, startPoint y: 202, endPoint x: 448, endPoint y: 221, distance: 203.9
click at [611, 197] on app-calendar-viewport "Thu 18 21/21 7 Jobs Fri 19 12/12 4 Jobs Sat 20 6/6 2 Jobs Sun 21 2/2 2 Jobs Mon…" at bounding box center [477, 355] width 955 height 1334
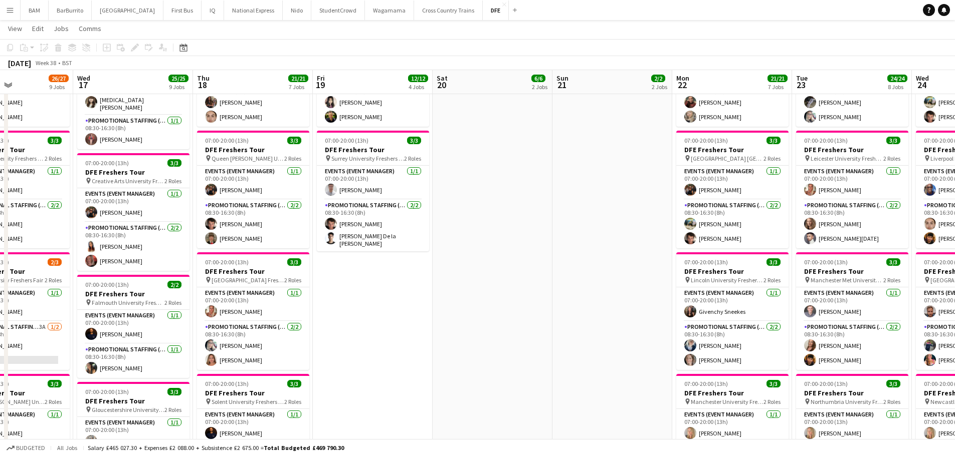
scroll to position [0, 234]
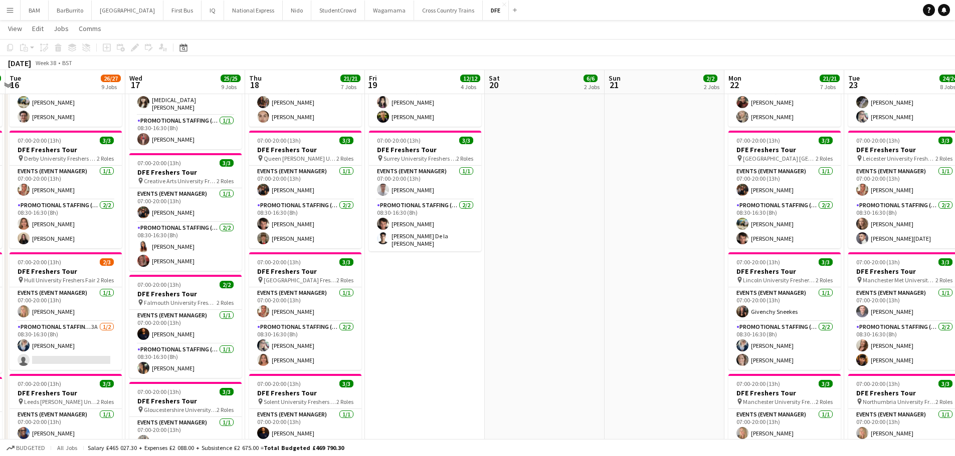
drag, startPoint x: 305, startPoint y: 216, endPoint x: 438, endPoint y: 218, distance: 132.8
click at [438, 218] on app-calendar-viewport "Sun 14 Mon 15 18/18 6 Jobs Tue 16 26/27 9 Jobs Wed 17 25/25 9 Jobs Thu 18 21/21…" at bounding box center [477, 355] width 955 height 1334
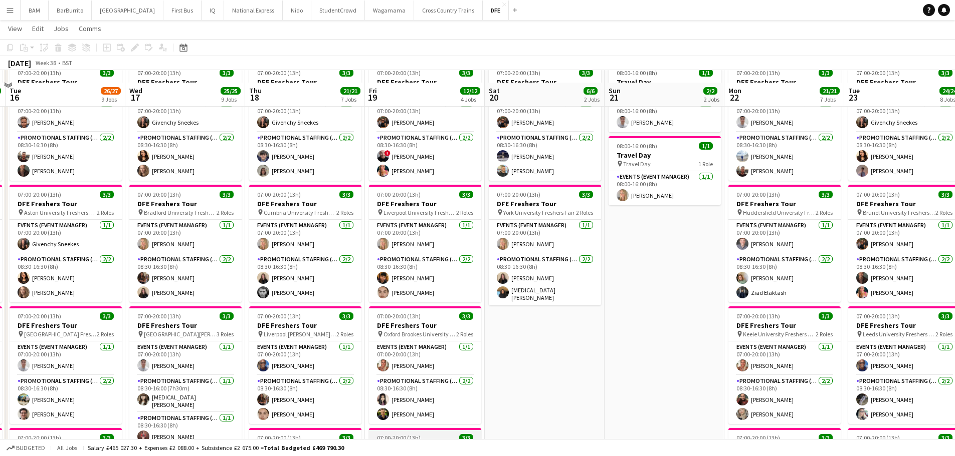
scroll to position [50, 0]
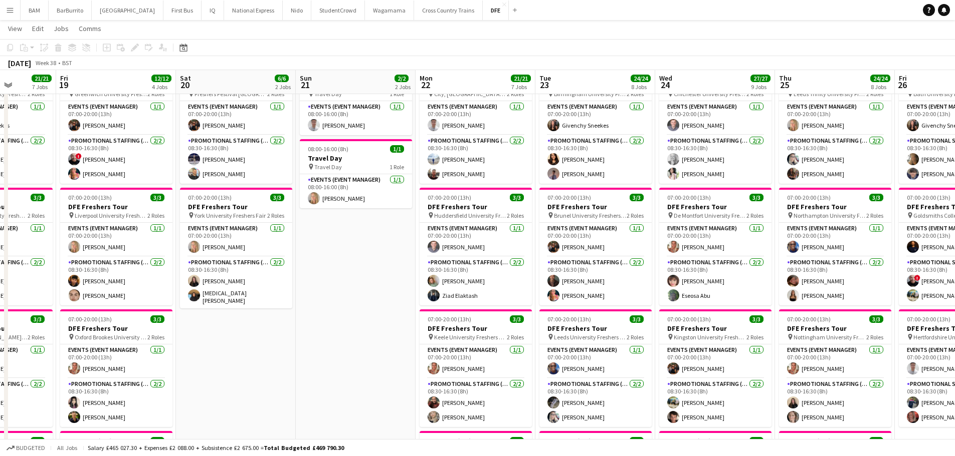
drag, startPoint x: 610, startPoint y: 120, endPoint x: 302, endPoint y: 121, distance: 308.7
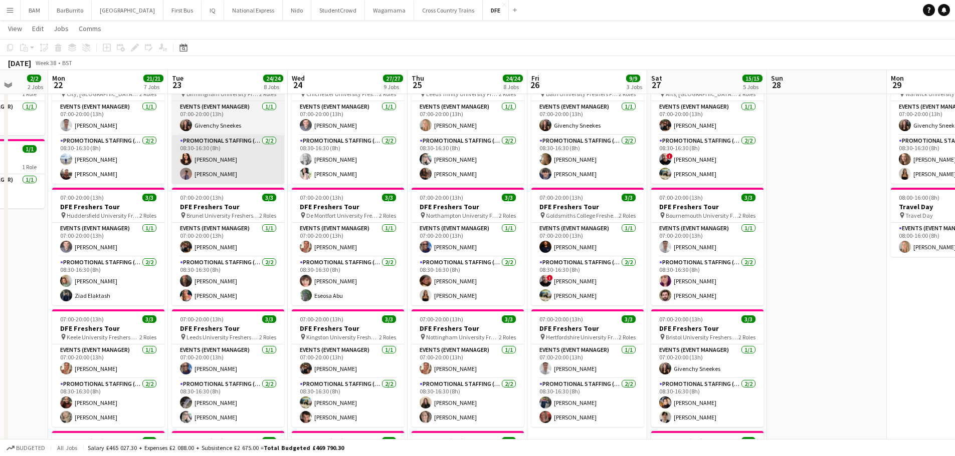
drag, startPoint x: 412, startPoint y: 153, endPoint x: 189, endPoint y: 146, distance: 223.1
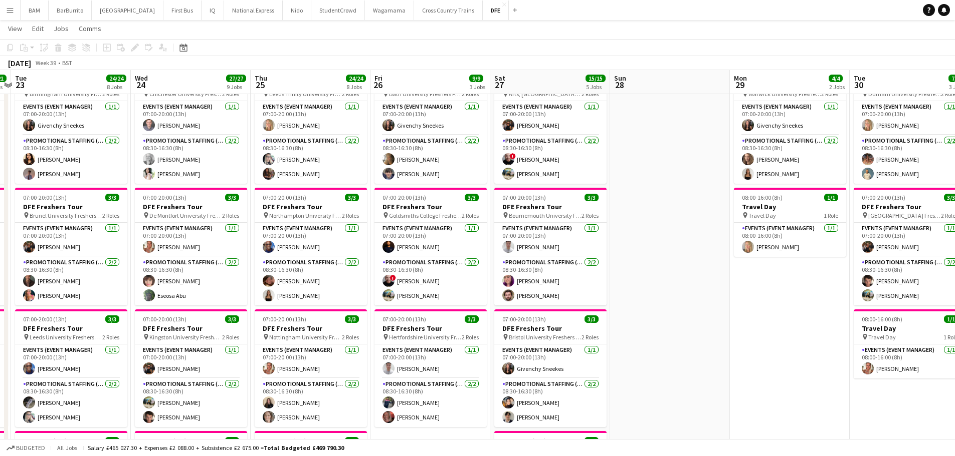
scroll to position [0, 367]
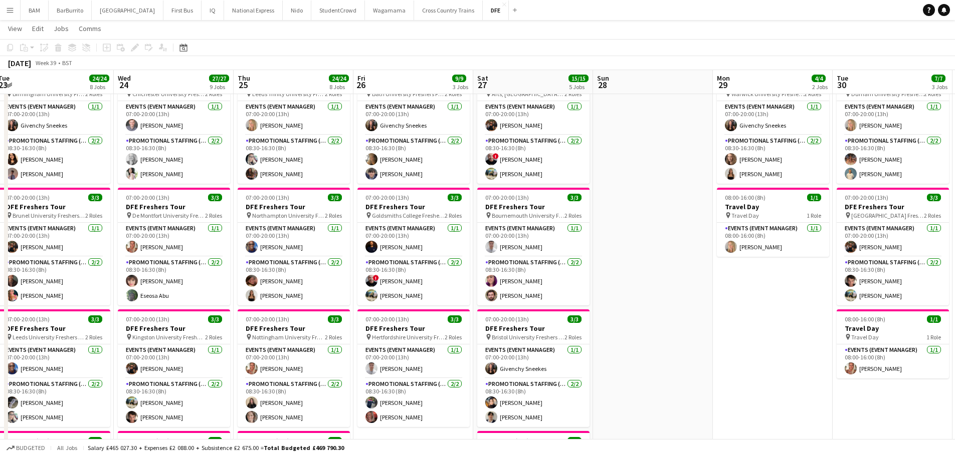
drag, startPoint x: 394, startPoint y: 175, endPoint x: 311, endPoint y: 168, distance: 83.4
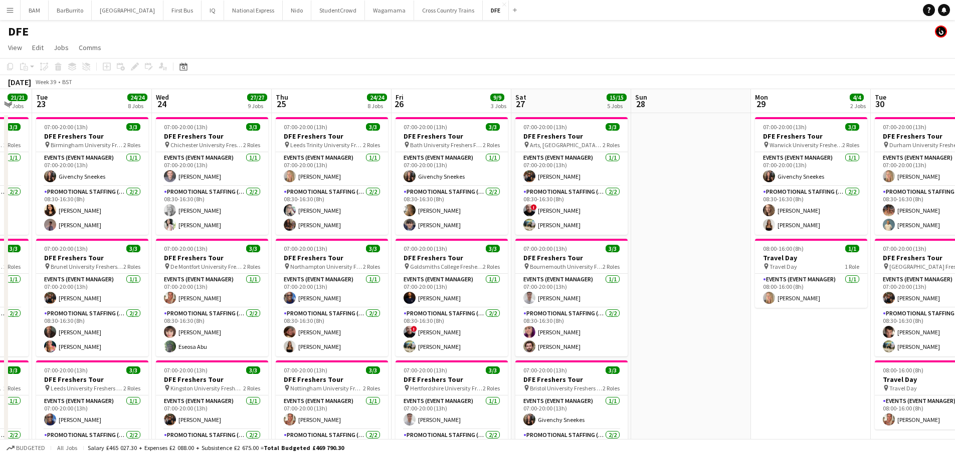
scroll to position [0, 269]
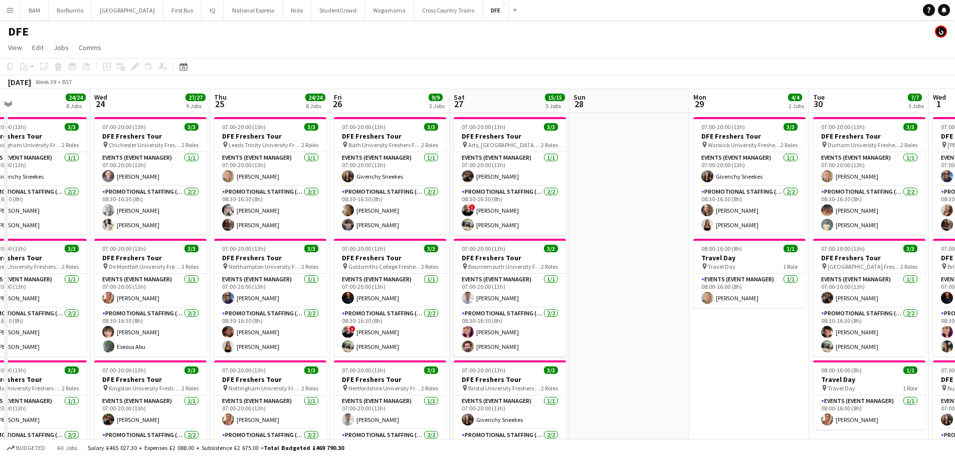
drag, startPoint x: 540, startPoint y: 221, endPoint x: 638, endPoint y: 228, distance: 97.9
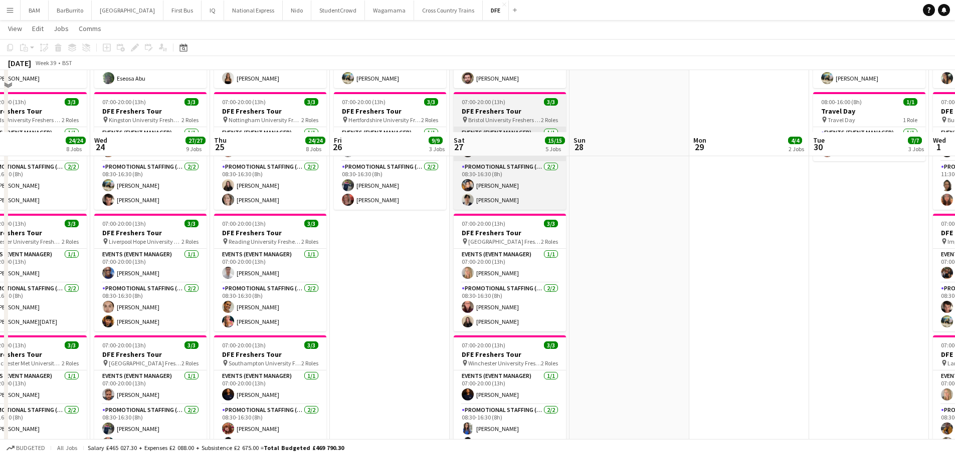
scroll to position [351, 0]
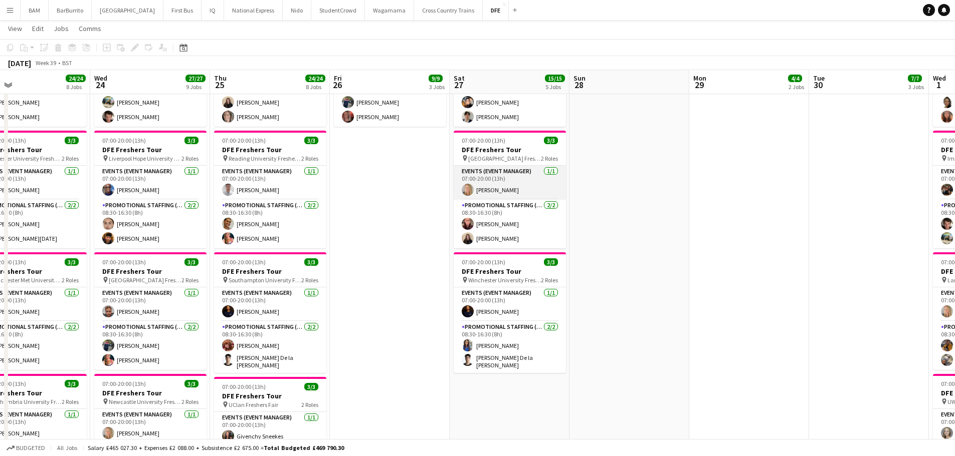
click at [517, 189] on app-card-role "Events (Event Manager) 1/1 07:00-20:00 (13h) Laura cutts" at bounding box center [509, 183] width 112 height 34
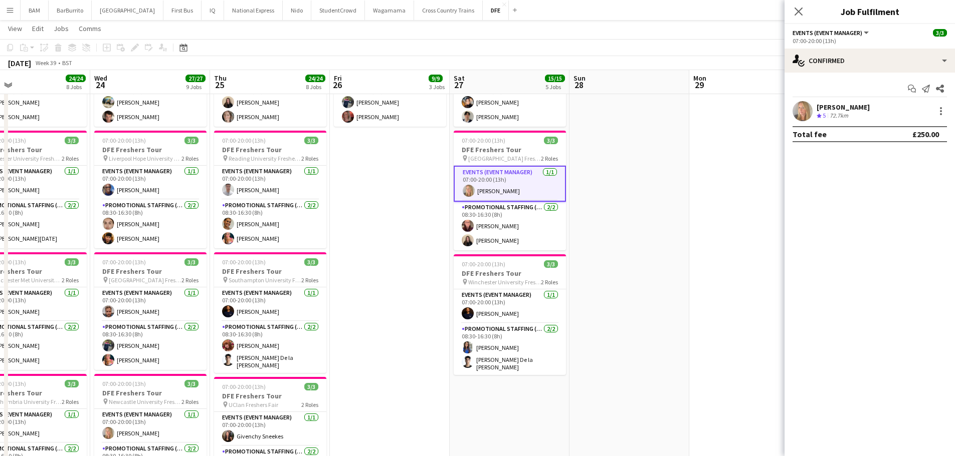
click at [534, 50] on app-toolbar "Copy Paste Paste Ctrl+V Paste with crew Ctrl+Shift+V Paste linked Job Delete Gr…" at bounding box center [477, 47] width 955 height 17
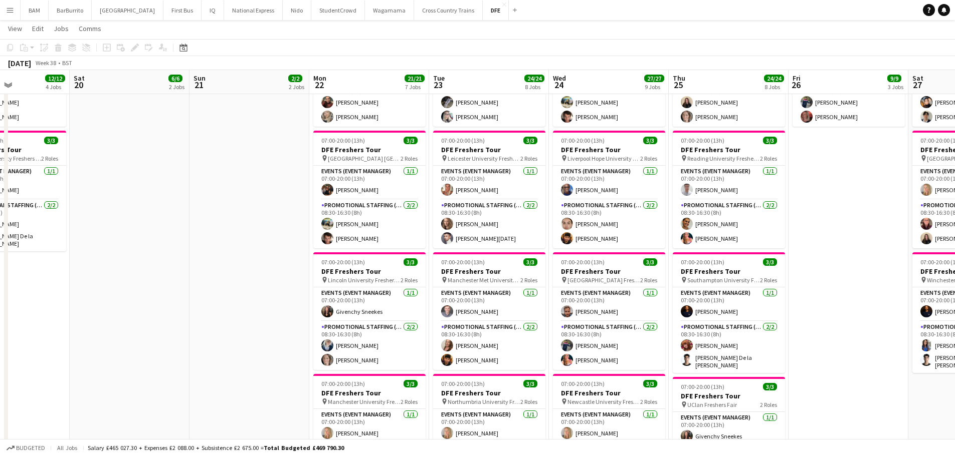
scroll to position [0, 257]
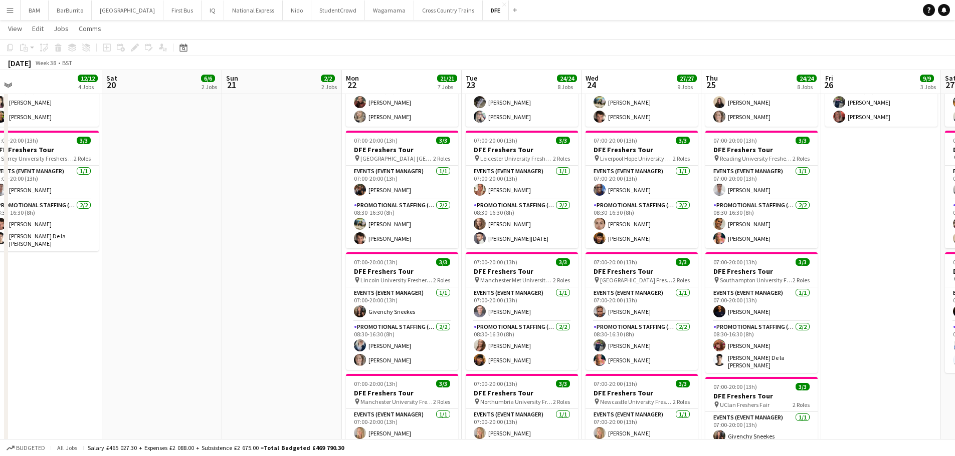
drag, startPoint x: 445, startPoint y: 149, endPoint x: 765, endPoint y: 159, distance: 319.3
click at [765, 159] on app-calendar-viewport "Wed 17 25/25 9 Jobs Thu 18 21/21 7 Jobs Fri 19 12/12 4 Jobs Sat 20 6/6 2 Jobs S…" at bounding box center [477, 355] width 955 height 1334
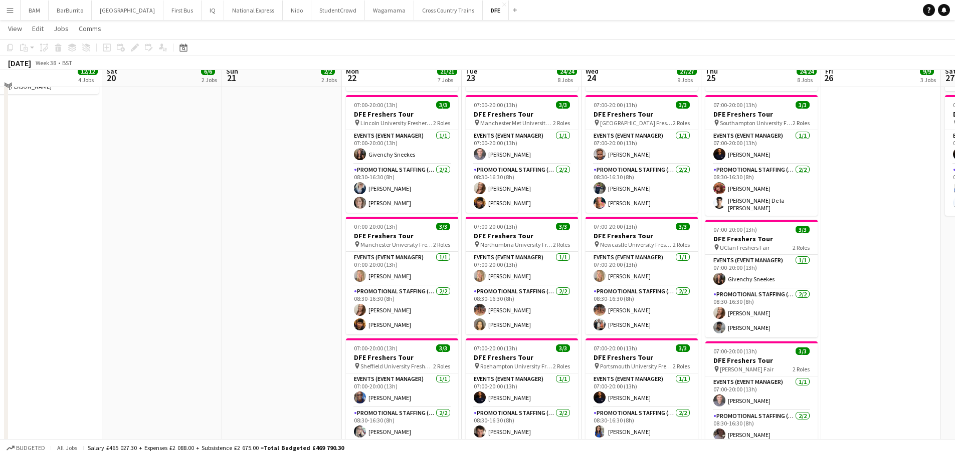
scroll to position [501, 0]
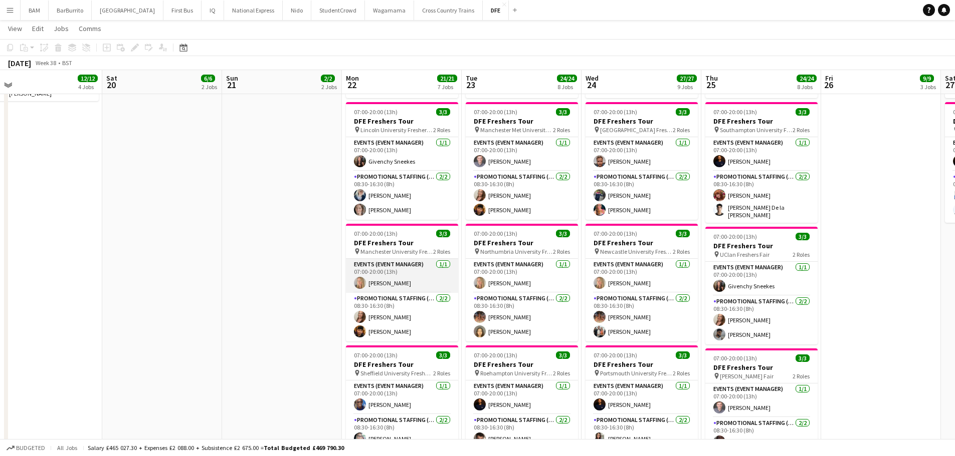
click at [408, 278] on app-card-role "Events (Event Manager) 1/1 07:00-20:00 (13h) Laura cutts" at bounding box center [402, 276] width 112 height 34
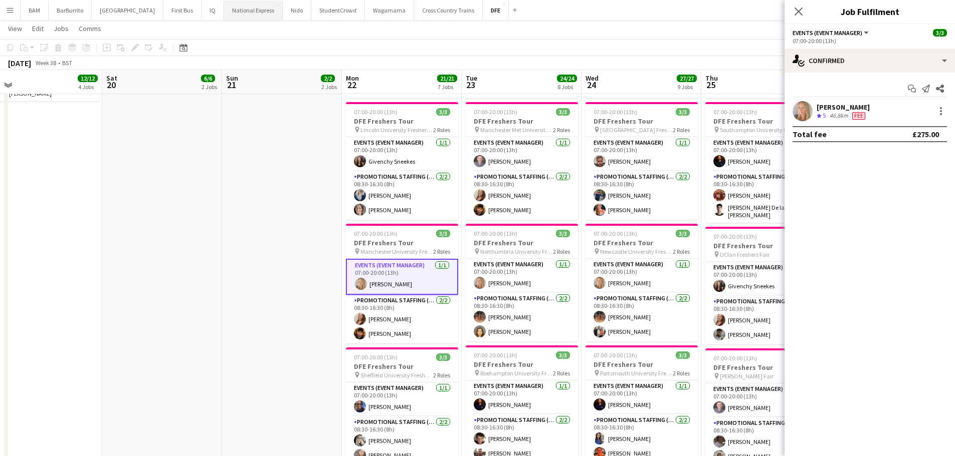
click at [237, 11] on button "National Express Close" at bounding box center [253, 11] width 59 height 20
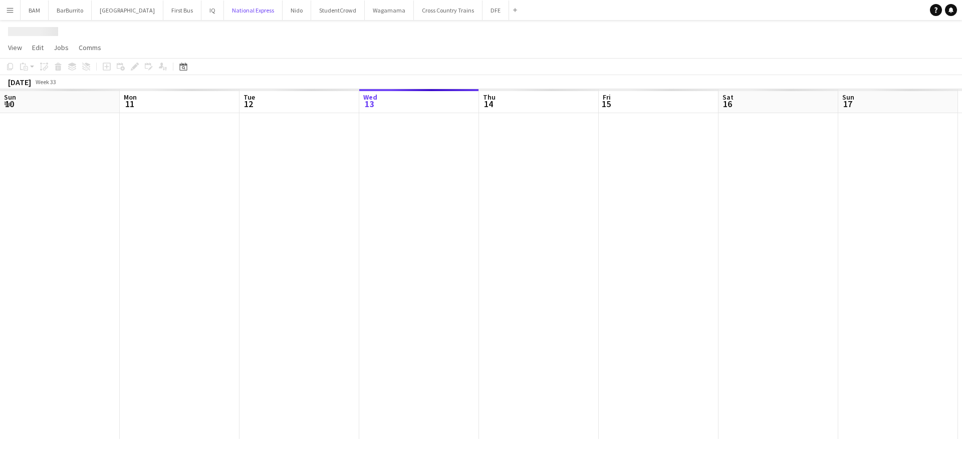
scroll to position [0, 240]
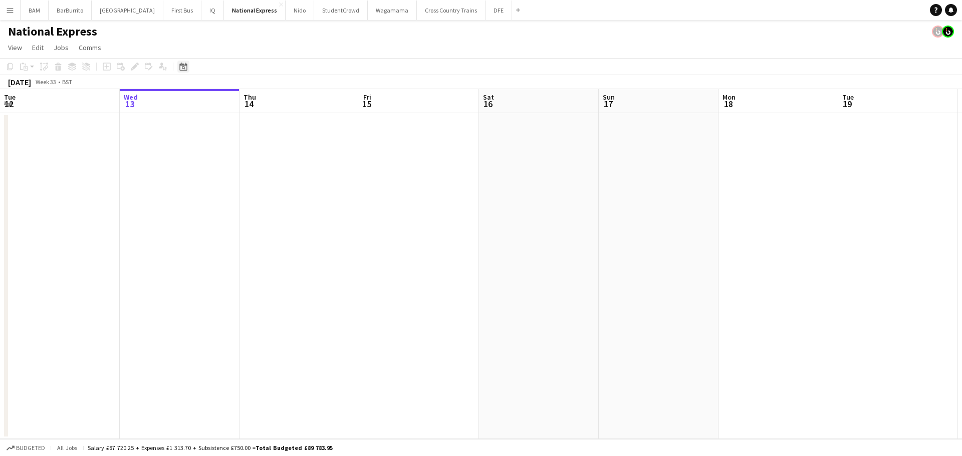
click at [183, 64] on icon at bounding box center [183, 67] width 8 height 8
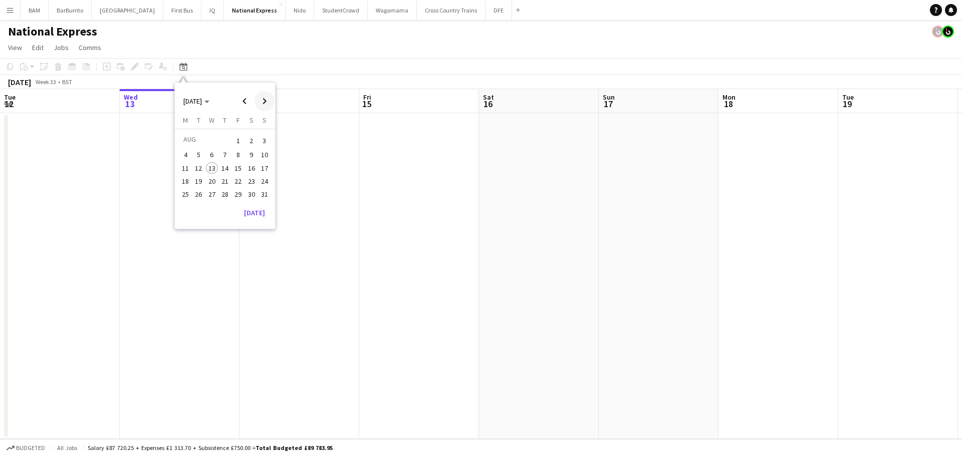
click at [265, 97] on span "Next month" at bounding box center [265, 101] width 20 height 20
click at [199, 177] on span "16" at bounding box center [199, 179] width 12 height 12
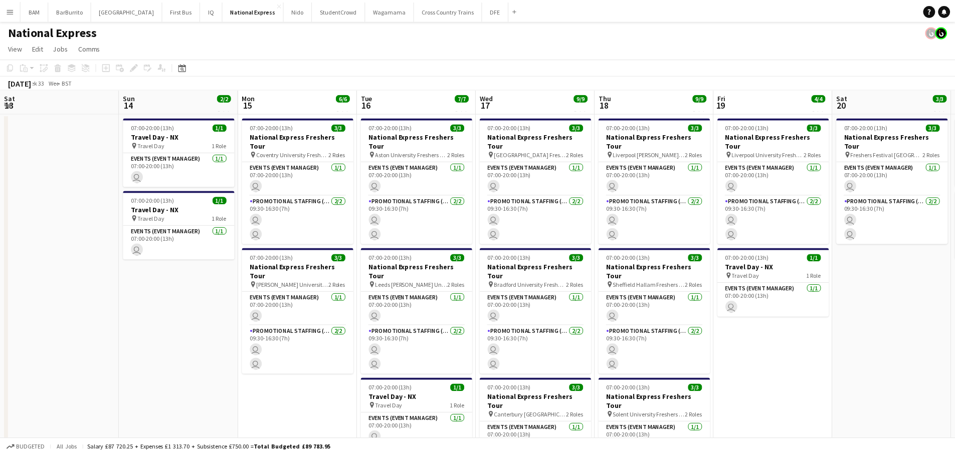
scroll to position [0, 345]
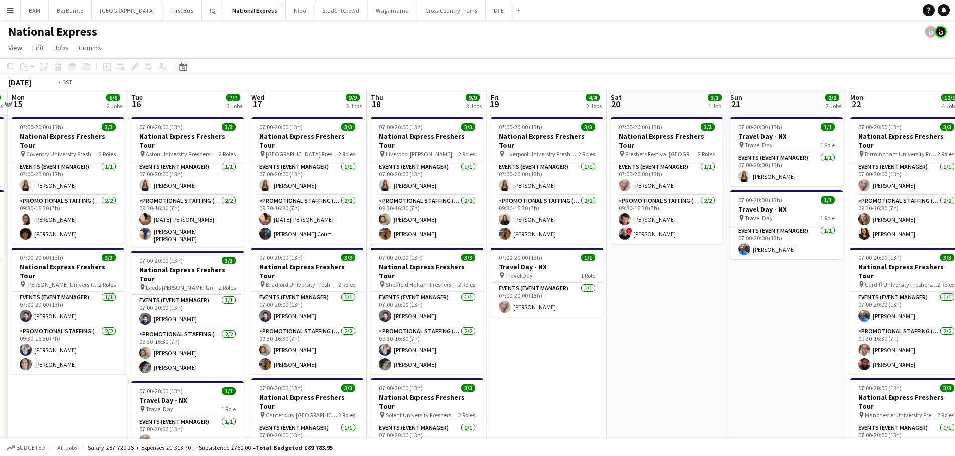
drag, startPoint x: 559, startPoint y: 158, endPoint x: 201, endPoint y: 156, distance: 358.3
click at [201, 156] on app-calendar-viewport "Fri 12 3/3 1 Job Sat 13 Sun 14 2/2 2 Jobs Mon 15 6/6 2 Jobs Tue 16 7/7 3 Jobs W…" at bounding box center [477, 374] width 955 height 570
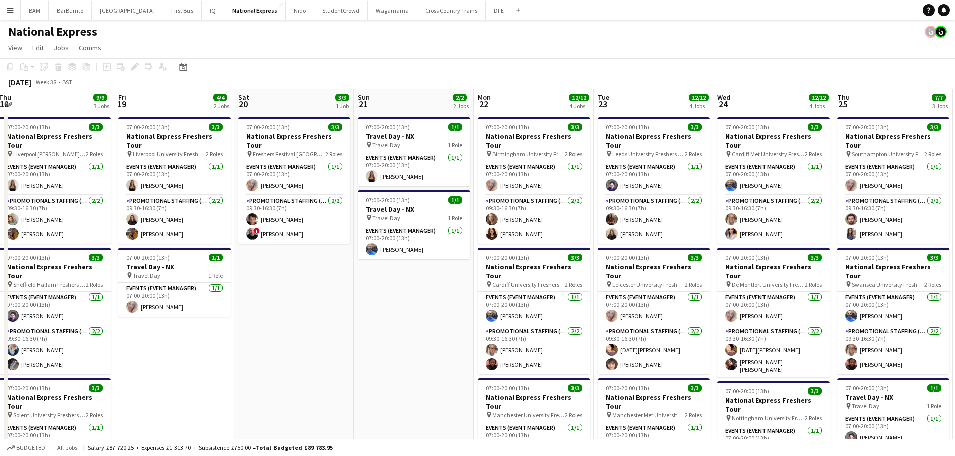
drag, startPoint x: 493, startPoint y: 197, endPoint x: 451, endPoint y: 194, distance: 42.2
click at [451, 194] on app-calendar-viewport "Mon 15 6/6 2 Jobs Tue 16 7/7 3 Jobs Wed 17 9/9 3 Jobs Thu 18 9/9 3 Jobs Fri 19 …" at bounding box center [477, 374] width 955 height 570
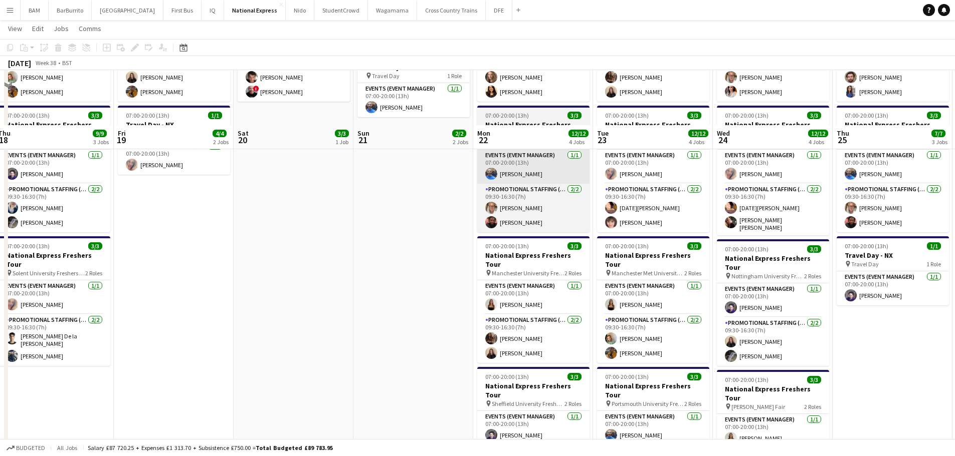
scroll to position [200, 0]
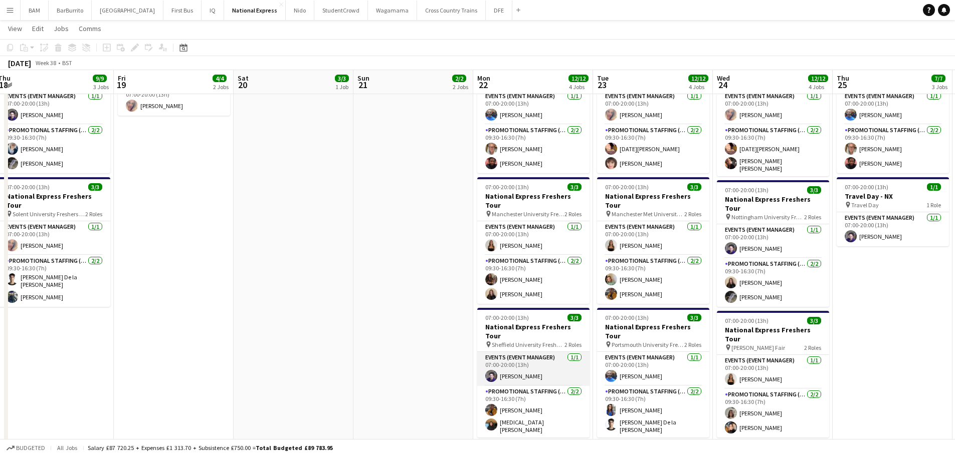
click at [533, 352] on app-card-role "Events (Event Manager) 1/1 07:00-20:00 (13h) andrea canegrati" at bounding box center [533, 369] width 112 height 34
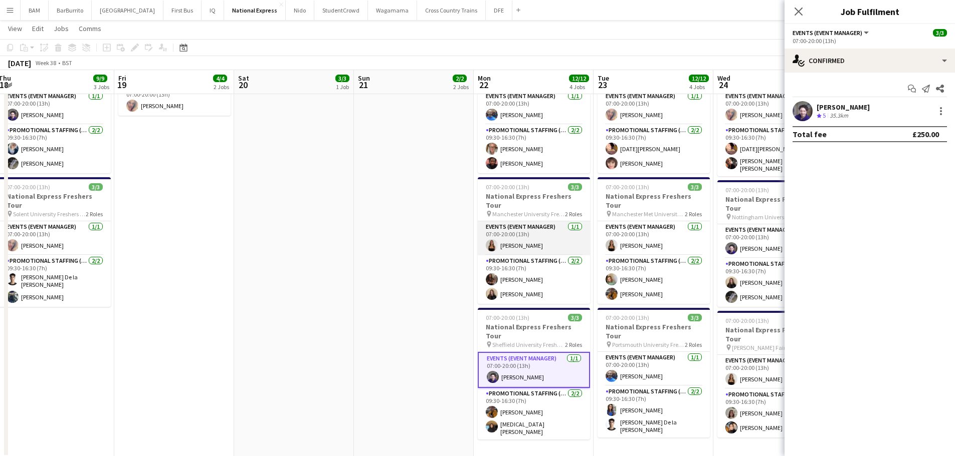
click at [528, 221] on app-card-role "Events (Event Manager) 1/1 07:00-20:00 (13h) CHLOE BUTLER" at bounding box center [534, 238] width 112 height 34
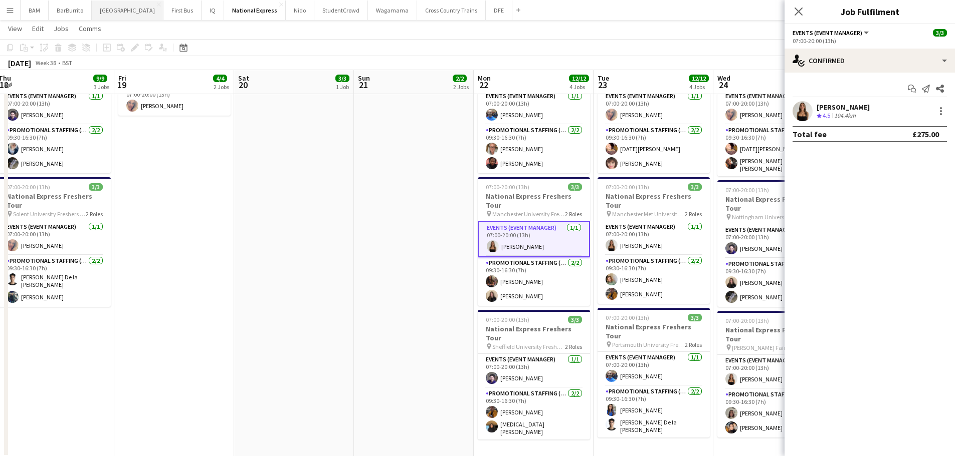
click at [103, 12] on button "Boux Avenue Close" at bounding box center [128, 11] width 72 height 20
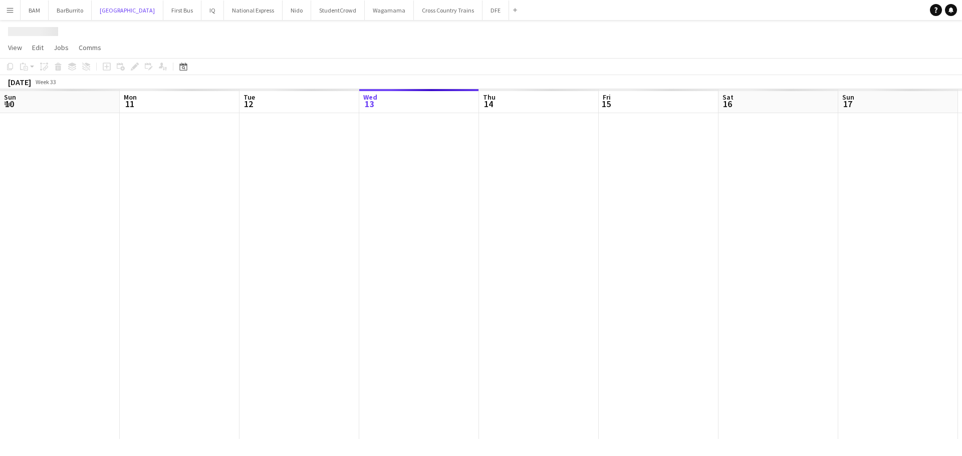
scroll to position [0, 240]
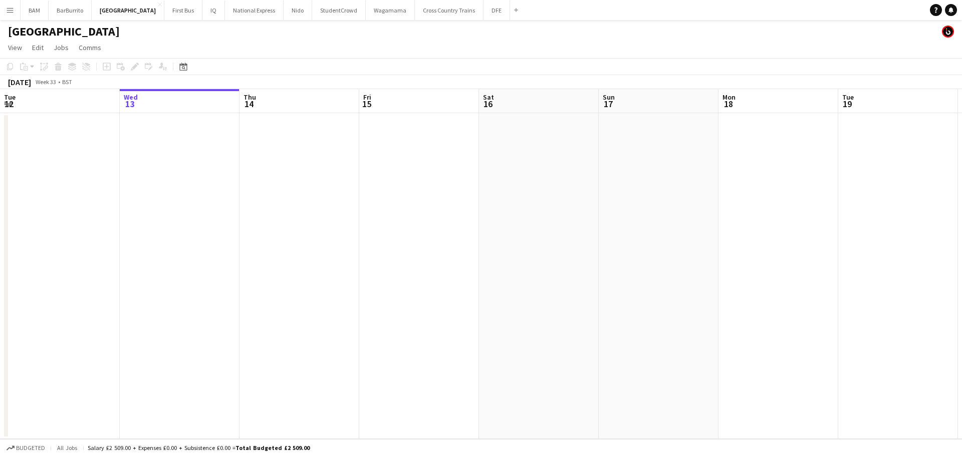
drag, startPoint x: 186, startPoint y: 63, endPoint x: 200, endPoint y: 77, distance: 19.5
click at [186, 64] on icon "Date picker" at bounding box center [183, 67] width 8 height 8
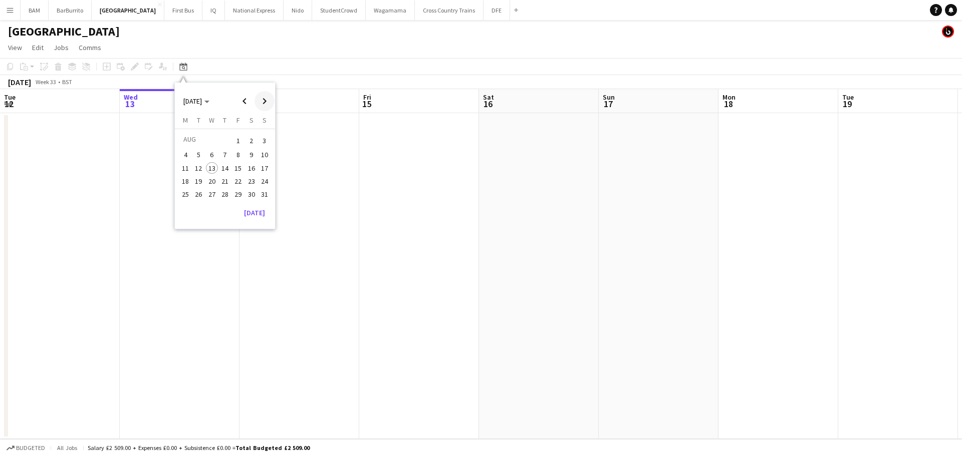
click at [263, 102] on span "Next month" at bounding box center [265, 101] width 20 height 20
click at [193, 191] on span "23" at bounding box center [199, 192] width 12 height 12
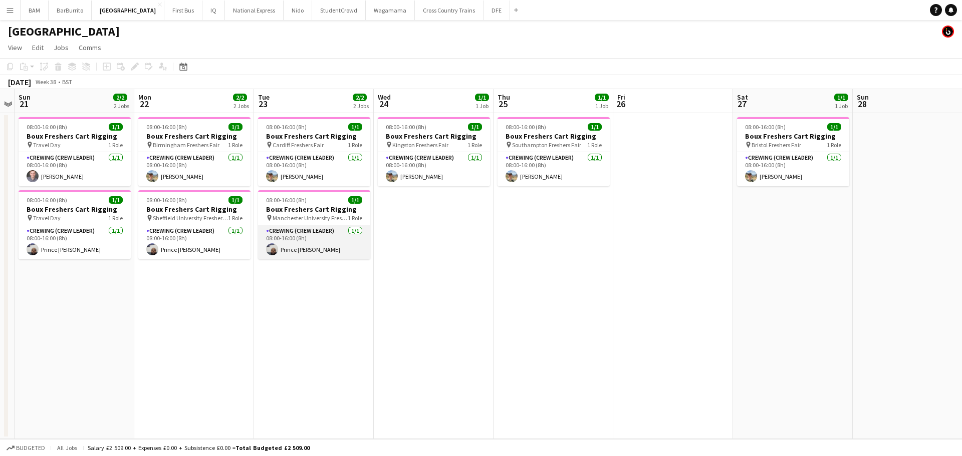
click at [325, 249] on app-card-role "Crewing (Crew Leader) 1/1 08:00-16:00 (8h) Prince Ntim-Adjei" at bounding box center [314, 242] width 112 height 34
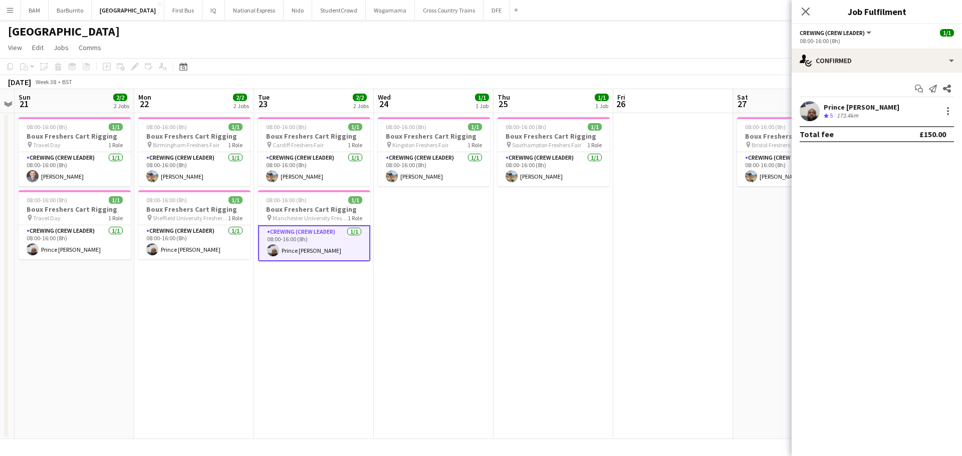
click at [383, 48] on app-page-menu "View Day view expanded Day view collapsed Month view Date picker Jump to today …" at bounding box center [481, 48] width 962 height 19
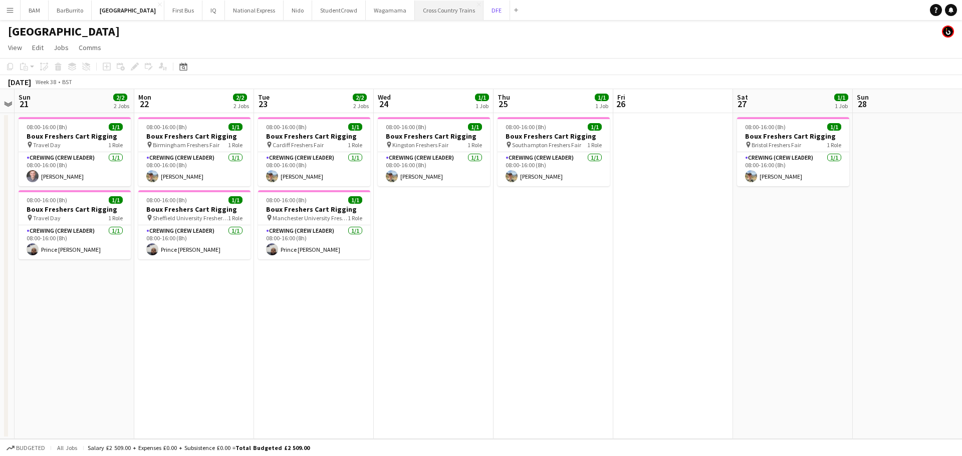
drag, startPoint x: 461, startPoint y: 10, endPoint x: 452, endPoint y: 17, distance: 11.4
click at [484, 10] on button "DFE Close" at bounding box center [497, 11] width 27 height 20
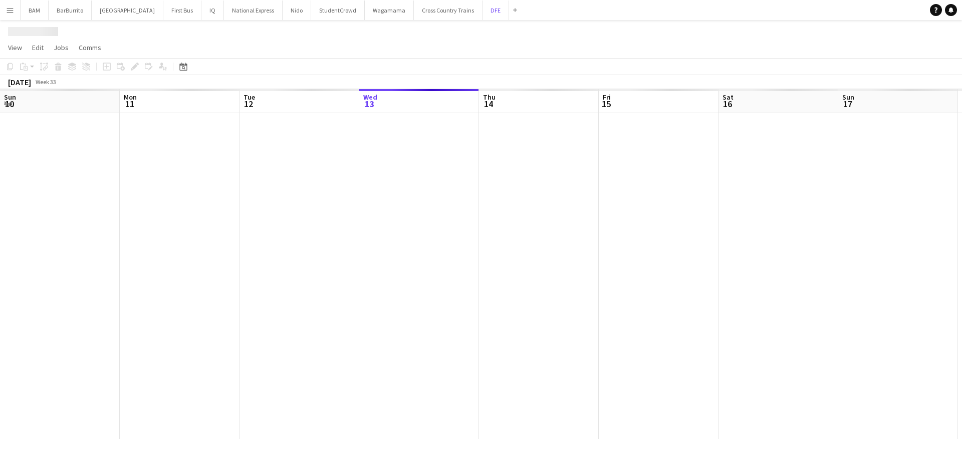
scroll to position [0, 240]
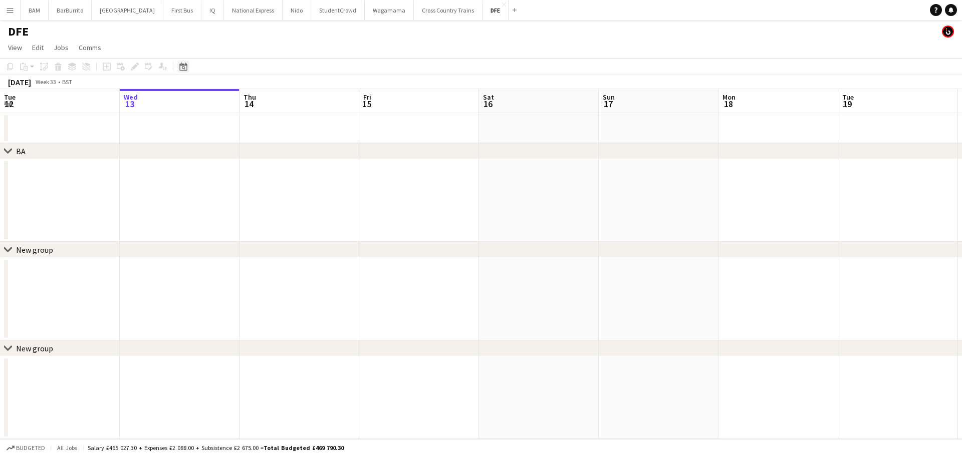
click at [189, 68] on div "Date picker" at bounding box center [183, 67] width 12 height 12
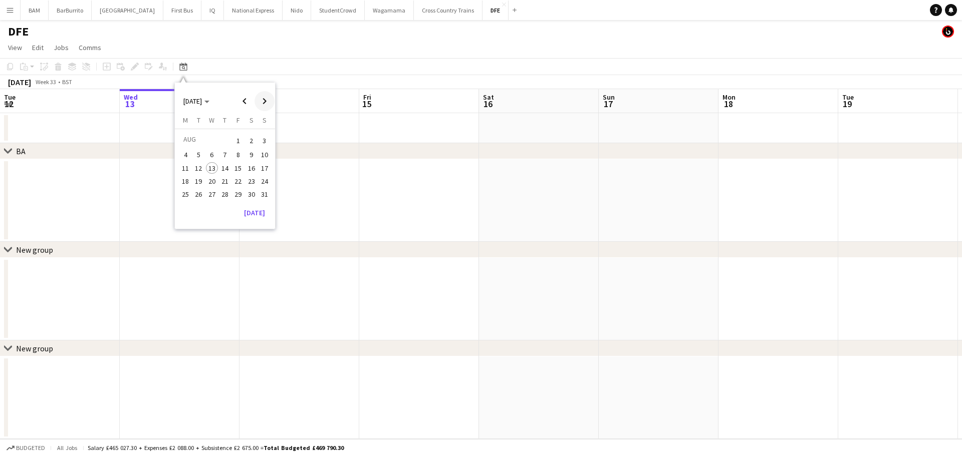
click at [265, 100] on span "Next month" at bounding box center [265, 101] width 20 height 20
click at [197, 193] on span "23" at bounding box center [199, 192] width 12 height 12
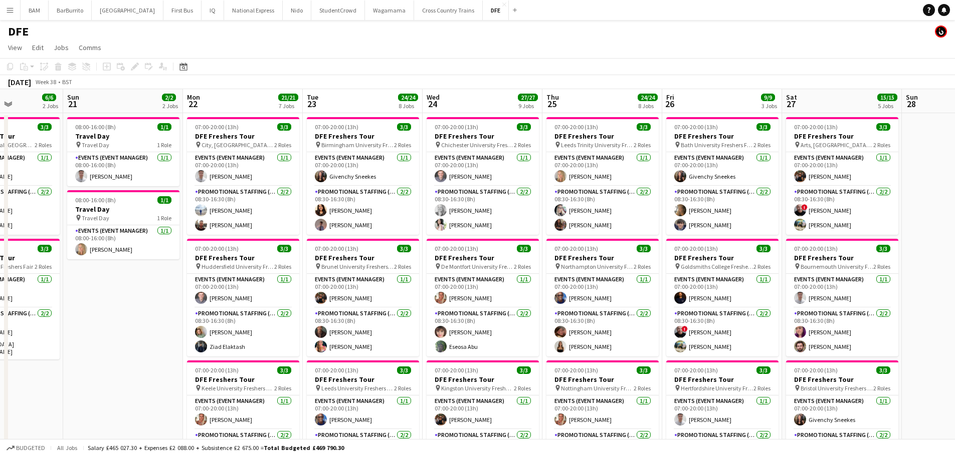
scroll to position [0, 290]
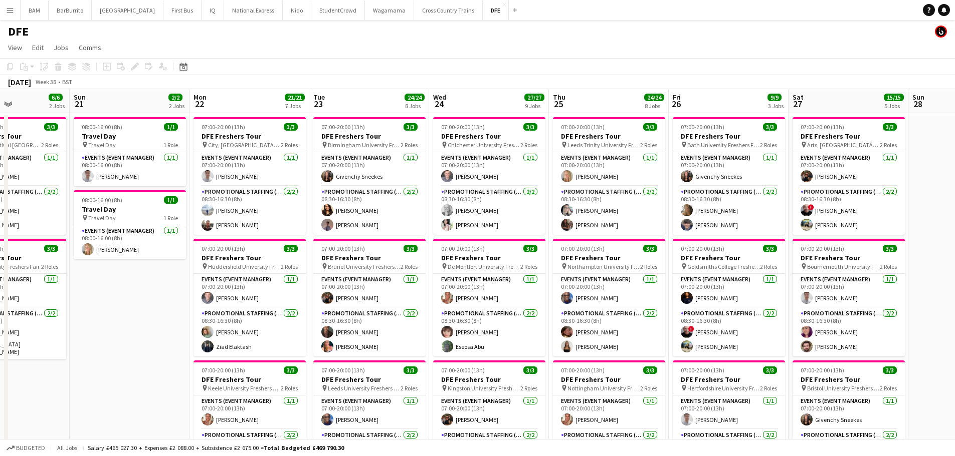
drag, startPoint x: 335, startPoint y: 199, endPoint x: 390, endPoint y: 201, distance: 55.2
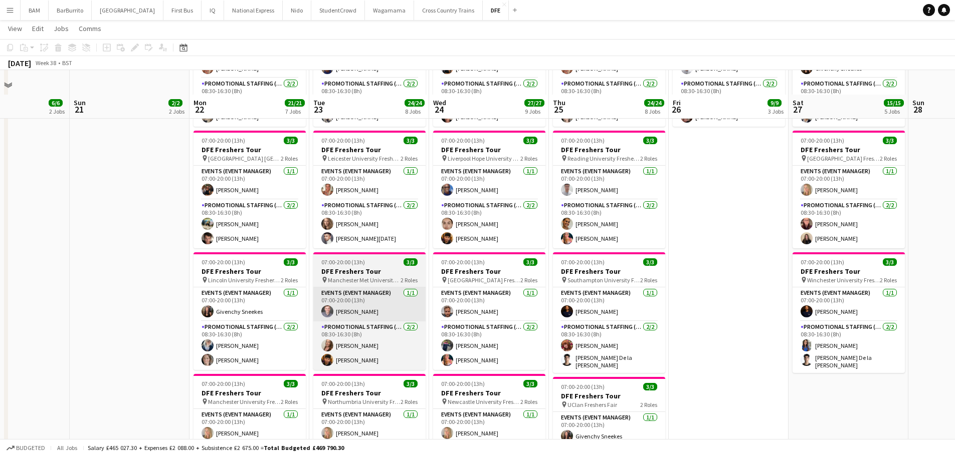
scroll to position [451, 0]
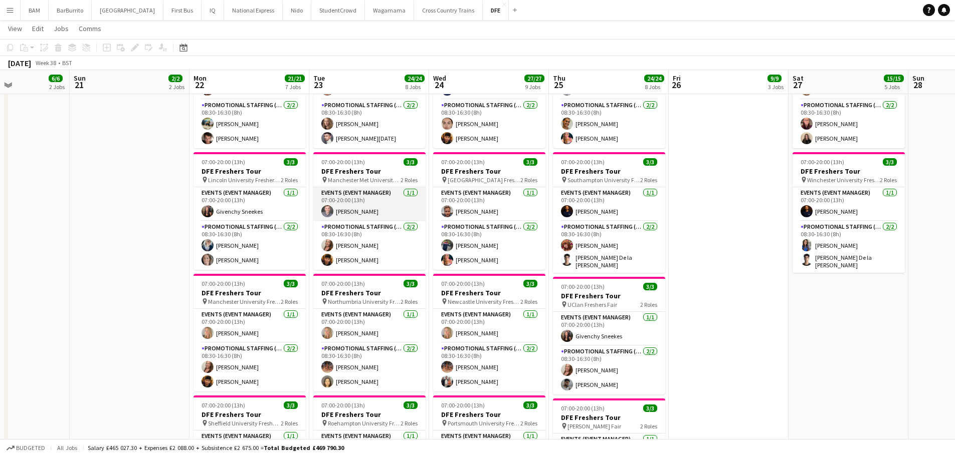
click at [398, 211] on app-card-role "Events (Event Manager) 1/1 07:00-20:00 (13h) Luke Drewell" at bounding box center [369, 204] width 112 height 34
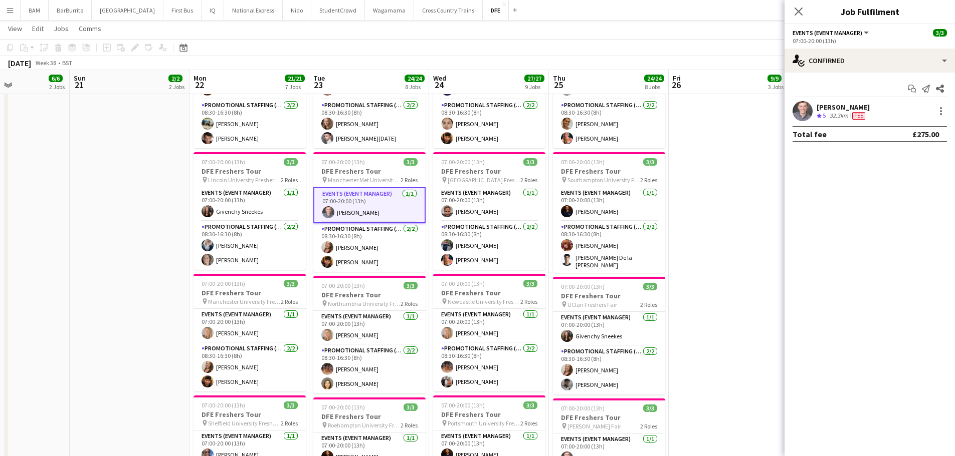
click at [466, 46] on app-toolbar "Copy Paste Paste Ctrl+V Paste with crew Ctrl+Shift+V Paste linked Job Delete Gr…" at bounding box center [477, 47] width 955 height 17
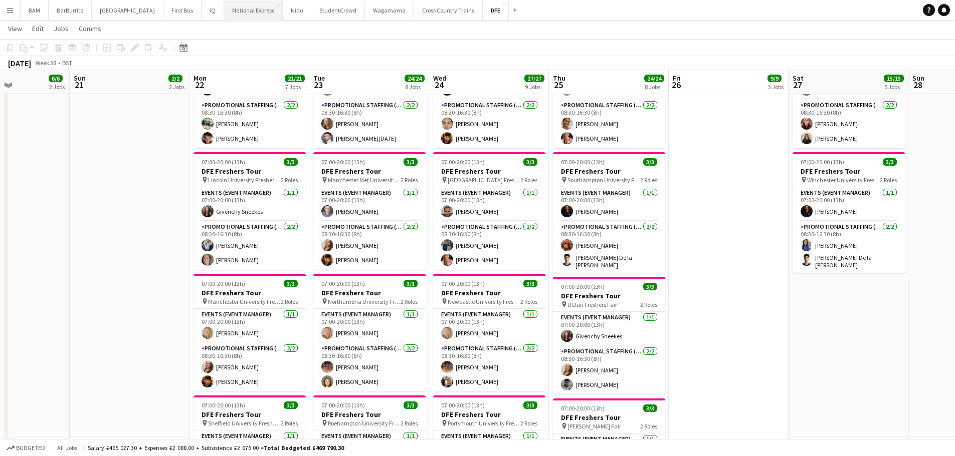
click at [240, 14] on button "National Express Close" at bounding box center [253, 11] width 59 height 20
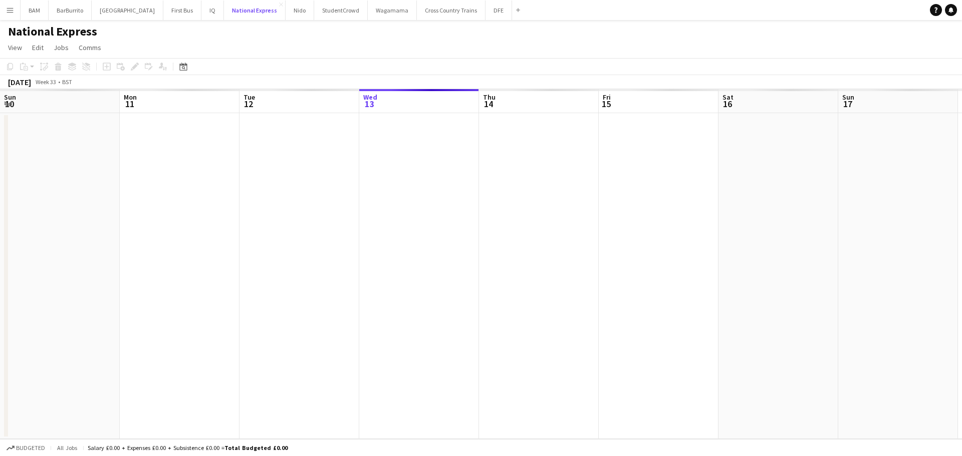
scroll to position [0, 240]
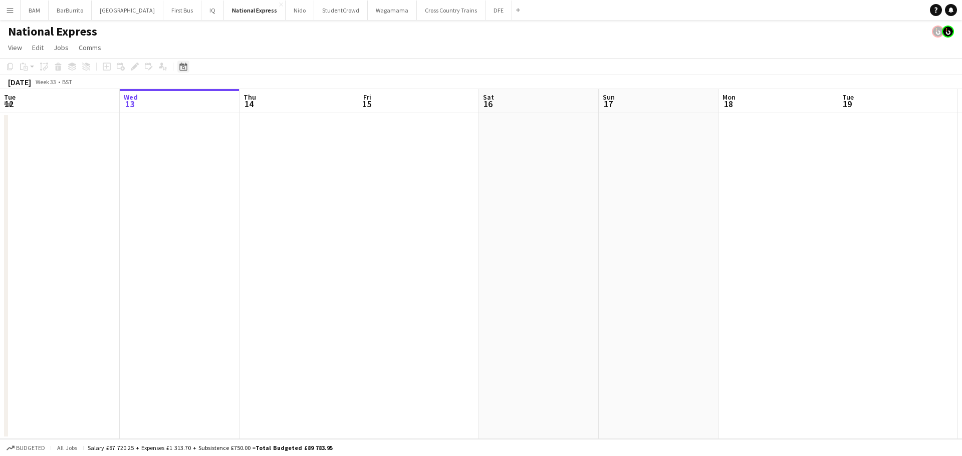
click at [187, 65] on icon at bounding box center [183, 67] width 8 height 8
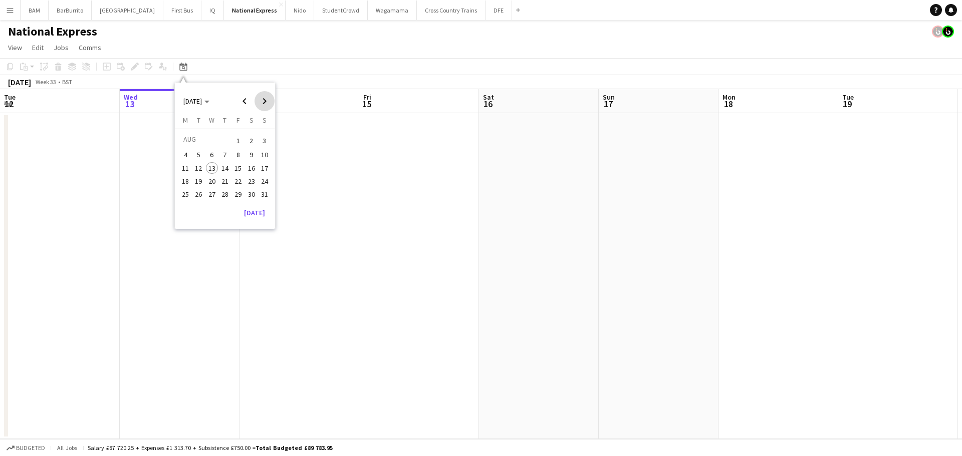
click at [263, 100] on span "Next month" at bounding box center [265, 101] width 20 height 20
click at [202, 194] on span "23" at bounding box center [199, 192] width 12 height 12
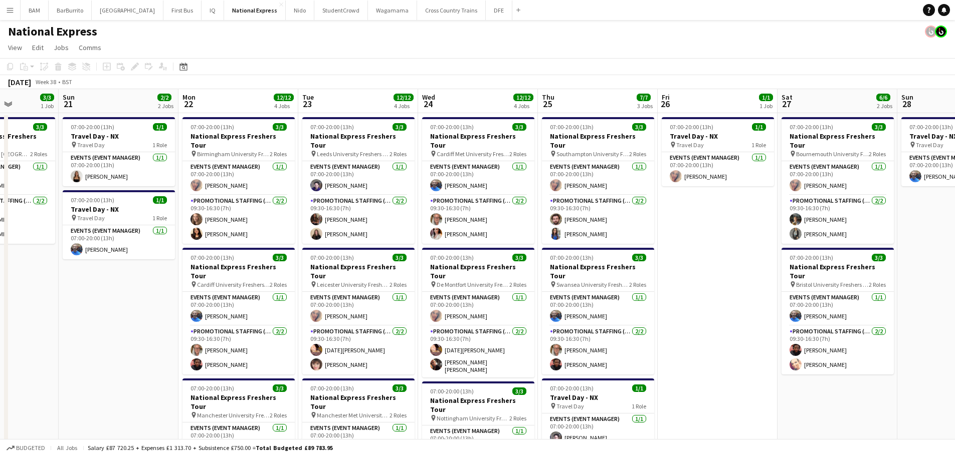
scroll to position [0, 279]
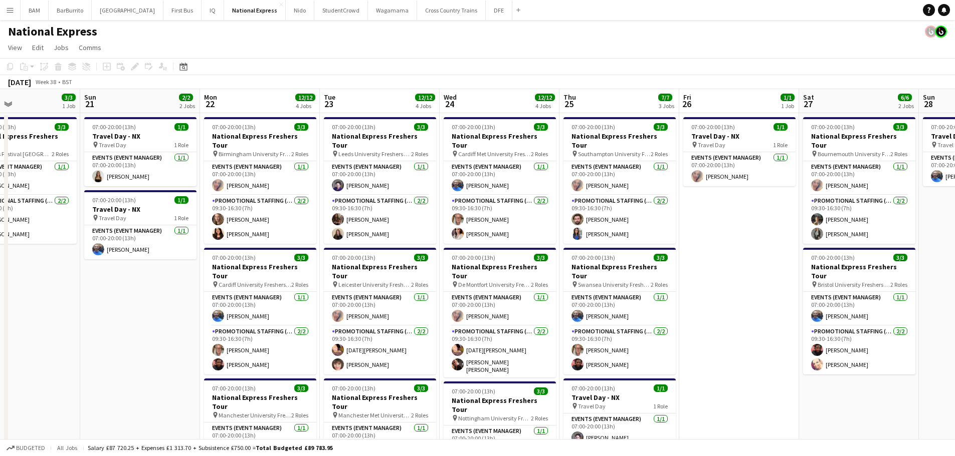
drag, startPoint x: 402, startPoint y: 164, endPoint x: 467, endPoint y: 161, distance: 65.7
click at [467, 161] on app-calendar-viewport "Thu 18 9/9 3 Jobs Fri 19 4/4 2 Jobs Sat 20 3/3 1 Job Sun 21 2/2 2 Jobs Mon 22 1…" at bounding box center [477, 374] width 955 height 570
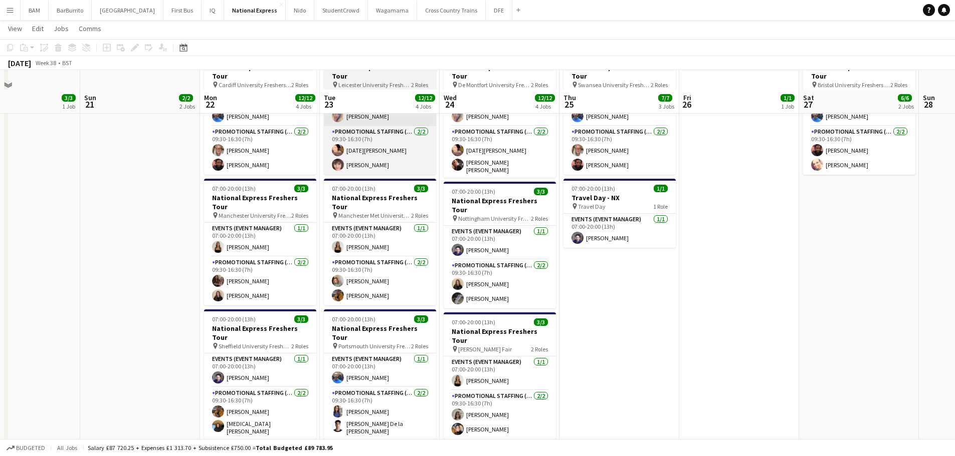
scroll to position [219, 0]
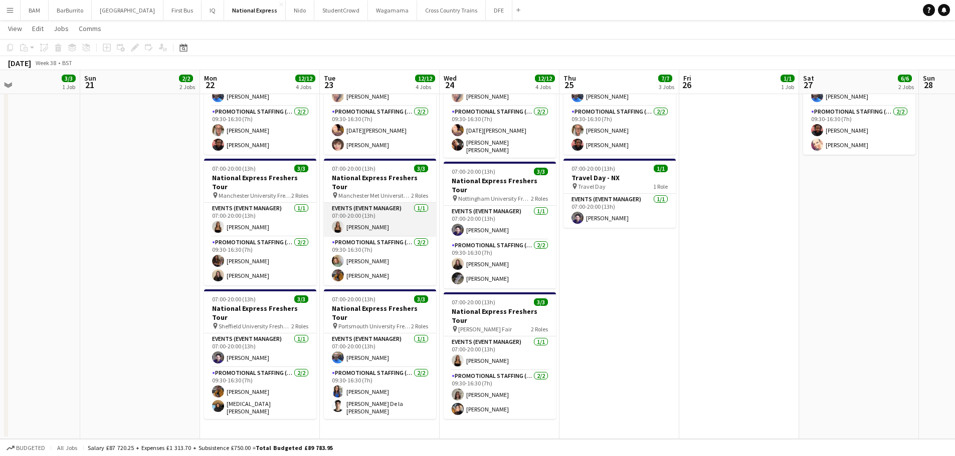
click at [398, 203] on app-card-role "Events (Event Manager) 1/1 07:00-20:00 (13h) CHLOE BUTLER" at bounding box center [380, 220] width 112 height 34
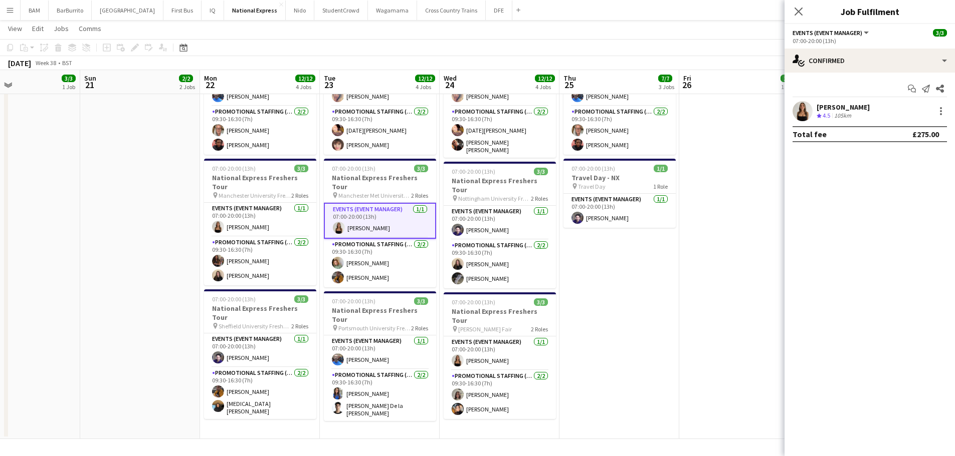
click at [342, 63] on div "September 2025 Week 38 • BST" at bounding box center [477, 63] width 955 height 14
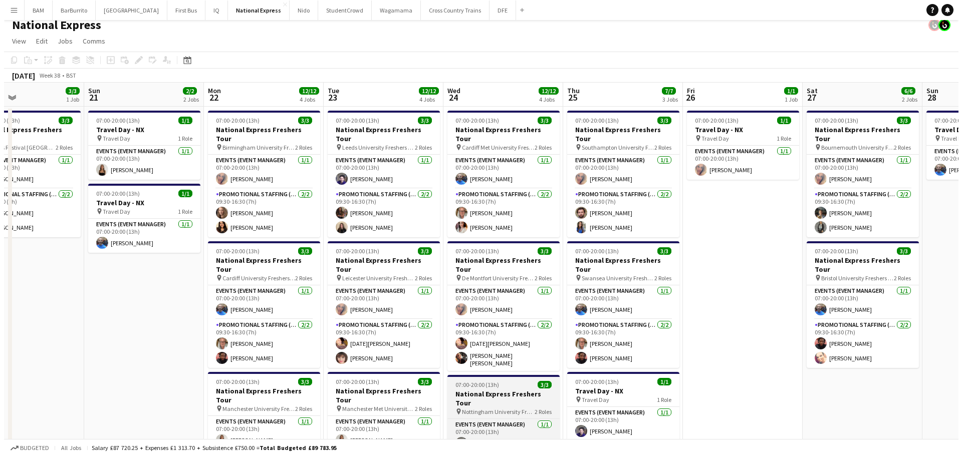
scroll to position [0, 0]
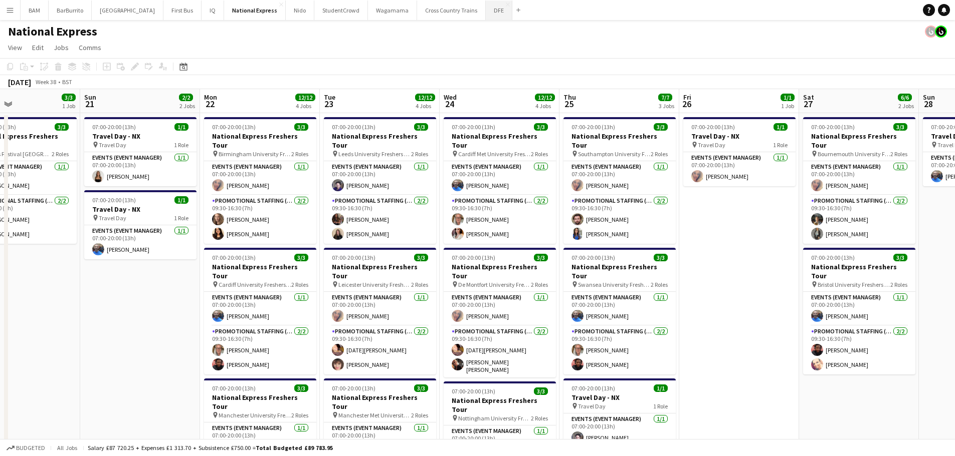
click at [486, 3] on button "DFE Close" at bounding box center [499, 11] width 27 height 20
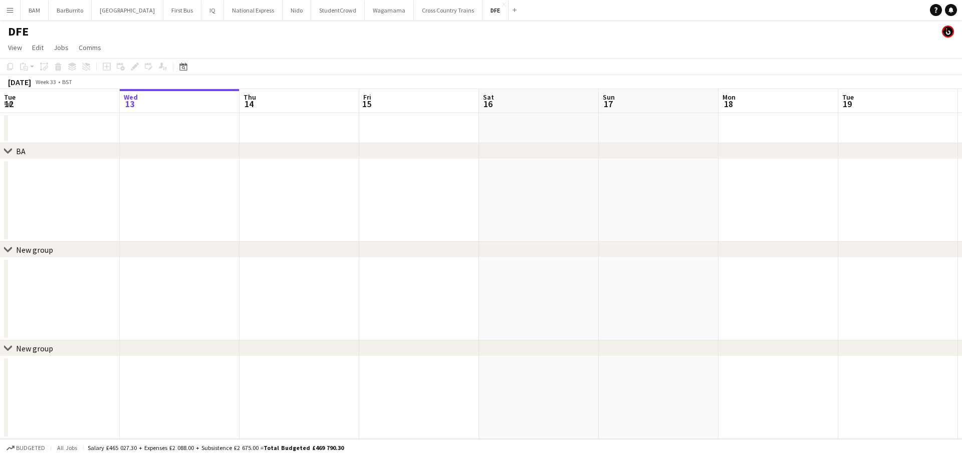
drag, startPoint x: 535, startPoint y: 134, endPoint x: 268, endPoint y: 129, distance: 266.6
click at [275, 136] on app-calendar-viewport "Sun 10 Mon 11 Tue 12 Wed 13 Thu 14 Fri 15 Sat 16 Sun 17 Mon 18 Tue 19 Wed 20 Th…" at bounding box center [481, 264] width 962 height 350
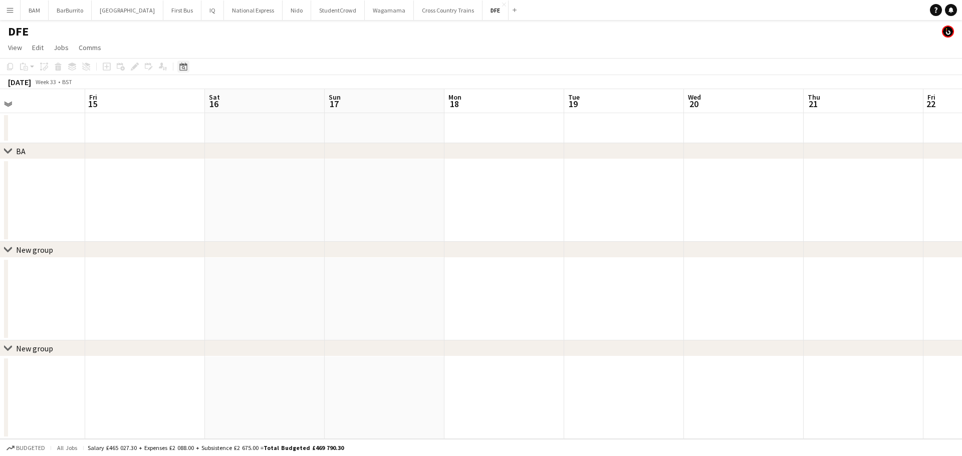
click at [183, 64] on icon "Date picker" at bounding box center [183, 67] width 8 height 8
click at [262, 101] on span "Next month" at bounding box center [265, 101] width 20 height 20
click at [258, 100] on span "Next month" at bounding box center [265, 101] width 20 height 20
click at [266, 100] on span "Next month" at bounding box center [265, 101] width 20 height 20
click at [243, 102] on span "Previous month" at bounding box center [244, 101] width 20 height 20
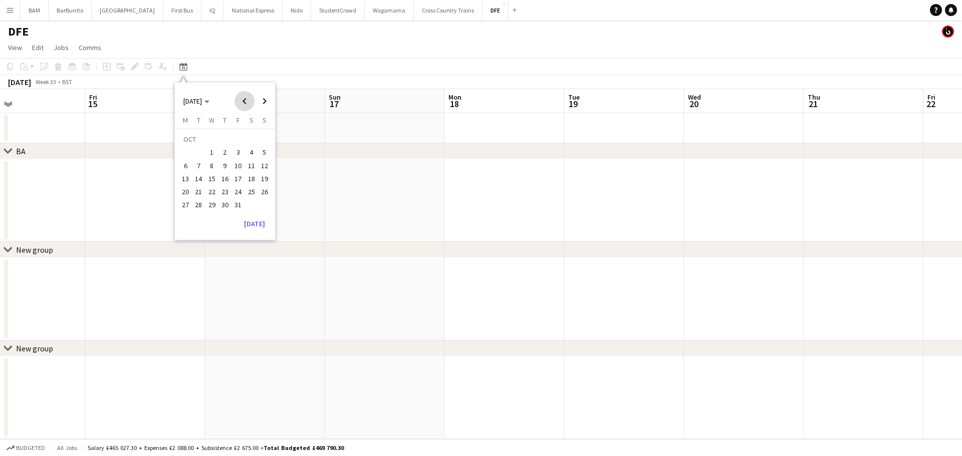
click at [243, 102] on span "Previous month" at bounding box center [244, 101] width 20 height 20
click at [214, 193] on span "24" at bounding box center [212, 192] width 12 height 12
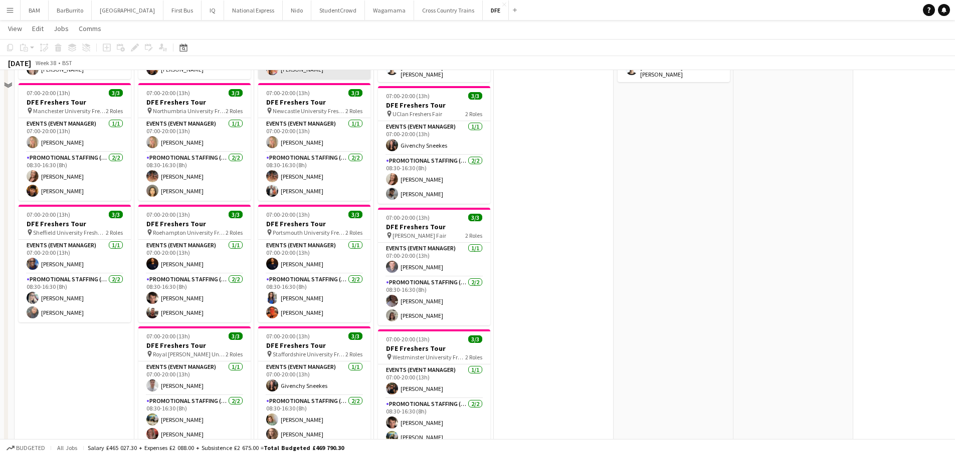
scroll to position [651, 0]
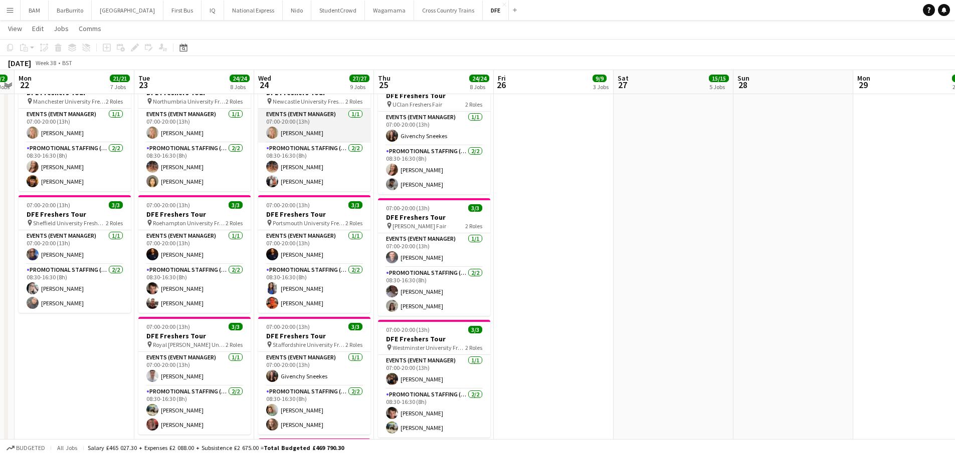
click at [315, 130] on app-card-role "Events (Event Manager) 1/1 07:00-20:00 (13h) Laura cutts" at bounding box center [314, 126] width 112 height 34
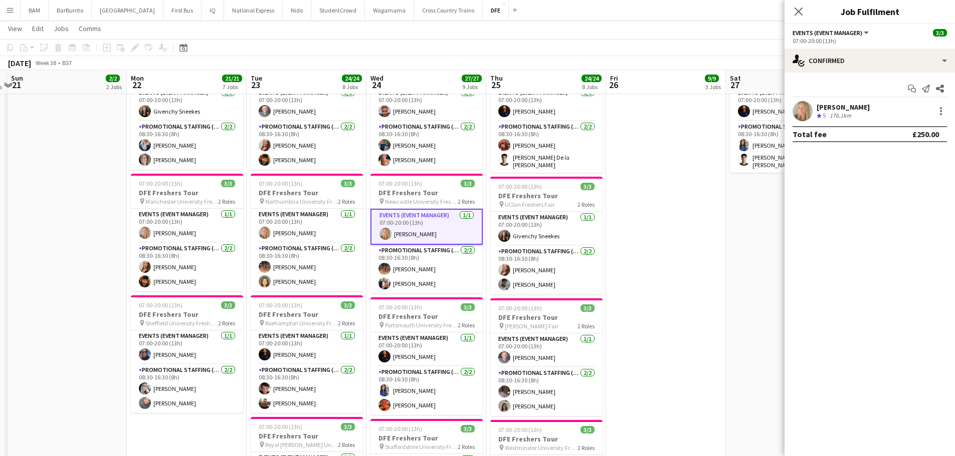
scroll to position [0, 231]
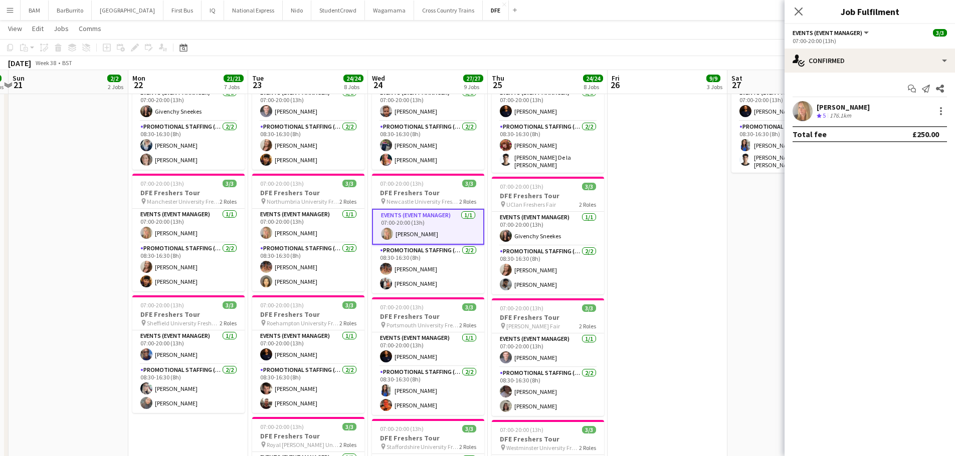
drag, startPoint x: 235, startPoint y: 167, endPoint x: 329, endPoint y: 168, distance: 93.7
click at [329, 168] on app-calendar-viewport "Fri 19 12/12 4 Jobs Sat 20 6/6 2 Jobs Sun 21 2/2 2 Jobs Mon 22 21/21 7 Jobs Tue…" at bounding box center [477, 155] width 955 height 1334
click at [305, 65] on div "September 2025 Week 38 • BST" at bounding box center [477, 63] width 955 height 14
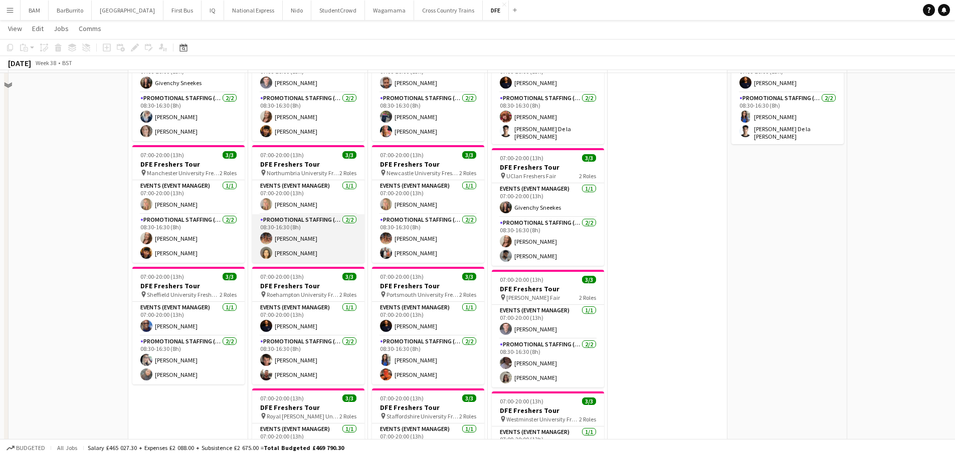
scroll to position [601, 0]
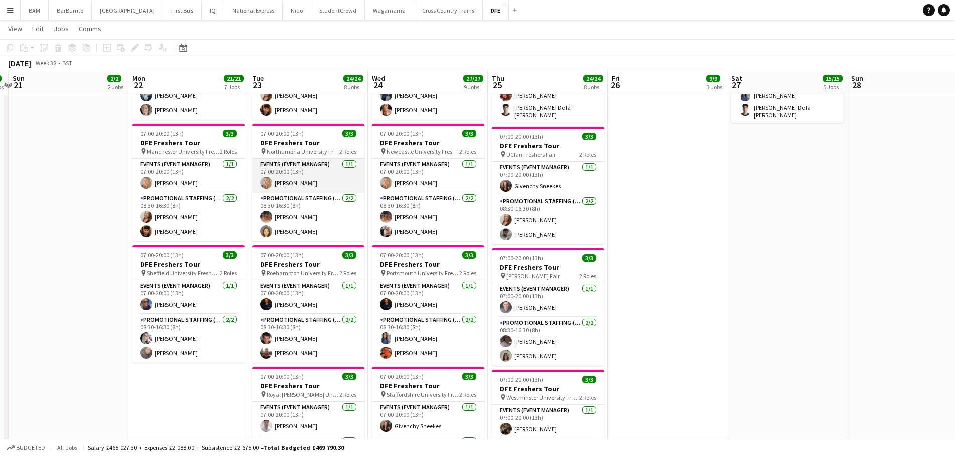
click at [318, 176] on app-card-role "Events (Event Manager) 1/1 07:00-20:00 (13h) Laura cutts" at bounding box center [308, 176] width 112 height 34
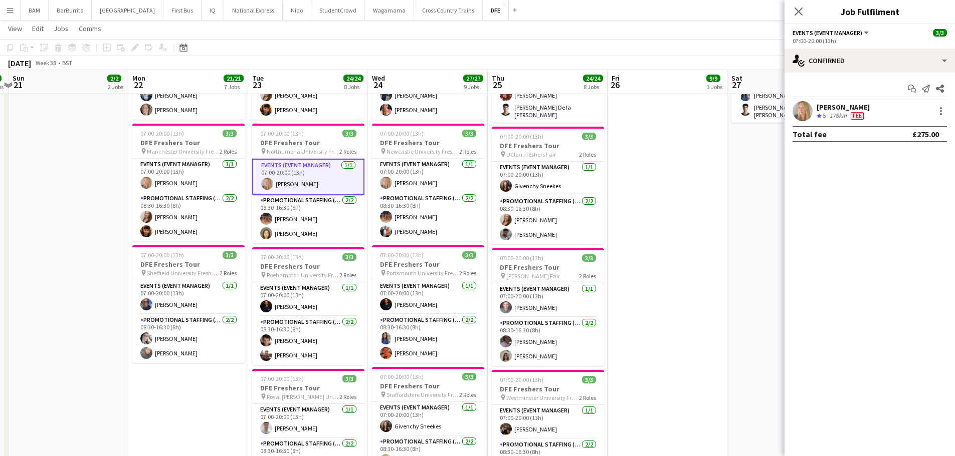
click at [302, 45] on app-toolbar "Copy Paste Paste Ctrl+V Paste with crew Ctrl+Shift+V Paste linked Job Delete Gr…" at bounding box center [477, 47] width 955 height 17
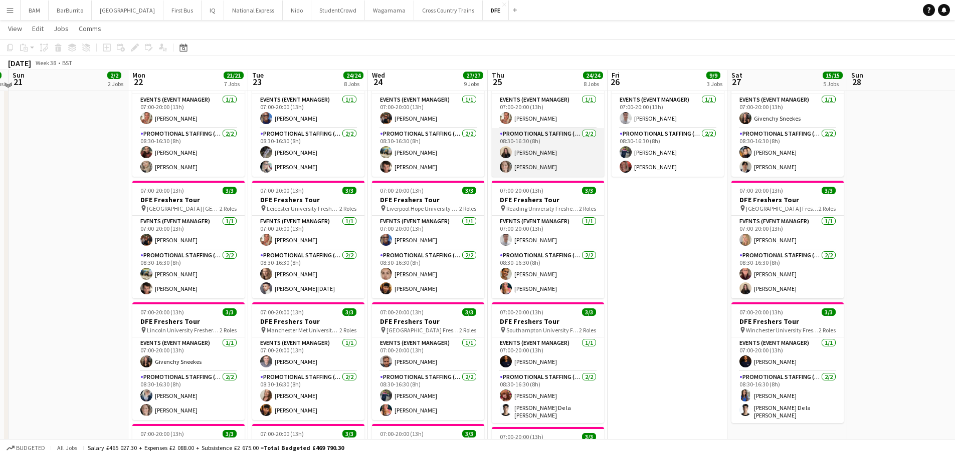
scroll to position [251, 0]
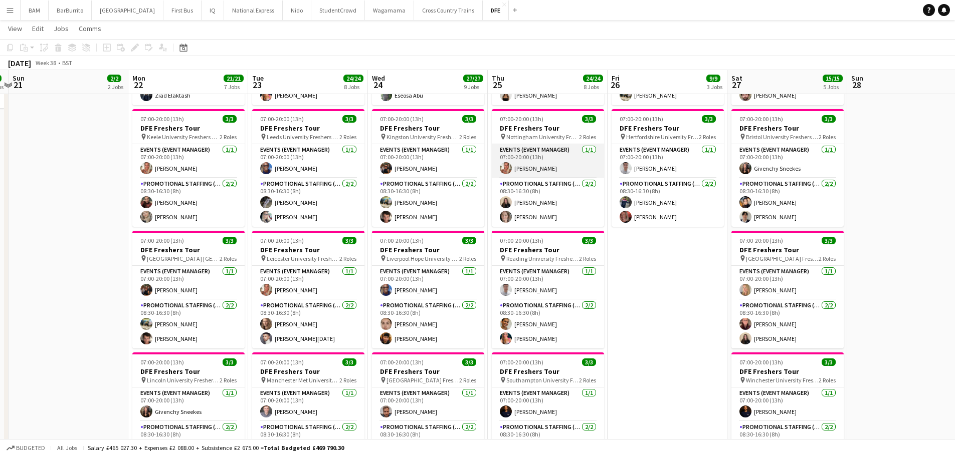
click at [570, 158] on app-card-role "Events (Event Manager) 1/1 07:00-20:00 (13h) Stephanie Wozniak-Basnett" at bounding box center [548, 161] width 112 height 34
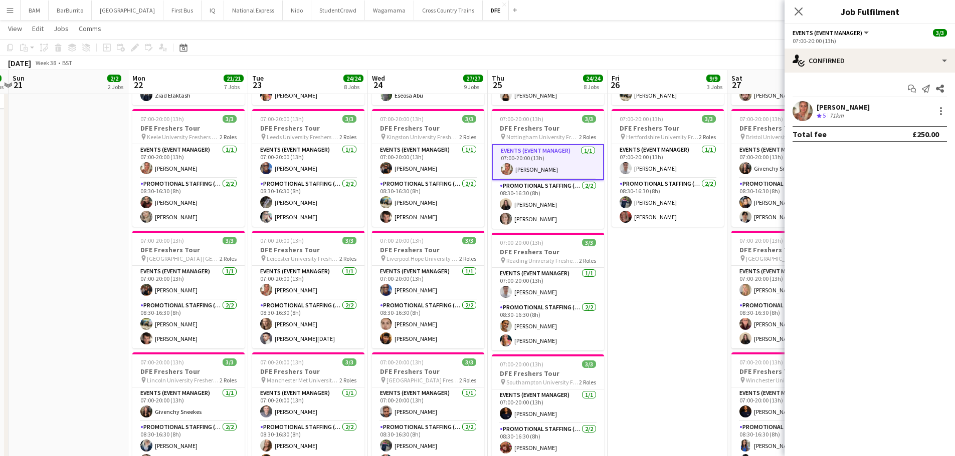
click at [552, 52] on app-toolbar "Copy Paste Paste Ctrl+V Paste with crew Ctrl+Shift+V Paste linked Job Delete Gr…" at bounding box center [477, 47] width 955 height 17
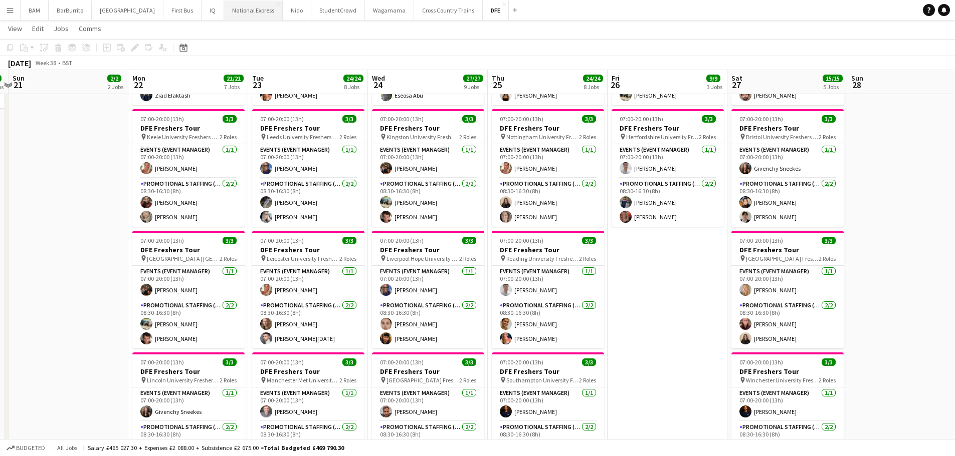
click at [233, 17] on button "National Express Close" at bounding box center [253, 11] width 59 height 20
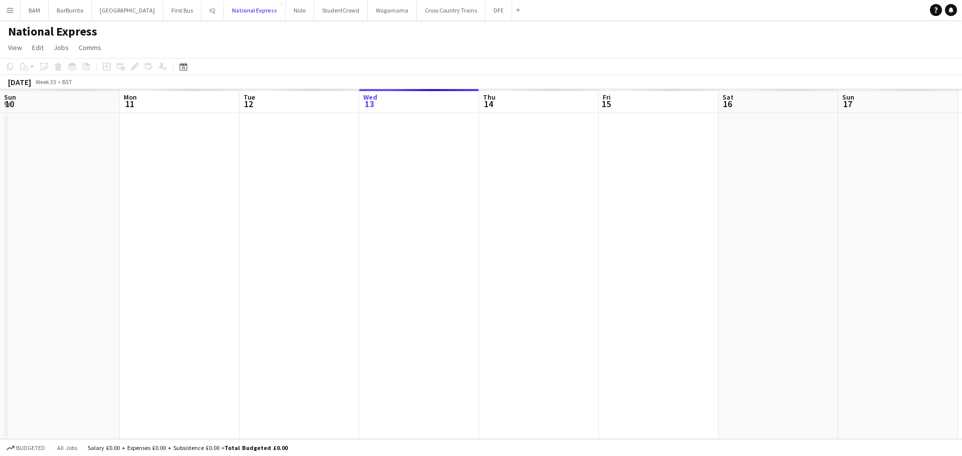
scroll to position [0, 240]
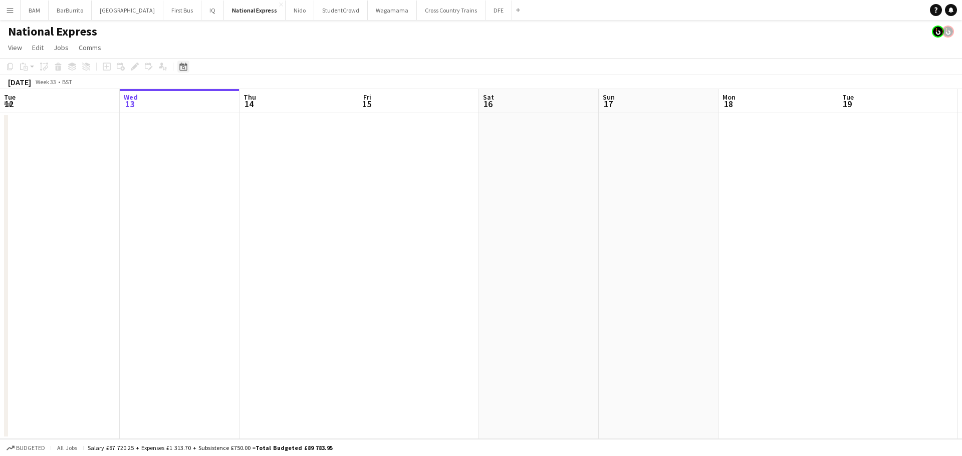
click at [184, 65] on icon at bounding box center [183, 67] width 8 height 8
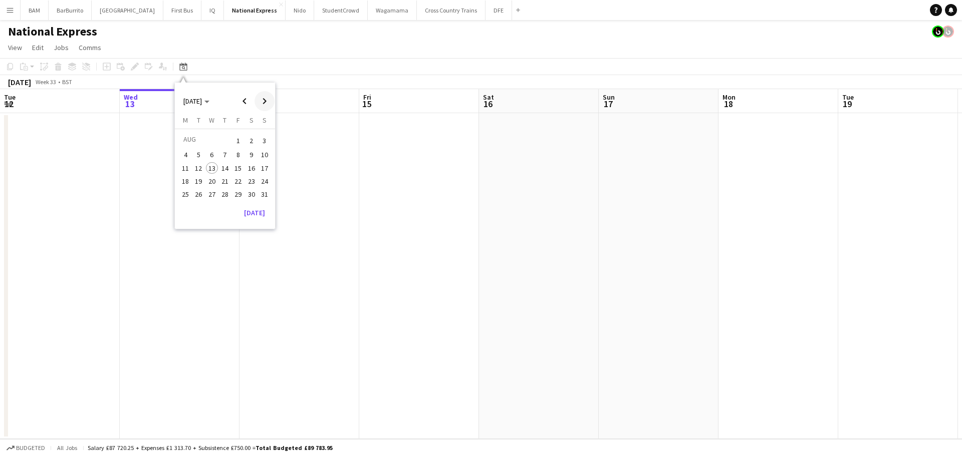
click at [271, 100] on span "Next month" at bounding box center [265, 101] width 20 height 20
click at [226, 193] on span "25" at bounding box center [225, 192] width 12 height 12
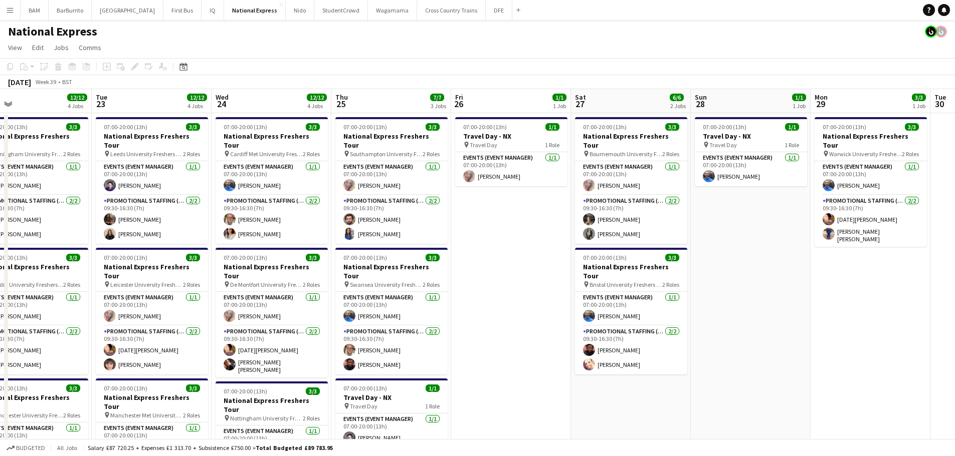
scroll to position [0, 264]
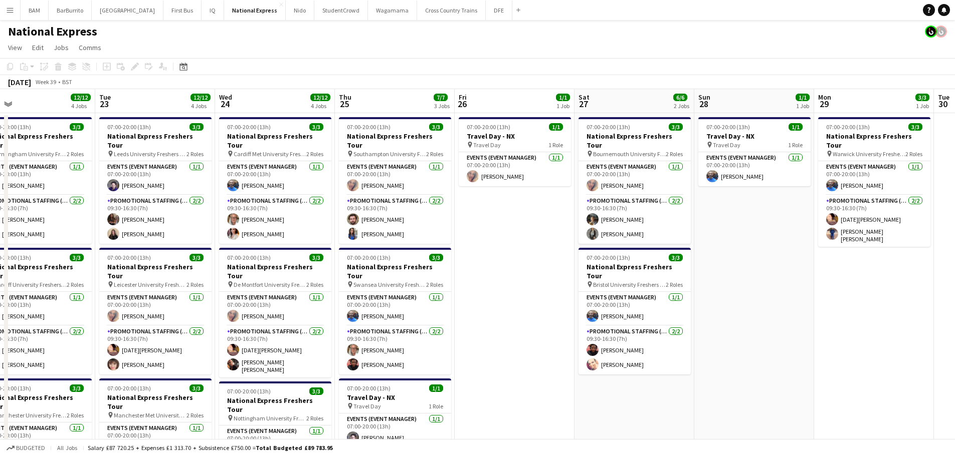
drag, startPoint x: 413, startPoint y: 230, endPoint x: 479, endPoint y: 231, distance: 65.6
click at [479, 231] on app-calendar-viewport "Sat 20 3/3 1 Job Sun 21 2/2 2 Jobs Mon 22 12/12 4 Jobs Tue 23 12/12 4 Jobs Wed …" at bounding box center [477, 374] width 955 height 570
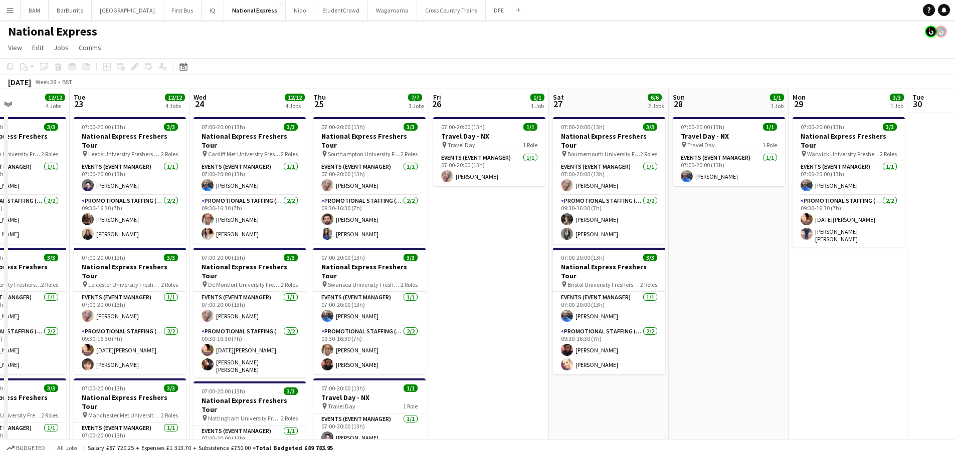
drag, startPoint x: 266, startPoint y: 189, endPoint x: 365, endPoint y: 192, distance: 99.3
click at [365, 192] on app-calendar-viewport "Sat 20 3/3 1 Job Sun 21 2/2 2 Jobs Mon 22 12/12 4 Jobs Tue 23 12/12 4 Jobs Wed …" at bounding box center [477, 374] width 955 height 570
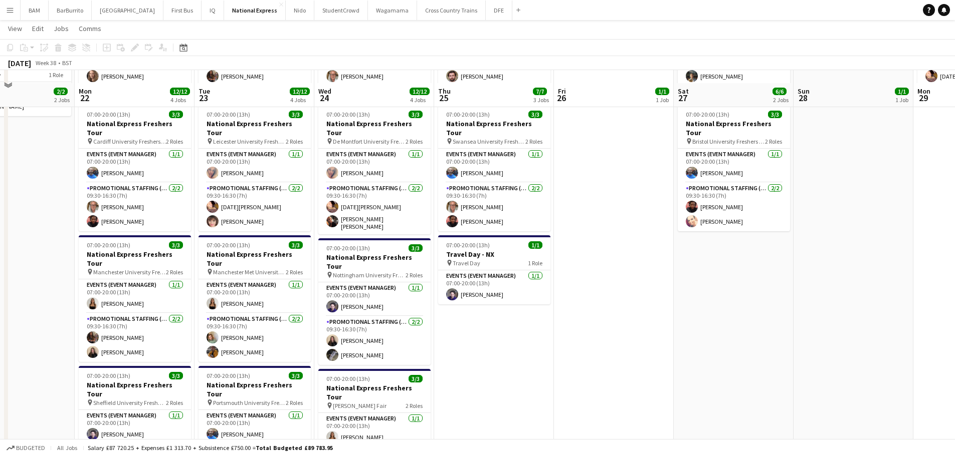
scroll to position [200, 0]
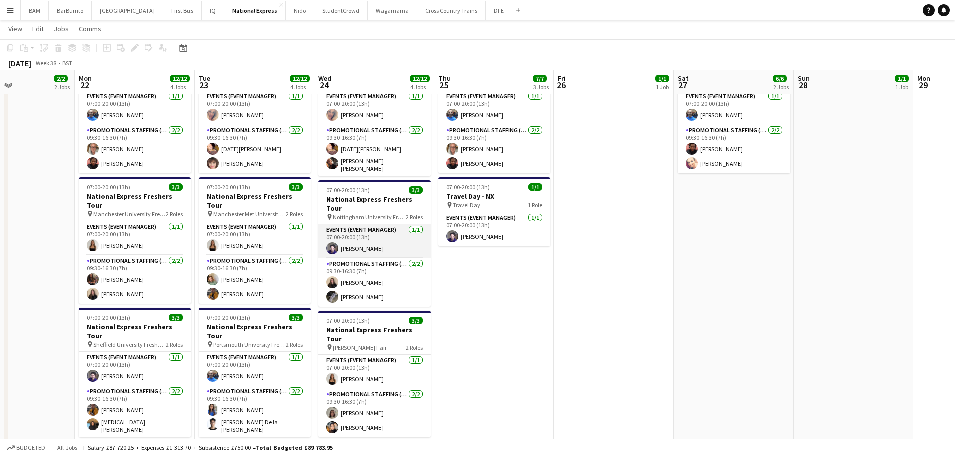
click at [386, 224] on app-card-role "Events (Event Manager) 1/1 07:00-20:00 (13h) andrea canegrati" at bounding box center [374, 241] width 112 height 34
